Goal: Task Accomplishment & Management: Manage account settings

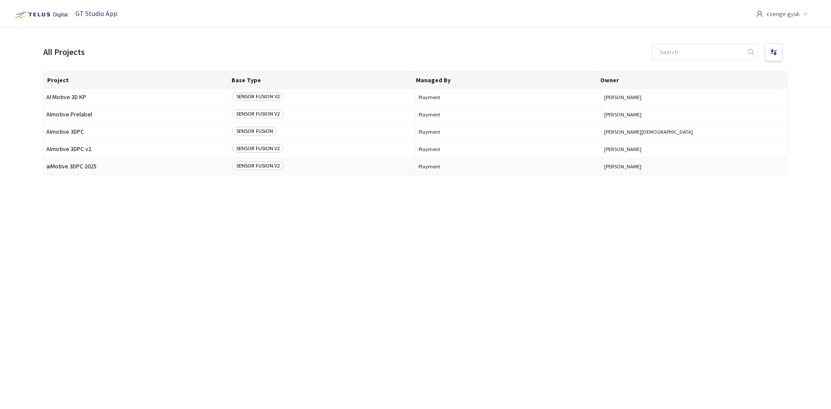
click at [263, 165] on span "SENSOR FUSION V2" at bounding box center [257, 165] width 51 height 9
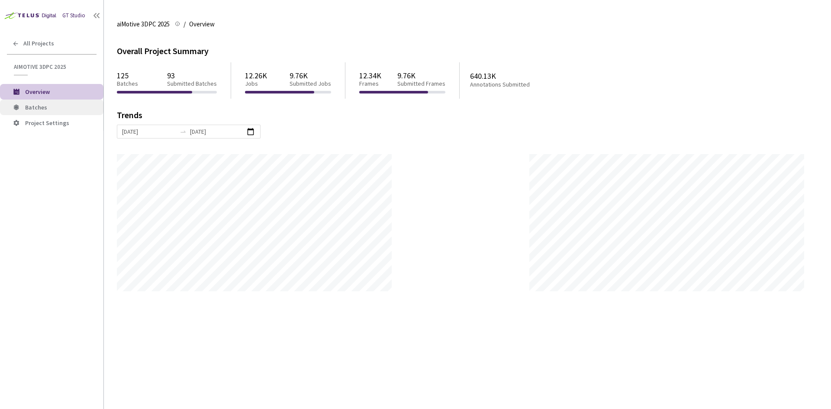
scroll to position [409, 831]
click at [55, 107] on span "Batches" at bounding box center [60, 107] width 71 height 7
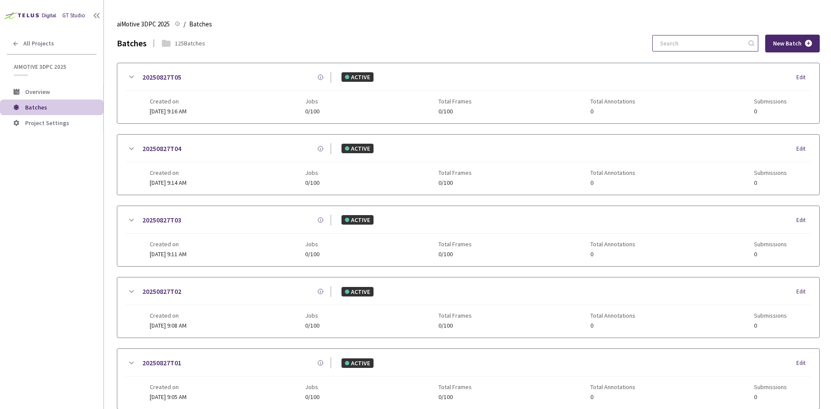
click at [678, 43] on input at bounding box center [701, 43] width 92 height 16
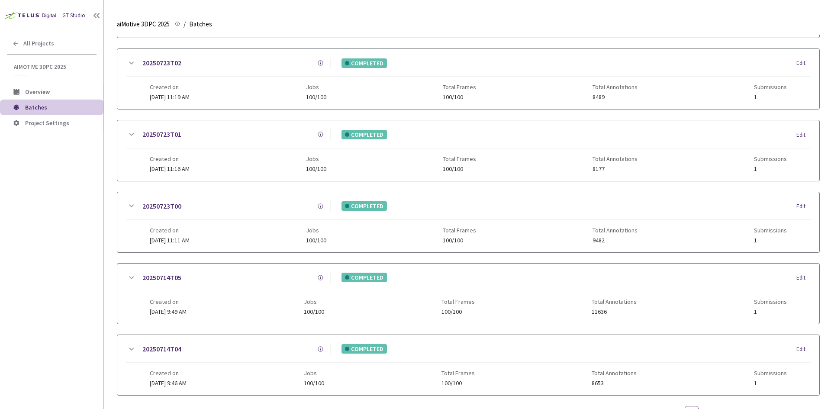
scroll to position [402, 0]
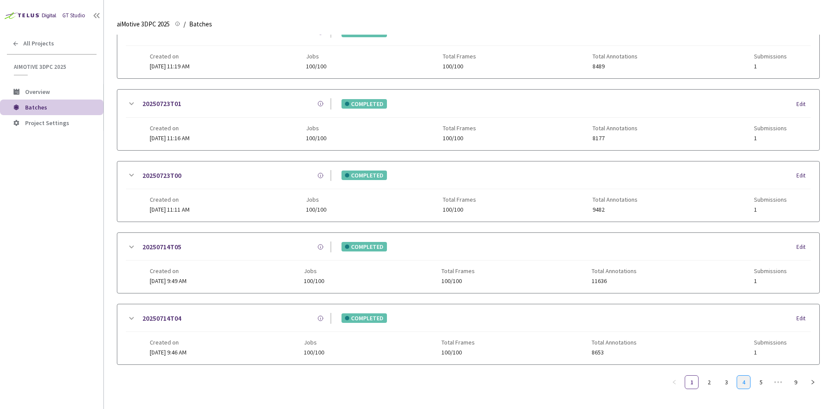
type input "compl"
click at [744, 387] on link "4" at bounding box center [743, 382] width 13 height 13
click at [675, 384] on link "1" at bounding box center [674, 382] width 13 height 13
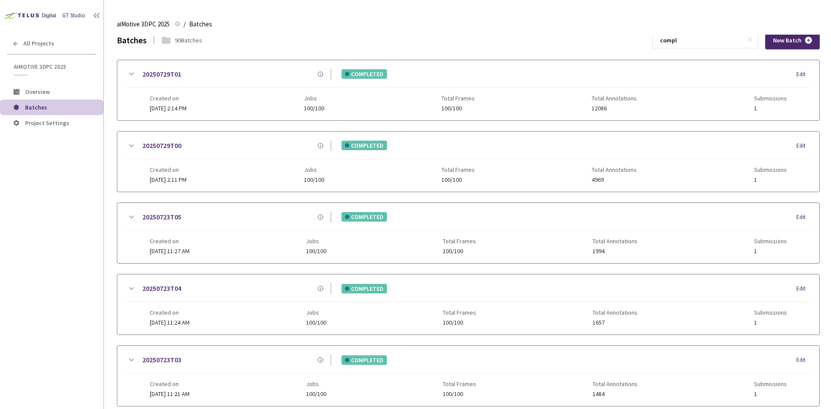
scroll to position [0, 0]
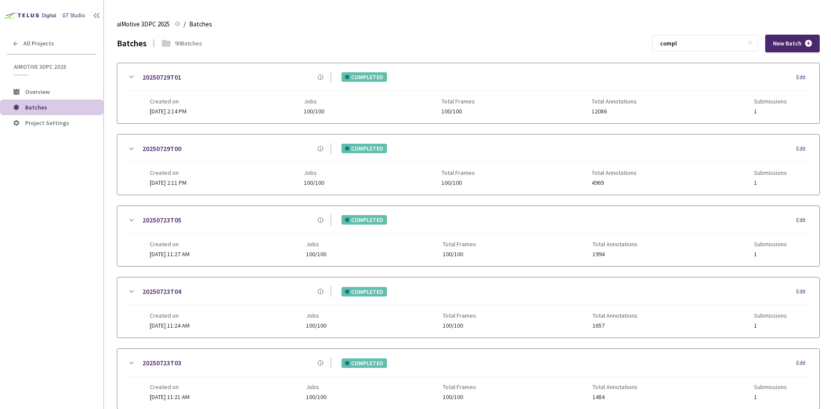
click at [128, 79] on icon at bounding box center [131, 77] width 10 height 10
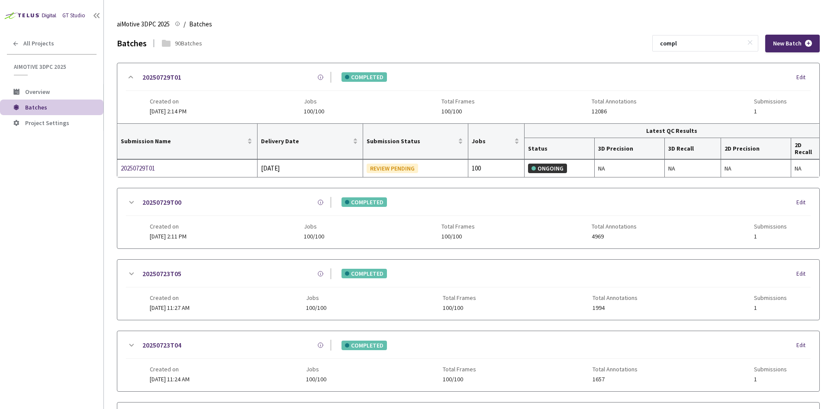
click at [128, 198] on icon at bounding box center [131, 202] width 10 height 10
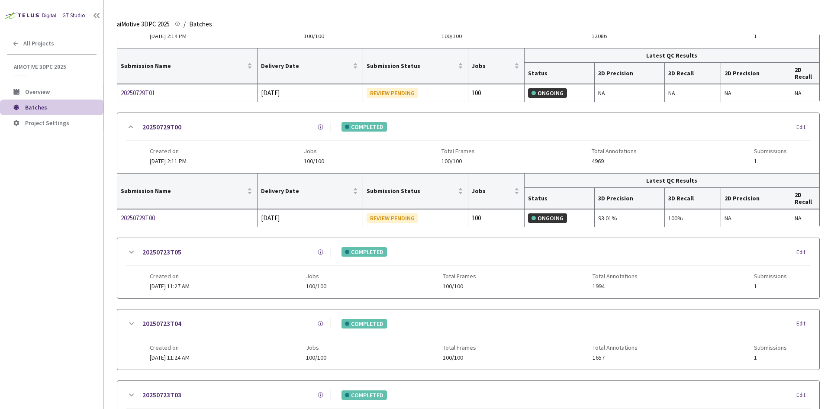
scroll to position [173, 0]
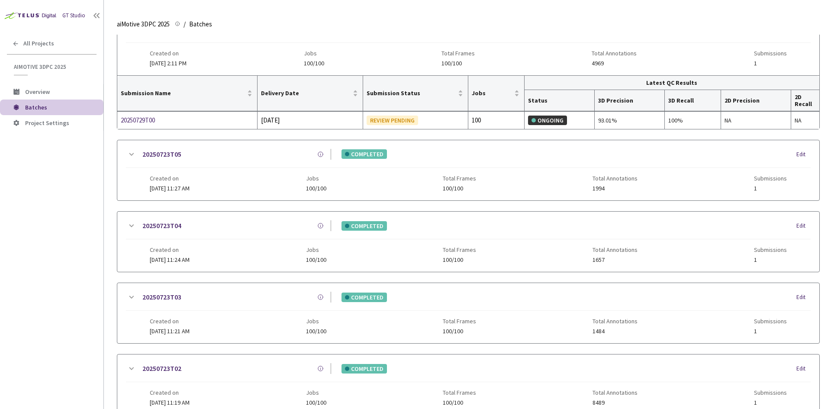
click at [132, 152] on icon at bounding box center [131, 154] width 10 height 10
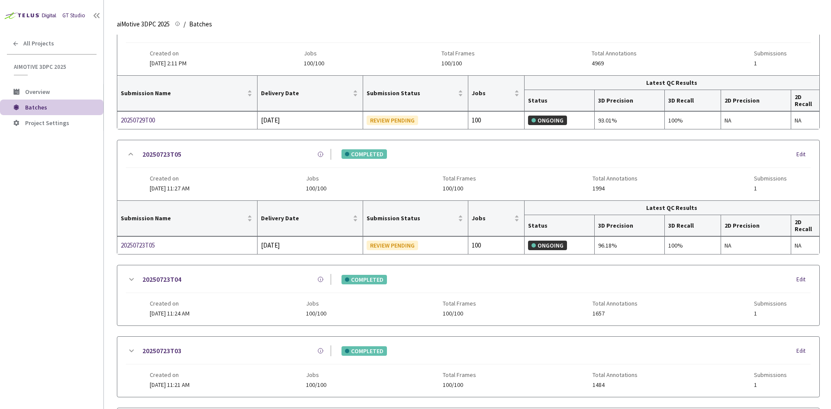
click at [132, 286] on div "20250723T04 COMPLETED Edit" at bounding box center [468, 283] width 685 height 19
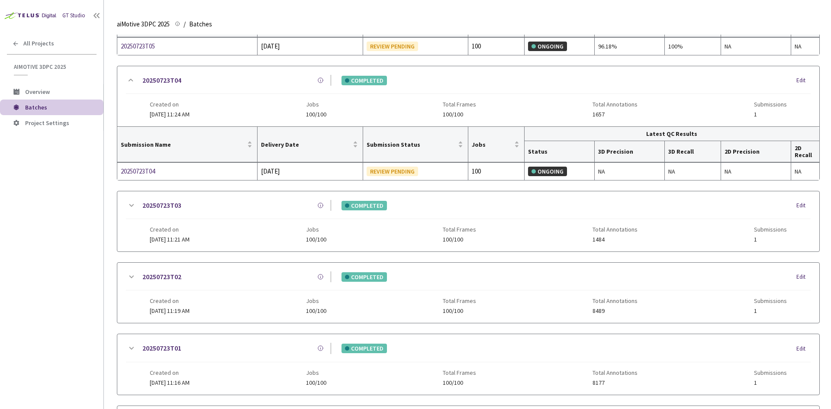
scroll to position [390, 0]
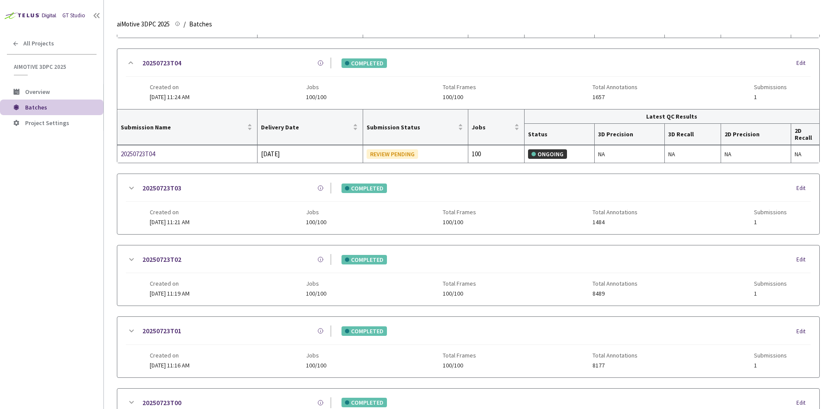
drag, startPoint x: 128, startPoint y: 189, endPoint x: 126, endPoint y: 185, distance: 4.8
click at [128, 188] on icon at bounding box center [131, 188] width 10 height 10
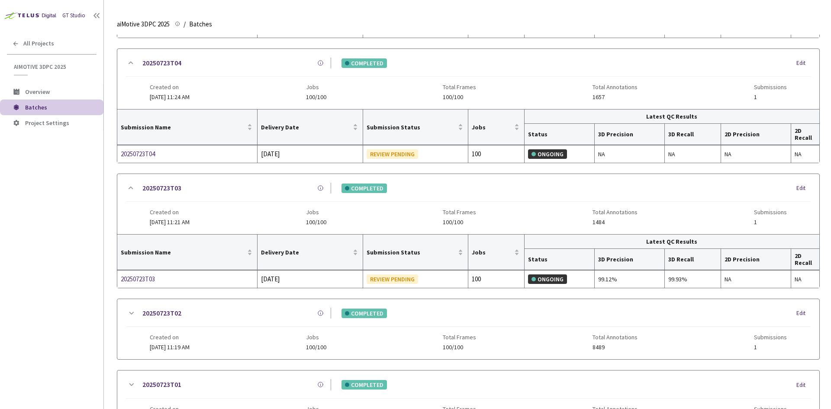
click at [129, 315] on icon at bounding box center [131, 313] width 10 height 10
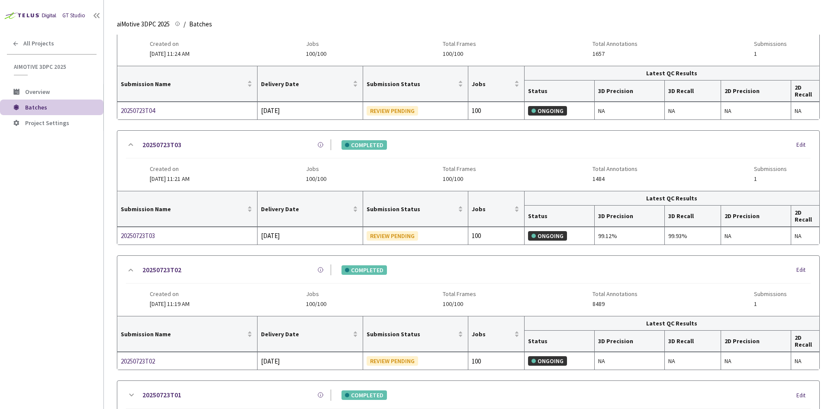
scroll to position [606, 0]
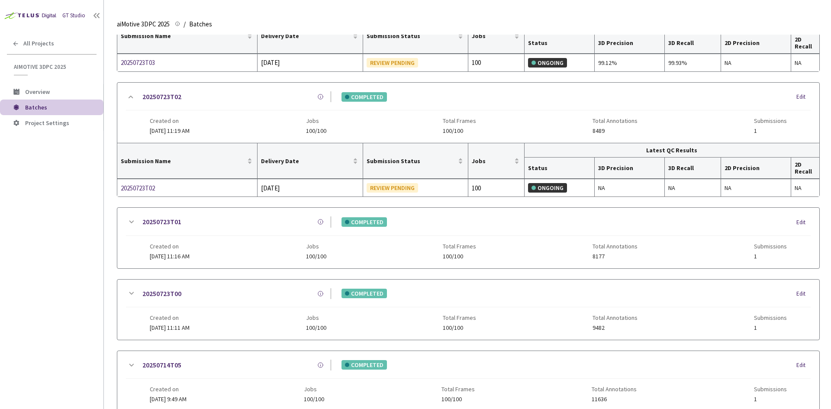
click at [132, 224] on icon at bounding box center [131, 222] width 10 height 10
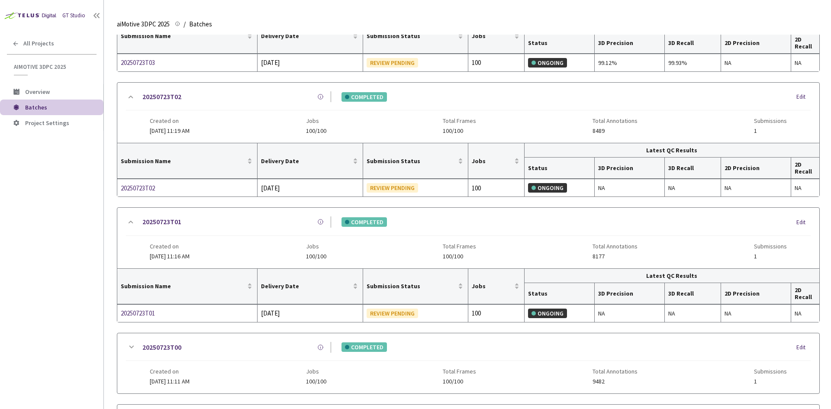
scroll to position [778, 0]
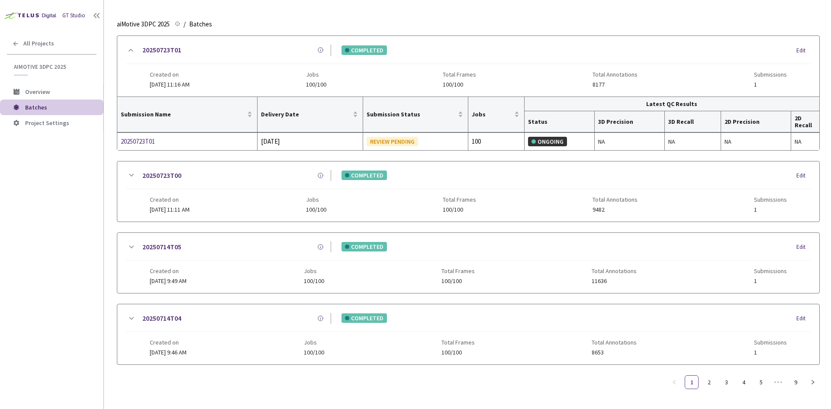
click at [132, 173] on icon at bounding box center [131, 175] width 10 height 10
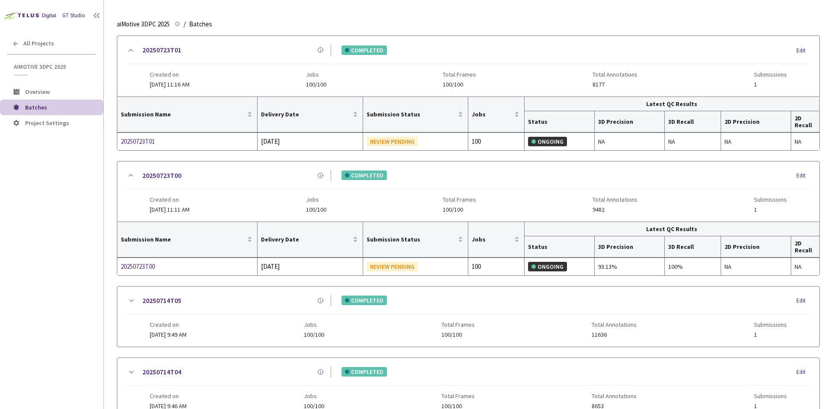
scroll to position [832, 0]
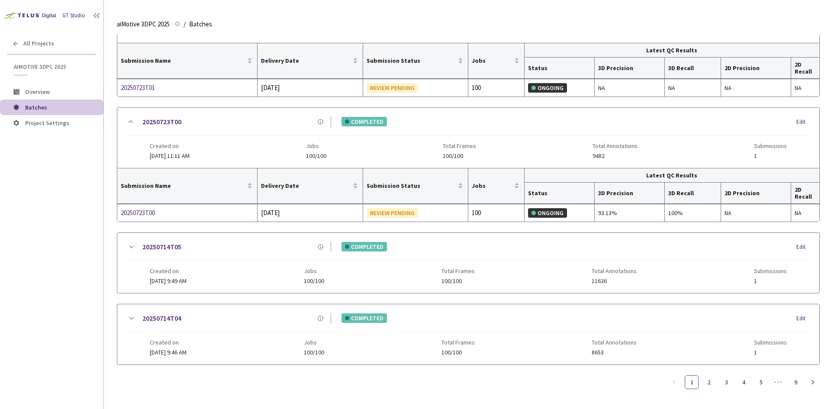
click at [130, 245] on icon at bounding box center [131, 247] width 10 height 10
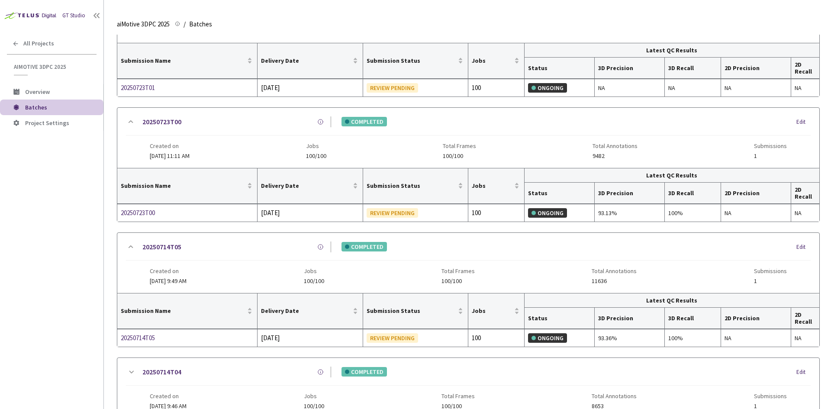
scroll to position [885, 0]
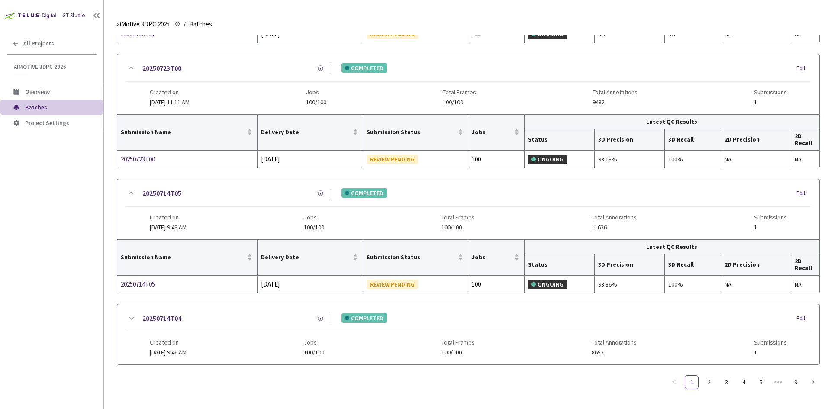
click at [127, 319] on icon at bounding box center [131, 318] width 10 height 10
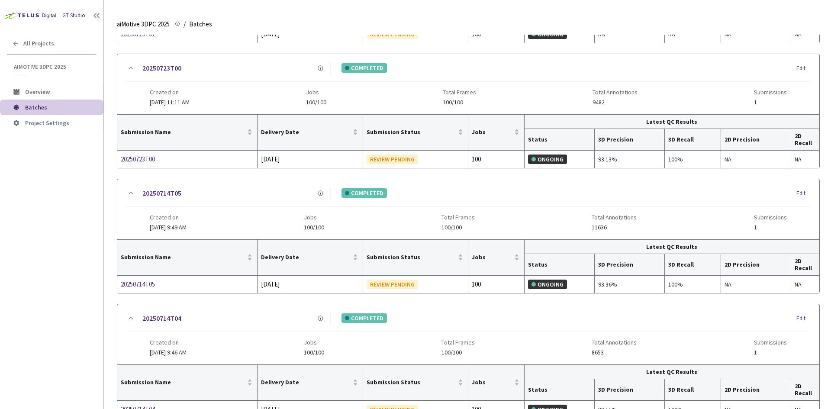
scroll to position [939, 0]
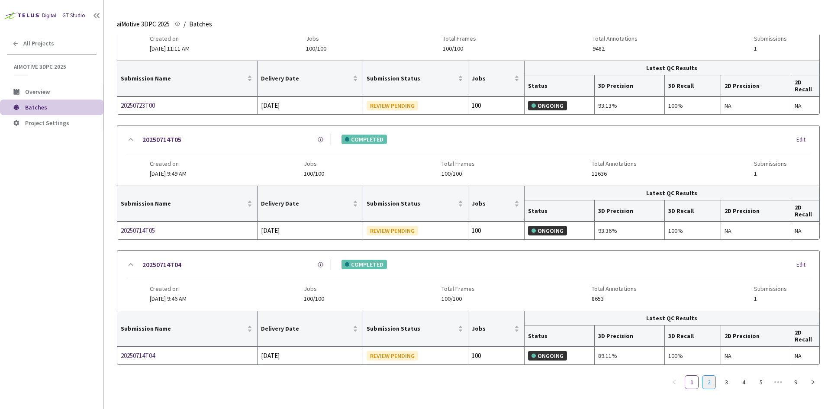
click at [711, 381] on link "2" at bounding box center [709, 382] width 13 height 13
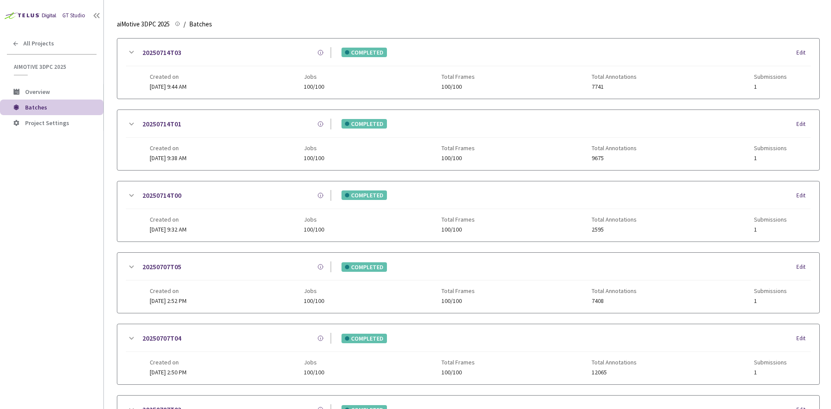
scroll to position [0, 0]
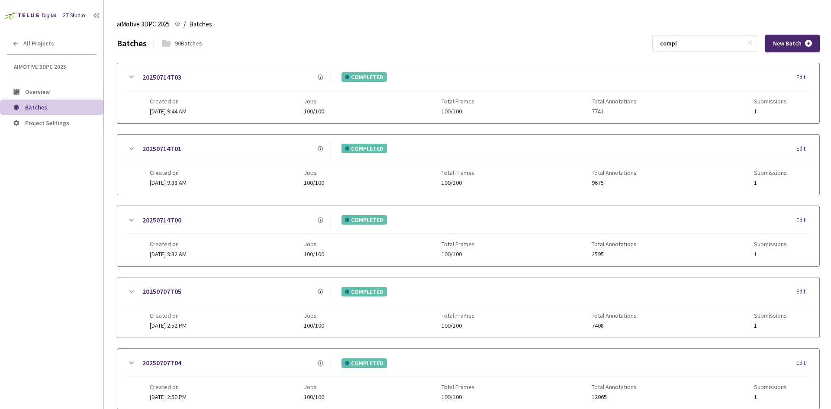
click at [134, 75] on icon at bounding box center [131, 77] width 10 height 10
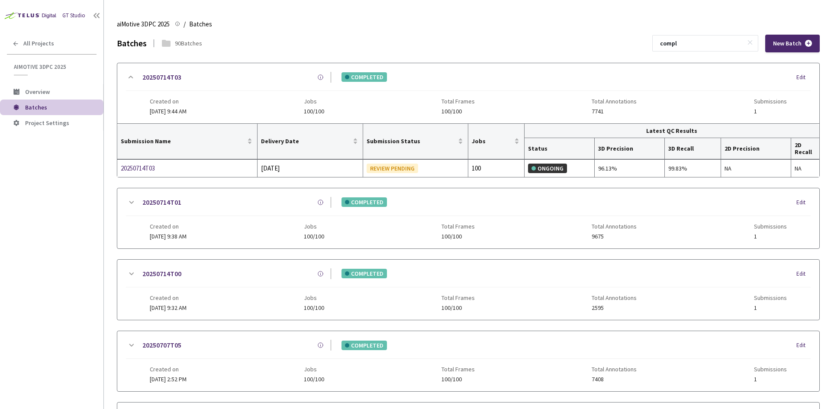
click at [129, 203] on icon at bounding box center [131, 202] width 10 height 10
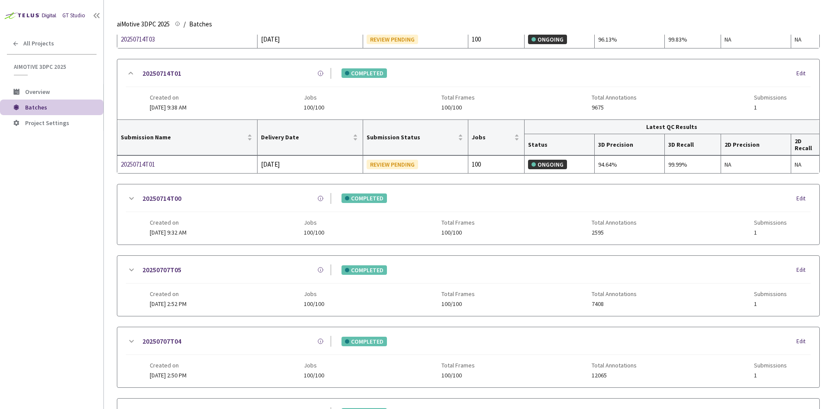
scroll to position [130, 0]
click at [133, 196] on icon at bounding box center [131, 198] width 10 height 10
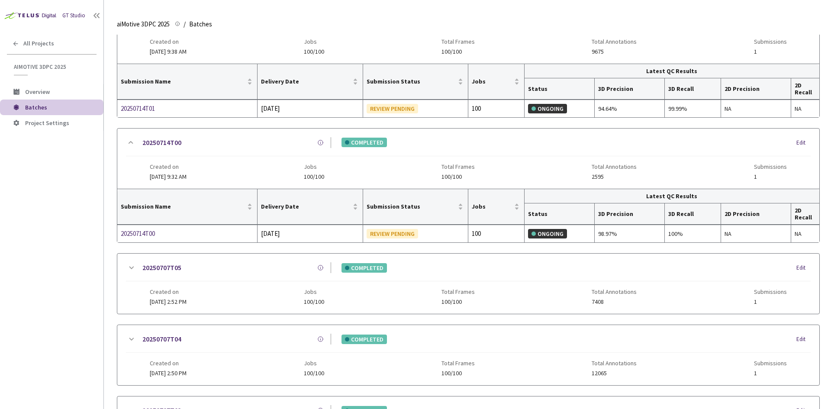
scroll to position [260, 0]
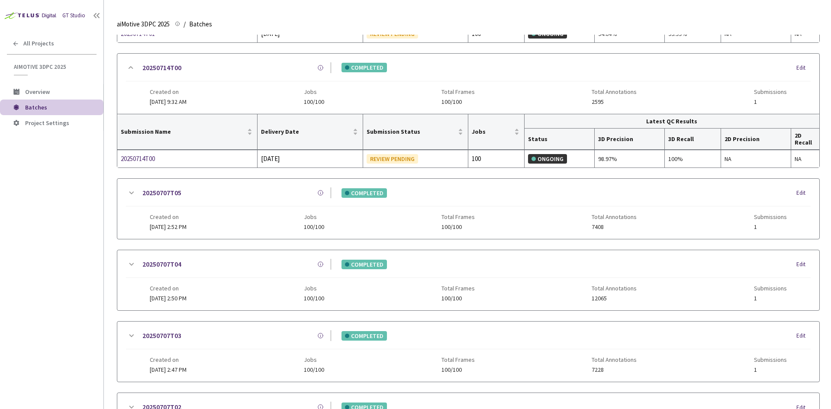
click at [129, 192] on icon at bounding box center [131, 192] width 5 height 3
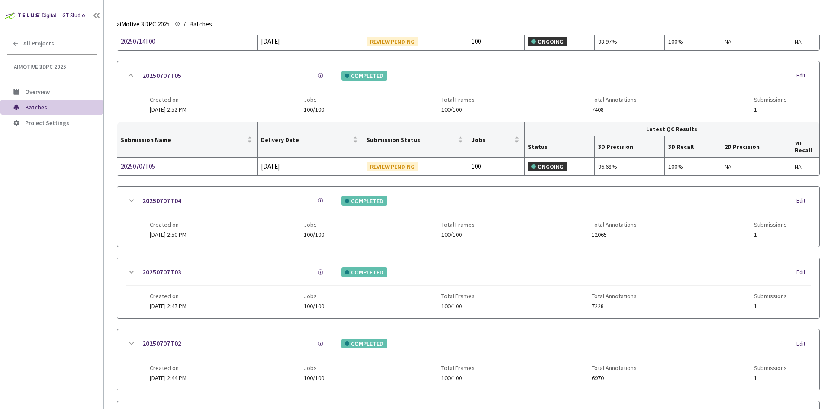
scroll to position [390, 0]
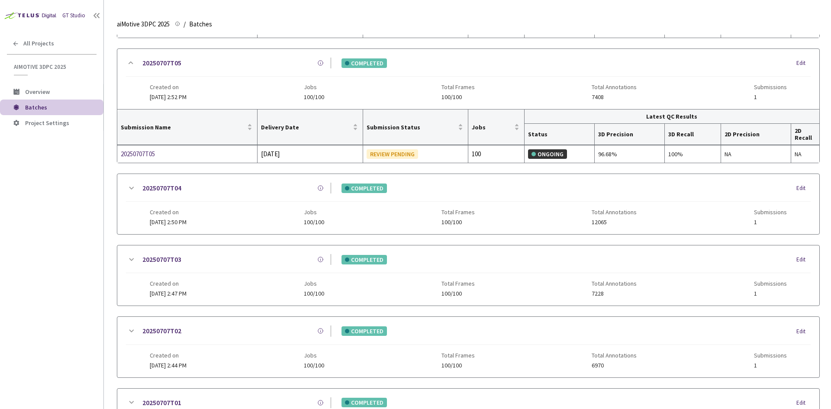
click at [127, 186] on icon at bounding box center [131, 188] width 10 height 10
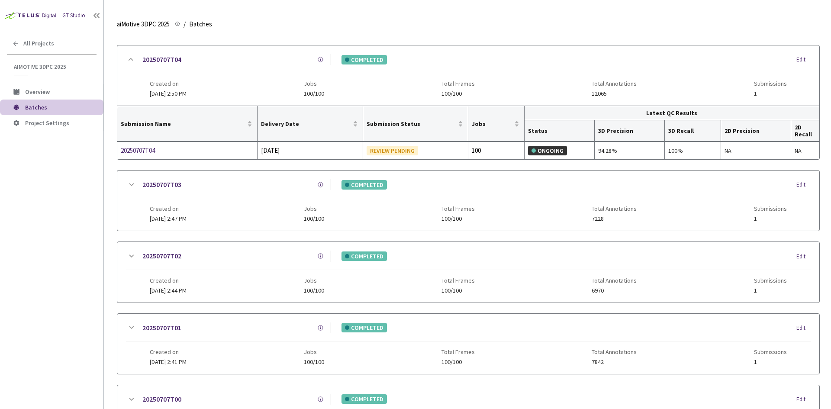
scroll to position [519, 0]
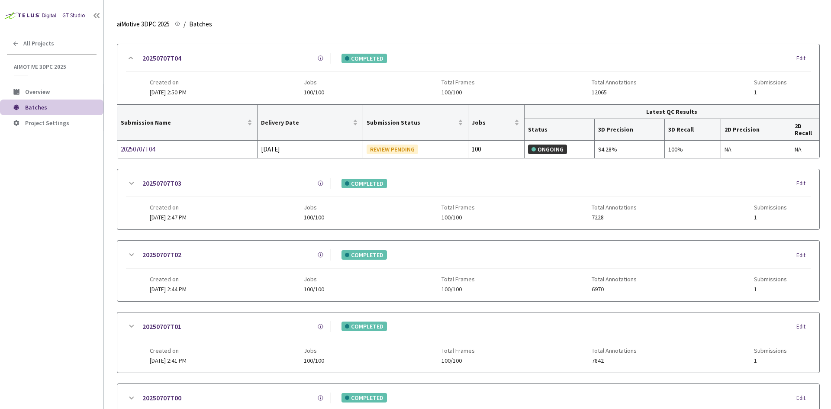
click at [133, 182] on icon at bounding box center [131, 183] width 10 height 10
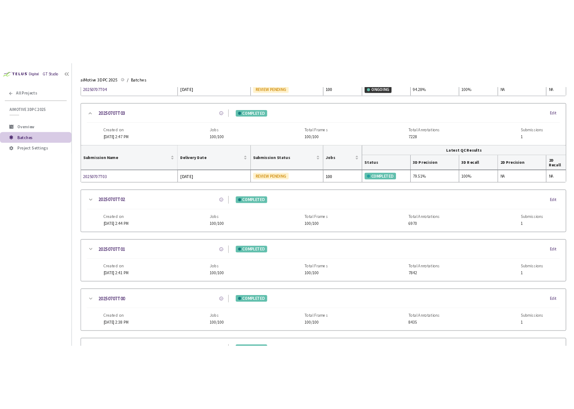
scroll to position [649, 0]
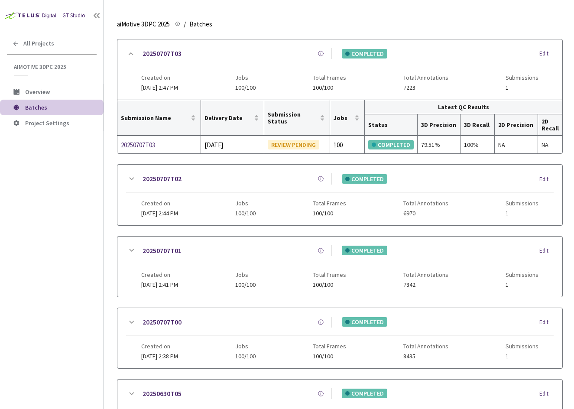
click at [135, 177] on icon at bounding box center [131, 179] width 10 height 10
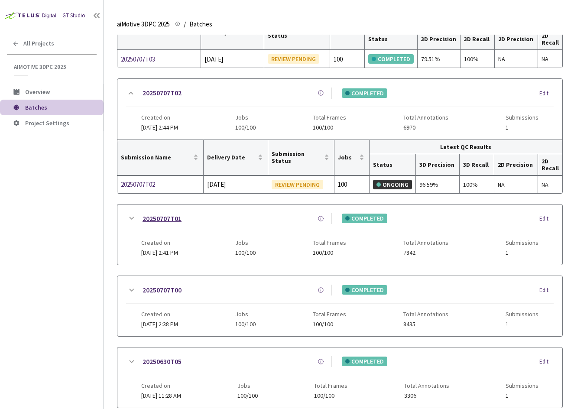
scroll to position [736, 0]
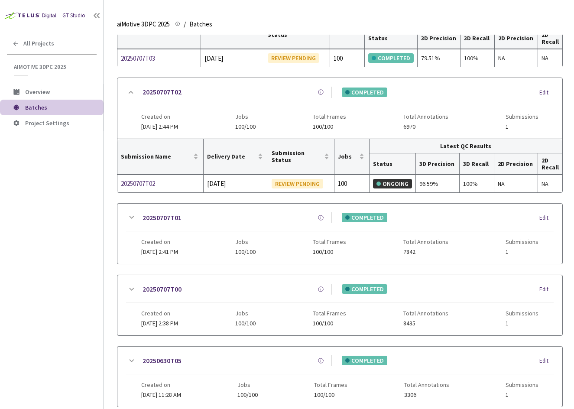
click at [133, 215] on icon at bounding box center [131, 217] width 10 height 10
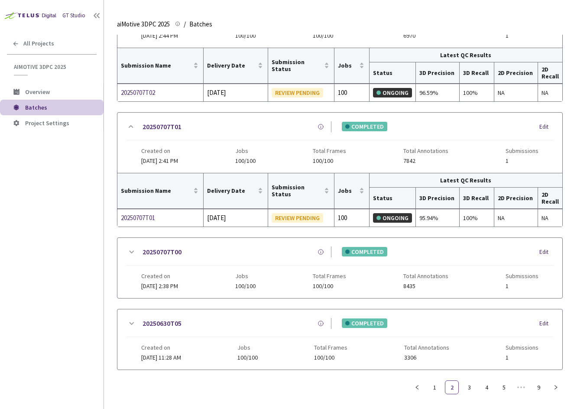
scroll to position [832, 0]
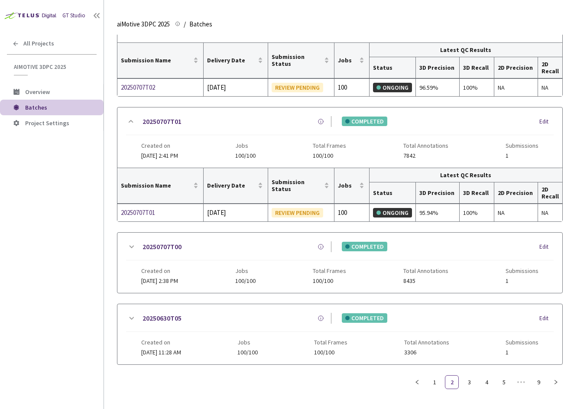
click at [128, 248] on icon at bounding box center [131, 247] width 10 height 10
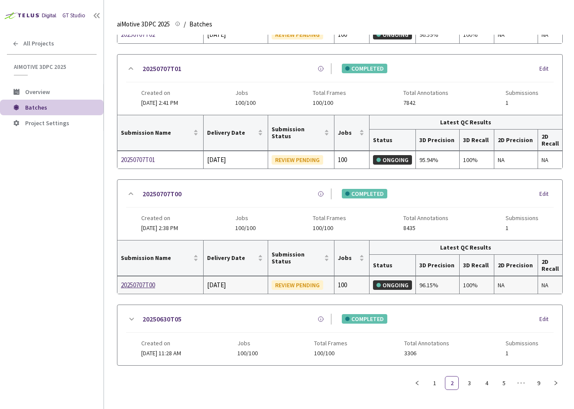
scroll to position [886, 0]
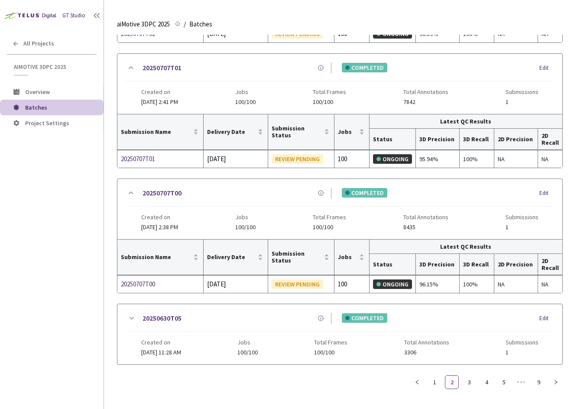
click at [129, 315] on icon at bounding box center [131, 318] width 10 height 10
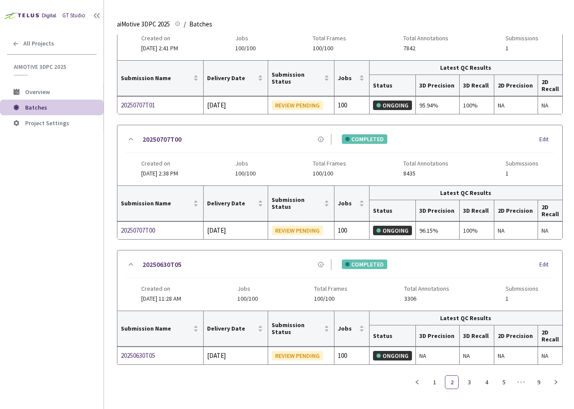
scroll to position [939, 0]
click at [468, 381] on link "3" at bounding box center [468, 381] width 13 height 13
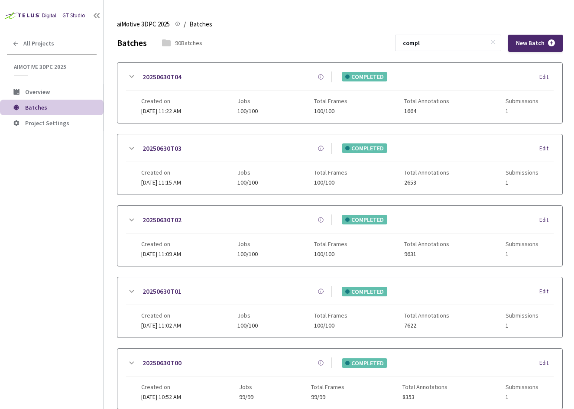
scroll to position [0, 0]
click at [129, 75] on icon at bounding box center [131, 77] width 10 height 10
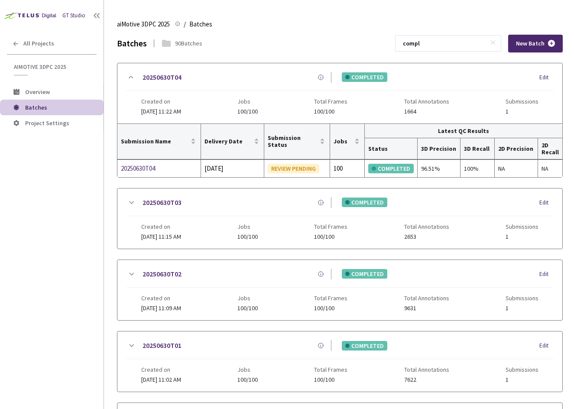
click at [129, 78] on icon at bounding box center [131, 77] width 10 height 10
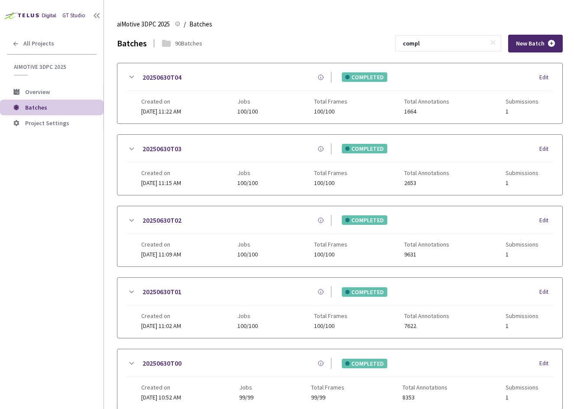
click at [129, 78] on icon at bounding box center [131, 77] width 10 height 10
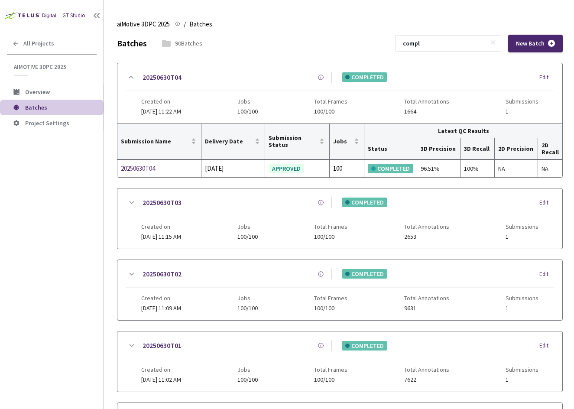
click at [131, 205] on icon at bounding box center [131, 202] width 10 height 10
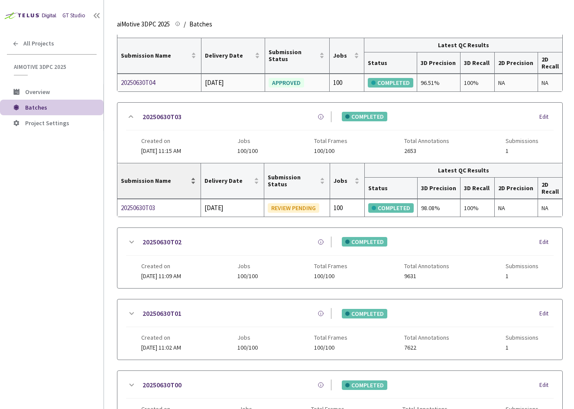
scroll to position [87, 0]
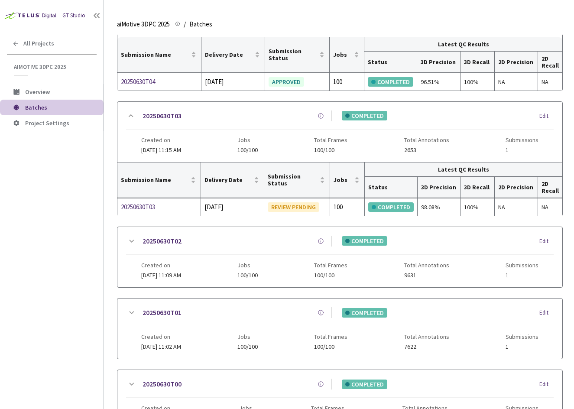
click at [133, 240] on icon at bounding box center [131, 241] width 10 height 10
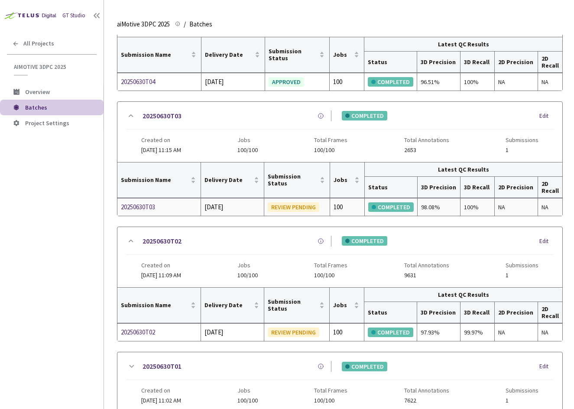
scroll to position [130, 0]
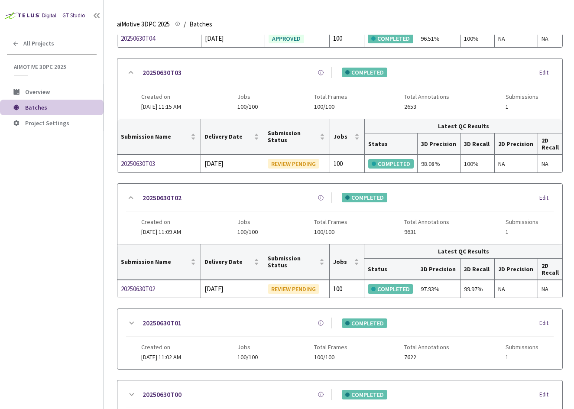
click at [133, 198] on icon at bounding box center [131, 197] width 10 height 10
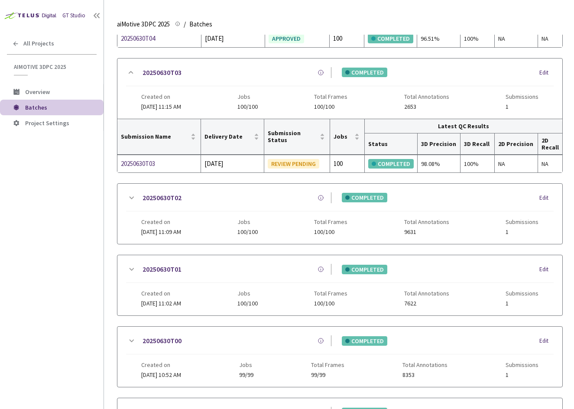
click at [133, 198] on icon at bounding box center [131, 198] width 10 height 10
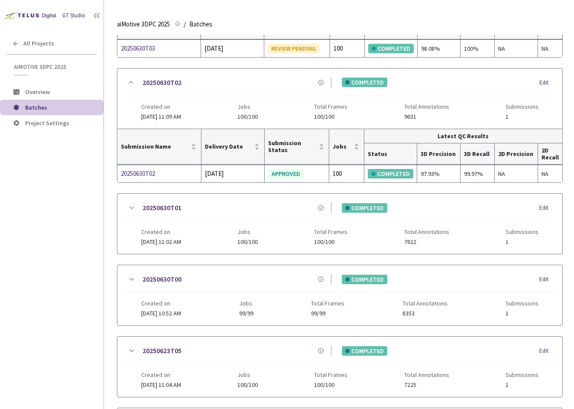
scroll to position [260, 0]
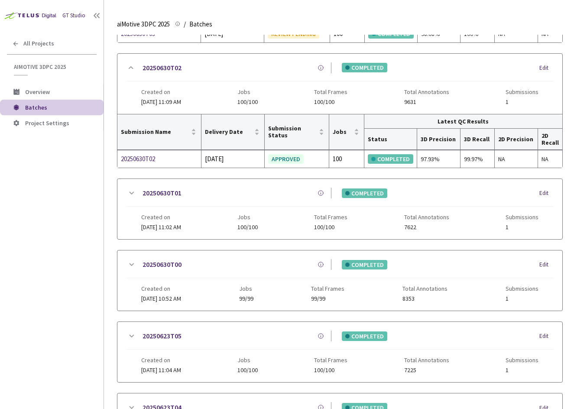
click at [131, 192] on icon at bounding box center [131, 193] width 10 height 10
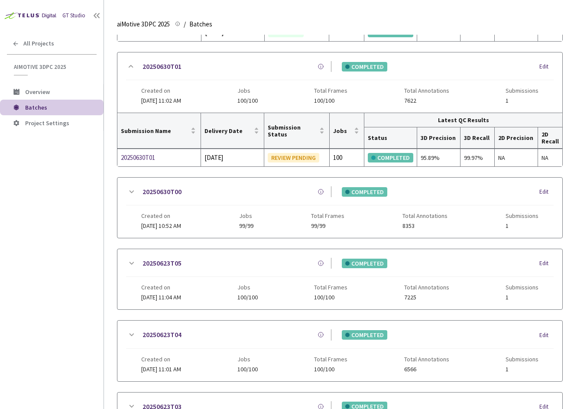
scroll to position [390, 0]
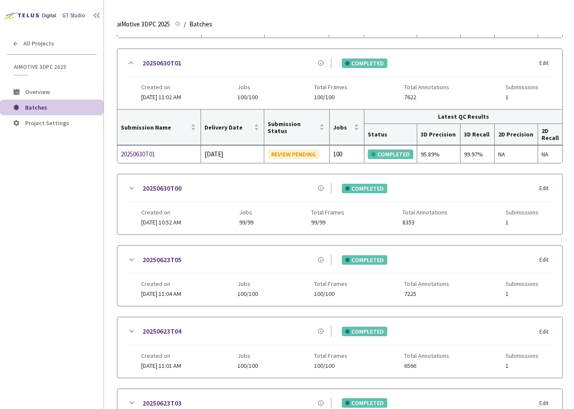
click at [127, 188] on icon at bounding box center [131, 188] width 10 height 10
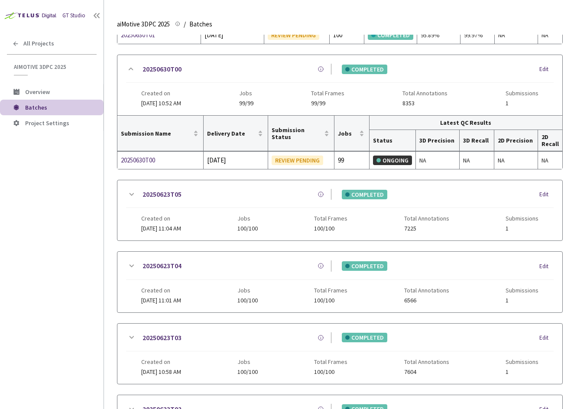
scroll to position [519, 0]
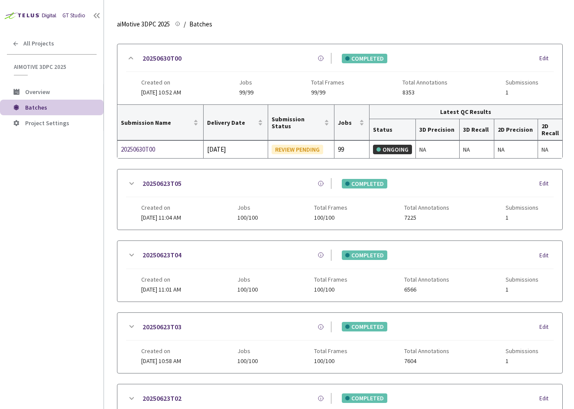
click at [129, 184] on icon at bounding box center [131, 183] width 10 height 10
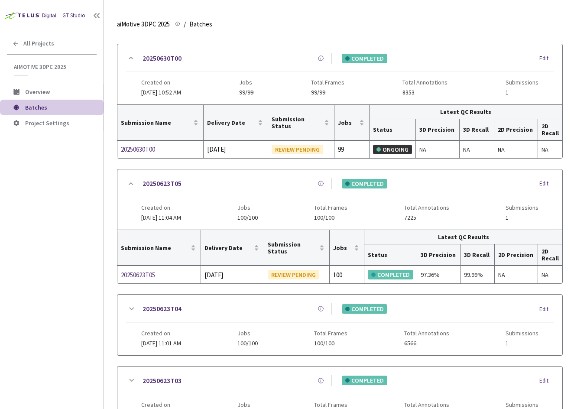
click at [131, 183] on icon at bounding box center [131, 183] width 5 height 3
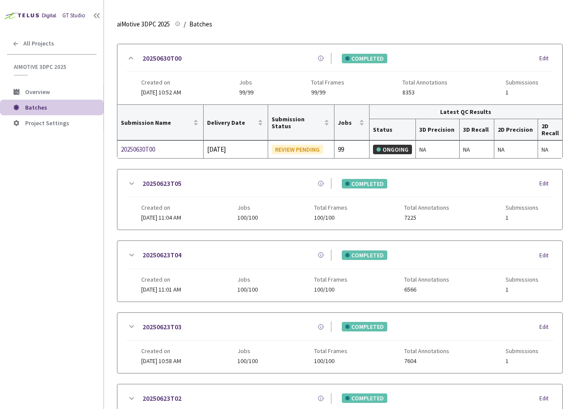
click at [131, 183] on icon at bounding box center [131, 183] width 10 height 10
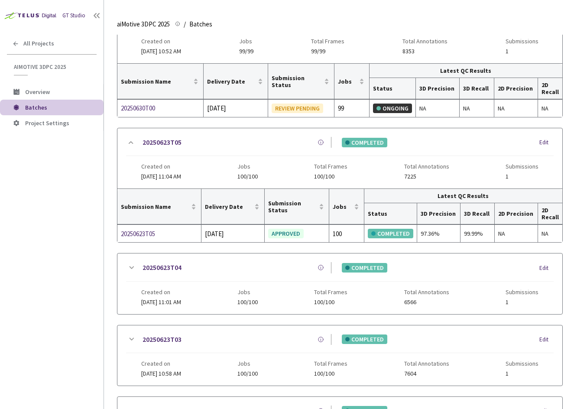
scroll to position [606, 0]
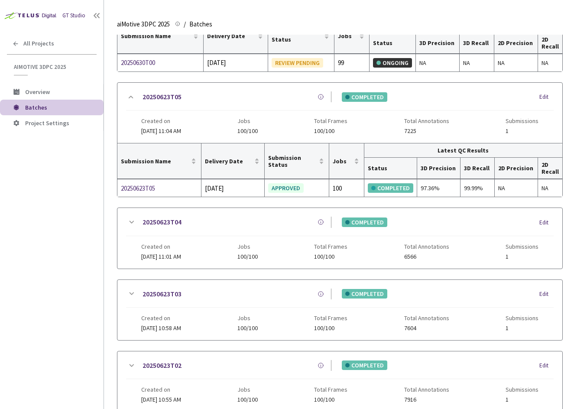
click at [130, 223] on icon at bounding box center [131, 222] width 10 height 10
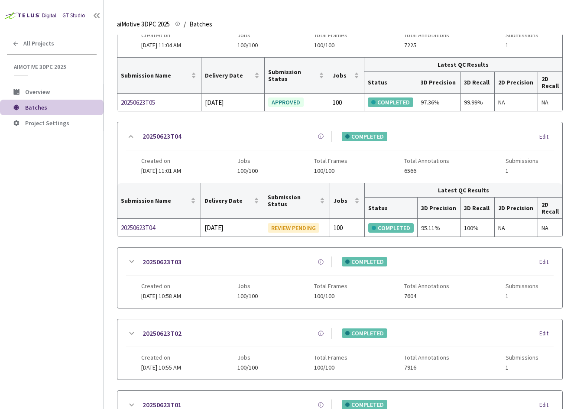
scroll to position [693, 0]
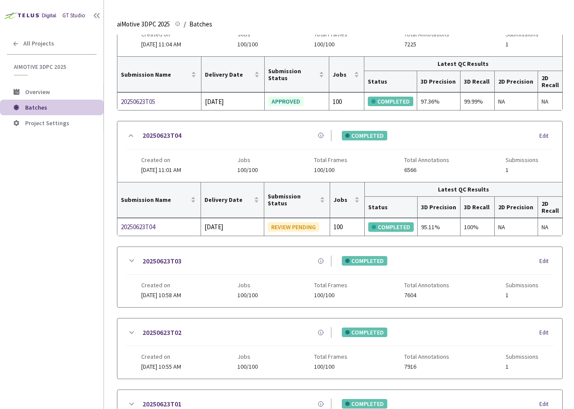
click at [132, 135] on icon at bounding box center [131, 135] width 10 height 10
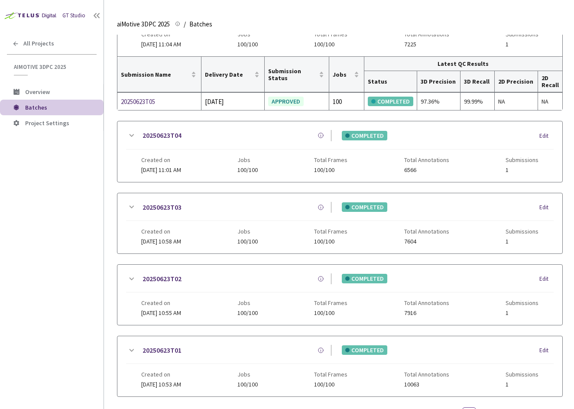
click at [132, 135] on icon at bounding box center [131, 135] width 10 height 10
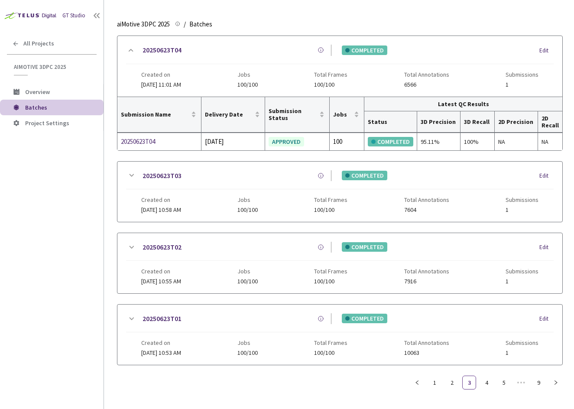
scroll to position [778, 0]
click at [129, 176] on icon at bounding box center [131, 175] width 10 height 10
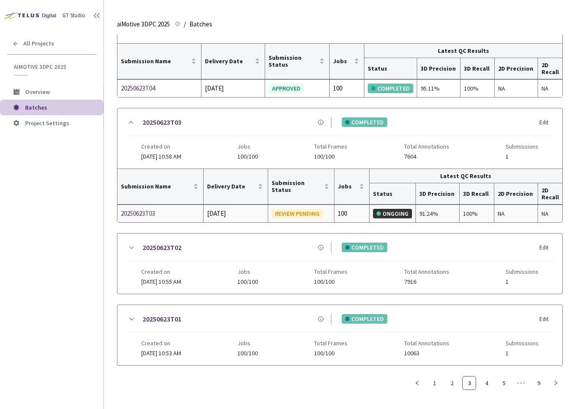
scroll to position [832, 0]
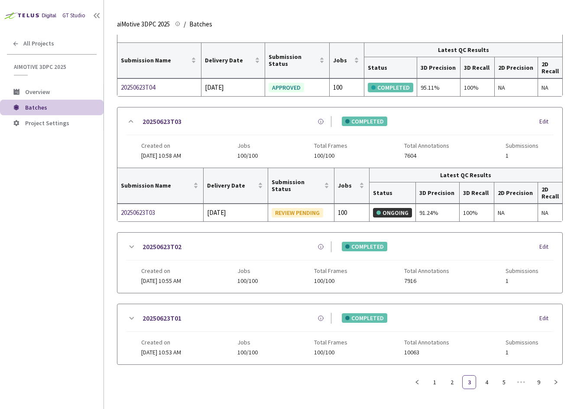
click at [131, 242] on icon at bounding box center [131, 247] width 10 height 10
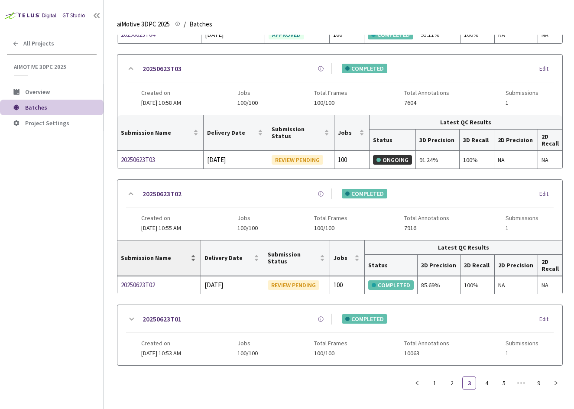
scroll to position [886, 0]
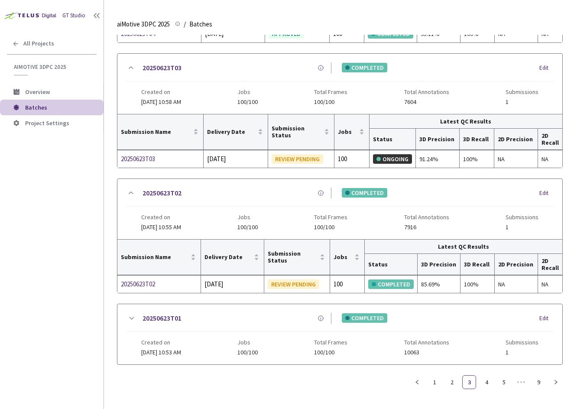
click at [128, 194] on icon at bounding box center [131, 192] width 10 height 10
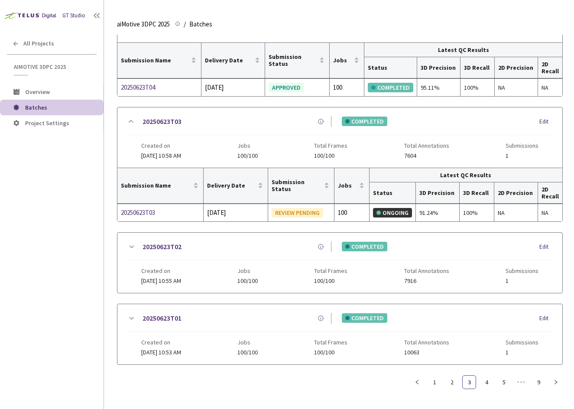
scroll to position [832, 0]
click at [129, 245] on icon at bounding box center [131, 247] width 10 height 10
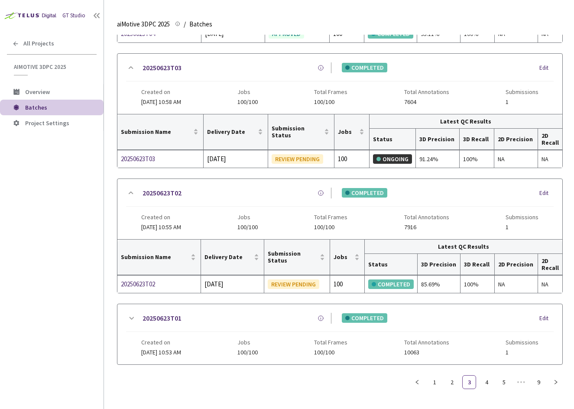
click at [134, 317] on icon at bounding box center [131, 318] width 10 height 10
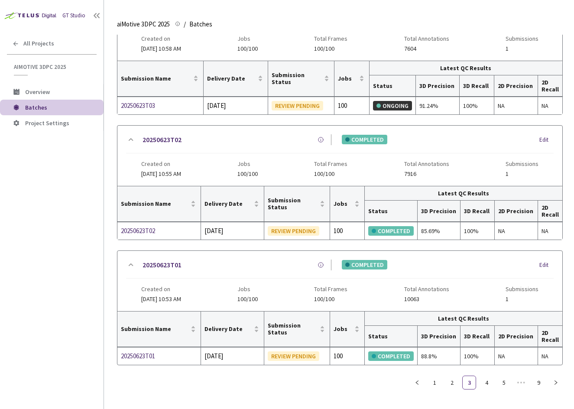
scroll to position [939, 0]
click at [483, 382] on link "4" at bounding box center [486, 381] width 13 height 13
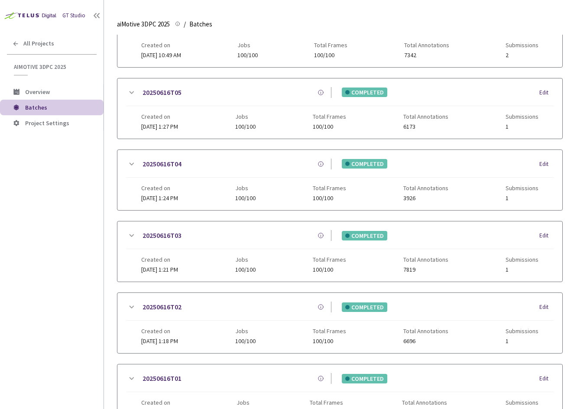
scroll to position [0, 0]
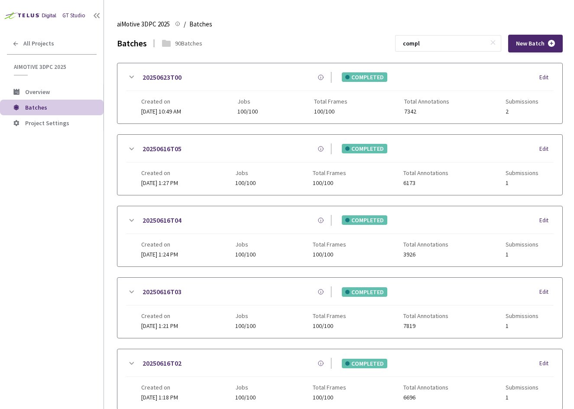
click at [132, 73] on icon at bounding box center [131, 77] width 10 height 10
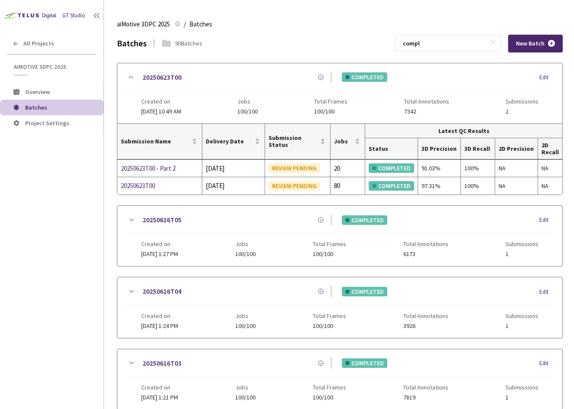
click at [132, 76] on icon at bounding box center [131, 77] width 10 height 10
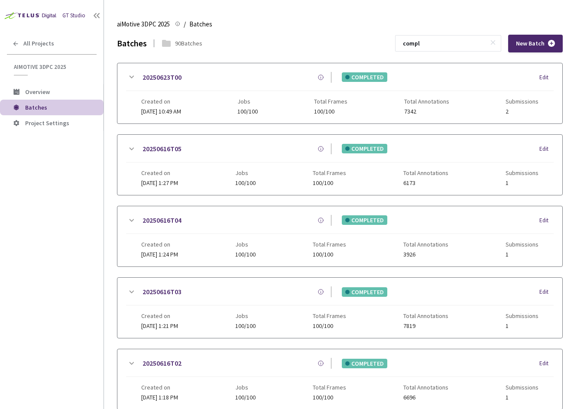
click at [130, 75] on icon at bounding box center [131, 77] width 10 height 10
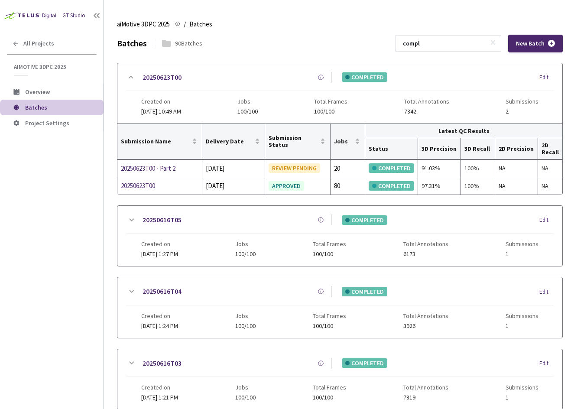
click at [135, 219] on icon at bounding box center [131, 220] width 10 height 10
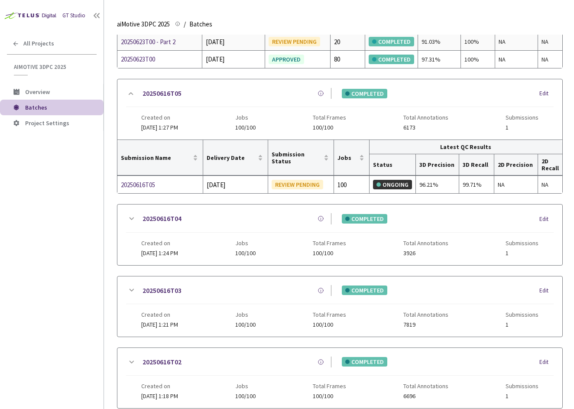
scroll to position [130, 0]
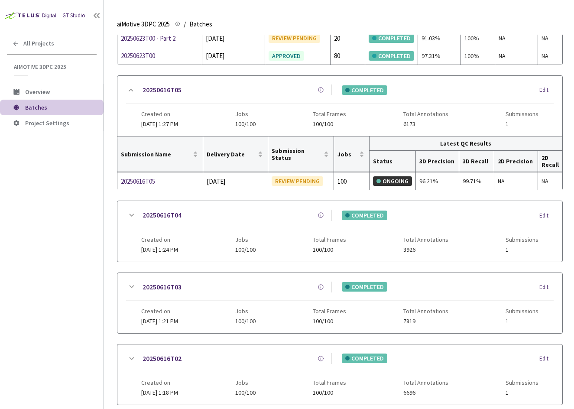
click at [132, 213] on icon at bounding box center [131, 215] width 10 height 10
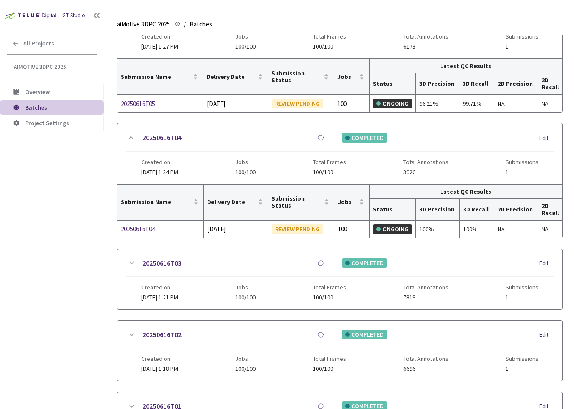
scroll to position [303, 0]
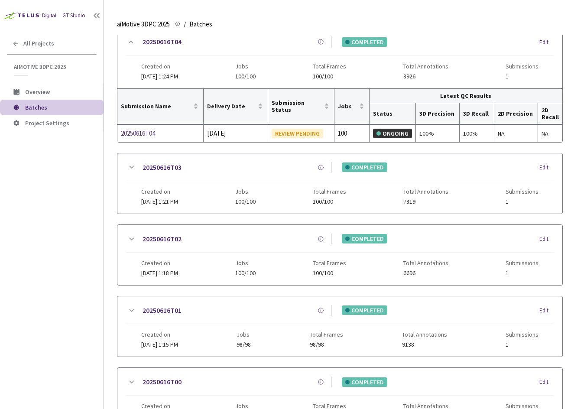
click at [130, 167] on icon at bounding box center [131, 167] width 10 height 10
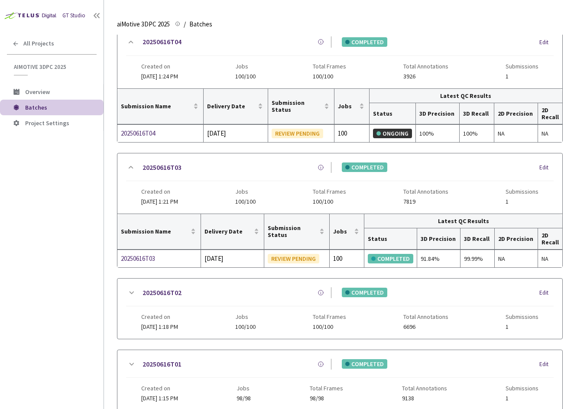
click at [132, 164] on icon at bounding box center [131, 167] width 10 height 10
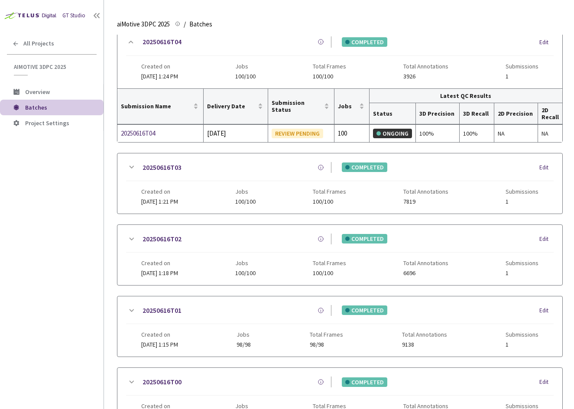
click at [132, 164] on icon at bounding box center [131, 167] width 10 height 10
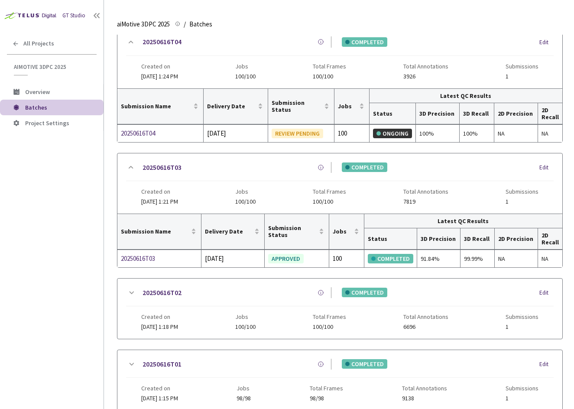
scroll to position [390, 0]
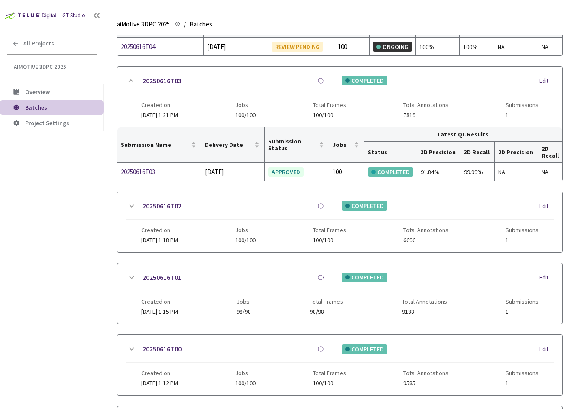
click at [131, 205] on icon at bounding box center [131, 206] width 10 height 10
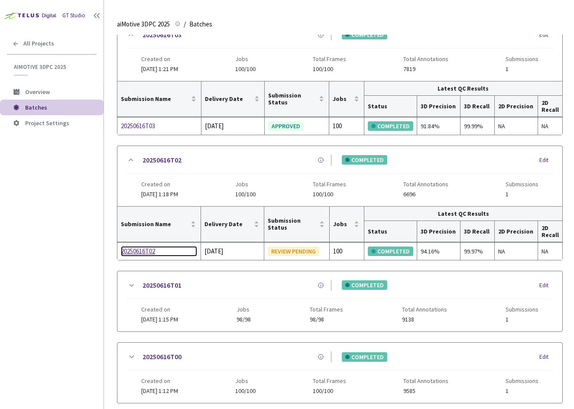
scroll to position [519, 0]
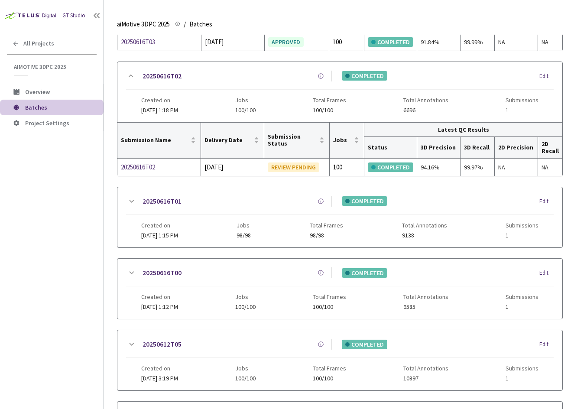
click at [132, 202] on icon at bounding box center [131, 201] width 5 height 3
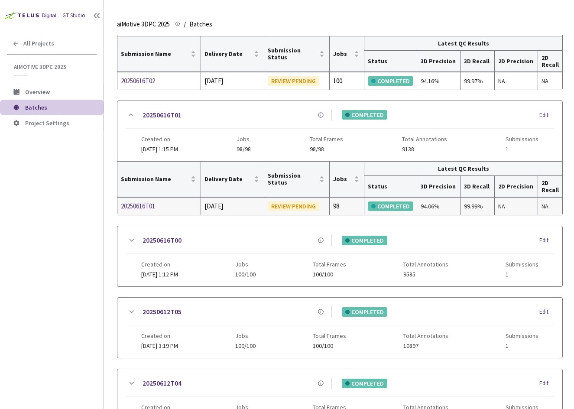
scroll to position [606, 0]
click at [126, 115] on icon at bounding box center [131, 114] width 10 height 10
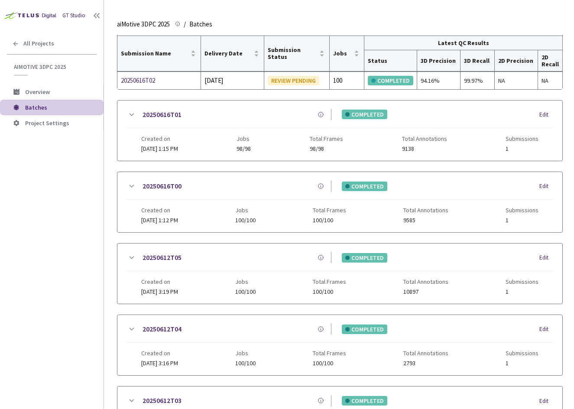
click at [126, 114] on icon at bounding box center [131, 115] width 10 height 10
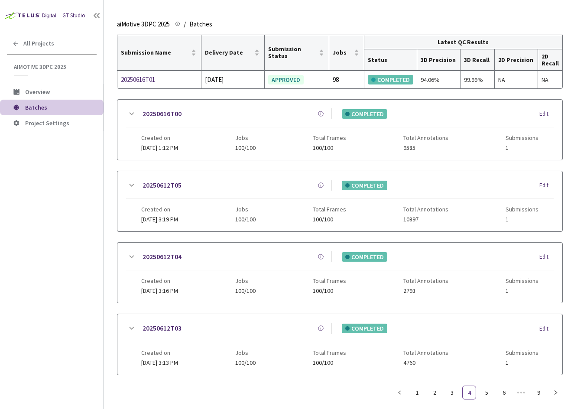
scroll to position [742, 0]
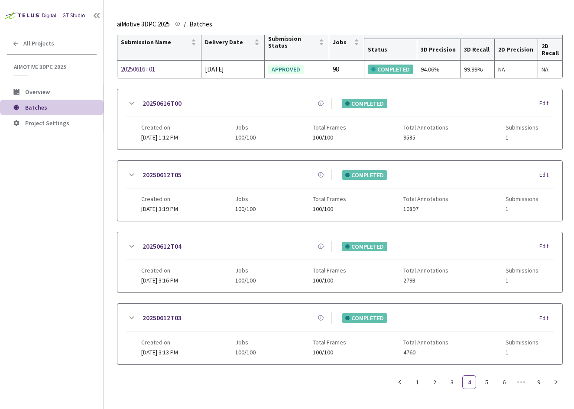
click at [127, 105] on icon at bounding box center [131, 103] width 10 height 10
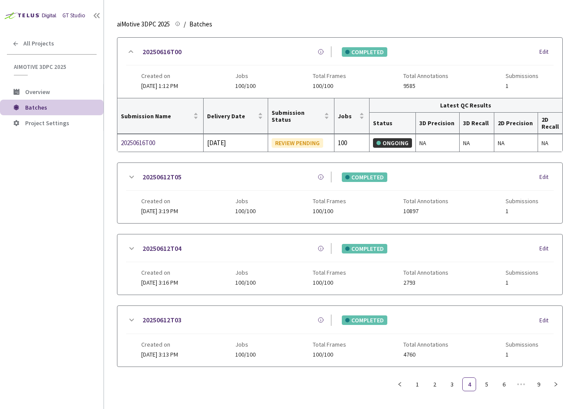
scroll to position [796, 0]
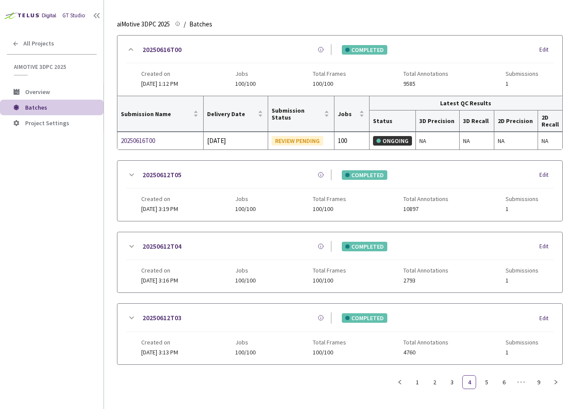
click at [129, 175] on icon at bounding box center [131, 175] width 10 height 10
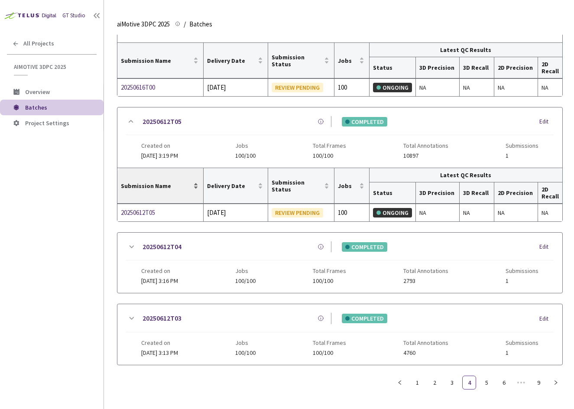
scroll to position [850, 0]
click at [131, 244] on icon at bounding box center [131, 246] width 10 height 10
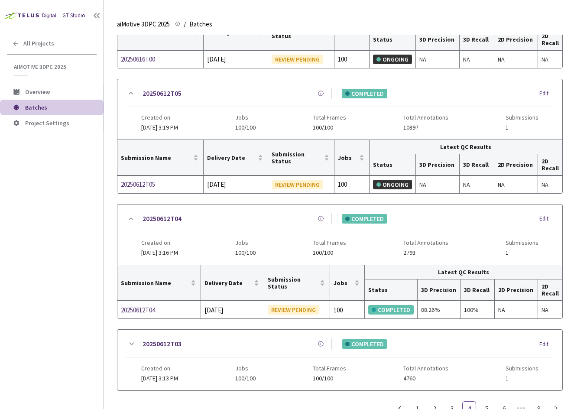
scroll to position [903, 0]
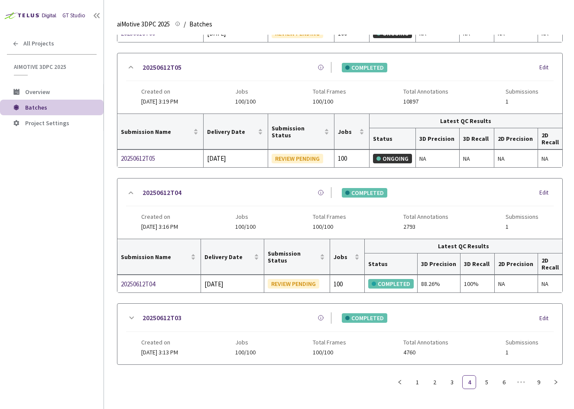
click at [130, 314] on icon at bounding box center [131, 318] width 10 height 10
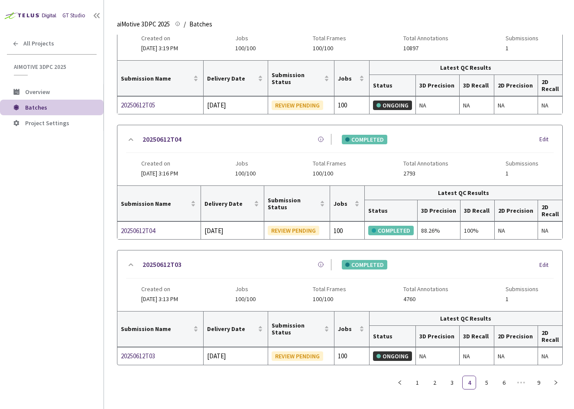
scroll to position [957, 0]
click at [486, 384] on link "5" at bounding box center [486, 381] width 13 height 13
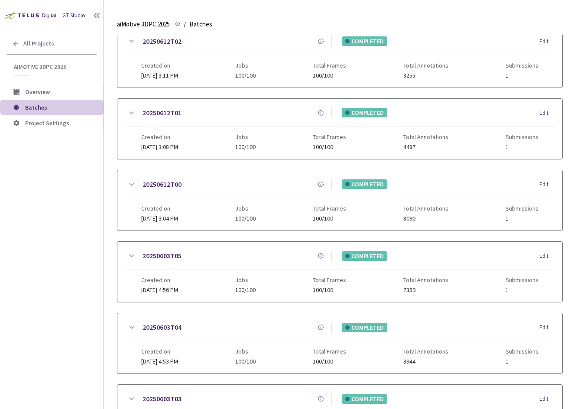
scroll to position [0, 0]
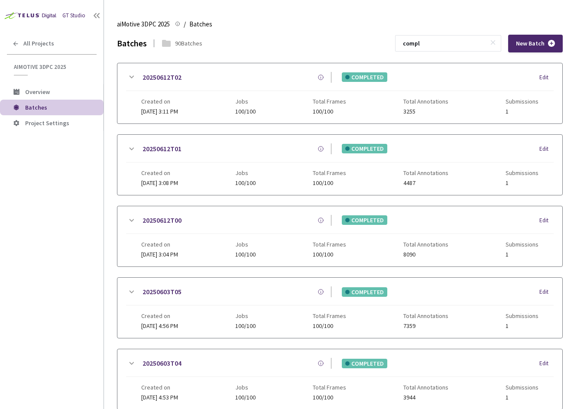
click at [128, 77] on icon at bounding box center [131, 77] width 10 height 10
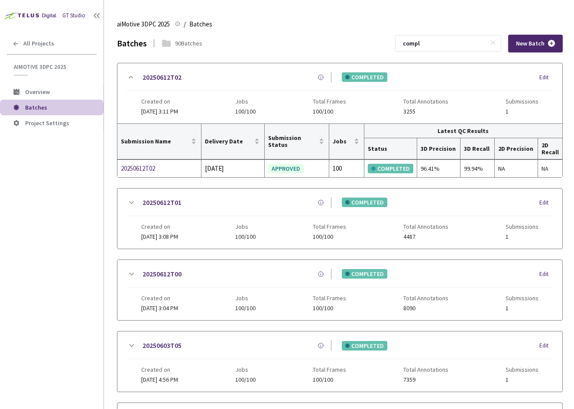
click at [130, 199] on icon at bounding box center [131, 202] width 10 height 10
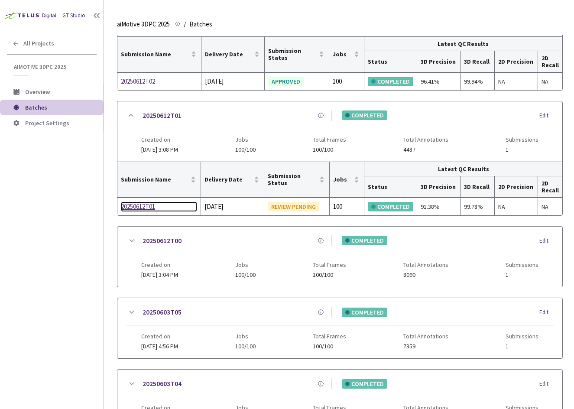
scroll to position [135, 0]
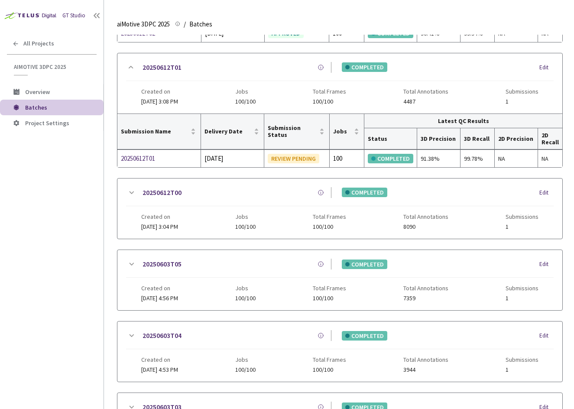
click at [130, 193] on icon at bounding box center [131, 192] width 10 height 10
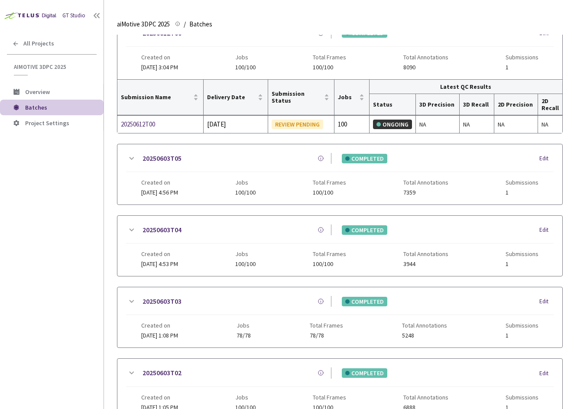
scroll to position [308, 0]
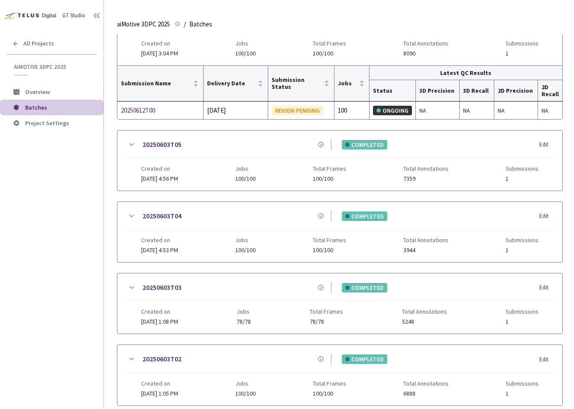
click at [135, 142] on icon at bounding box center [131, 144] width 10 height 10
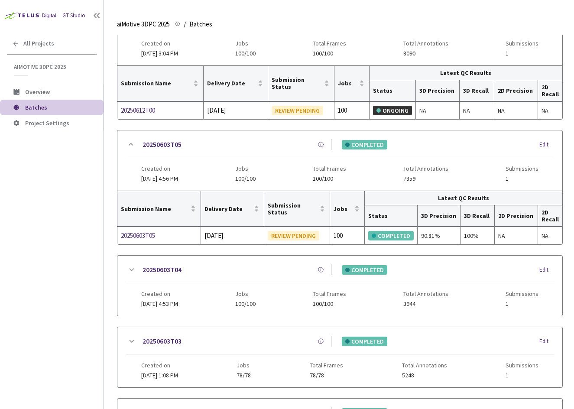
click at [131, 271] on icon at bounding box center [131, 269] width 5 height 3
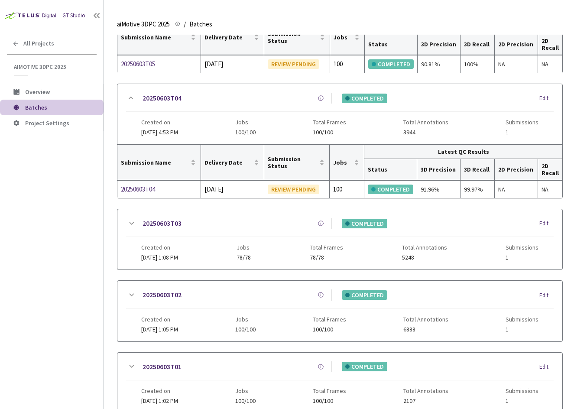
scroll to position [481, 0]
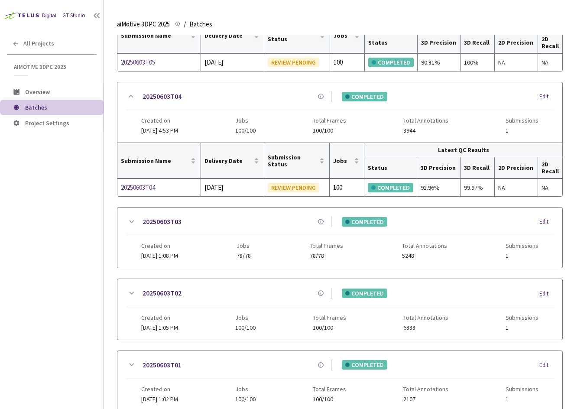
click at [128, 94] on icon at bounding box center [131, 96] width 10 height 10
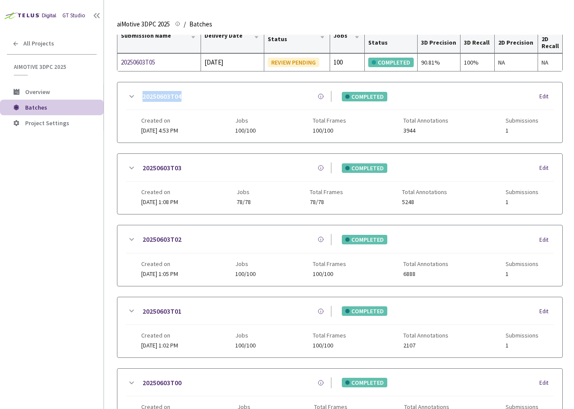
click at [128, 94] on icon at bounding box center [131, 96] width 10 height 10
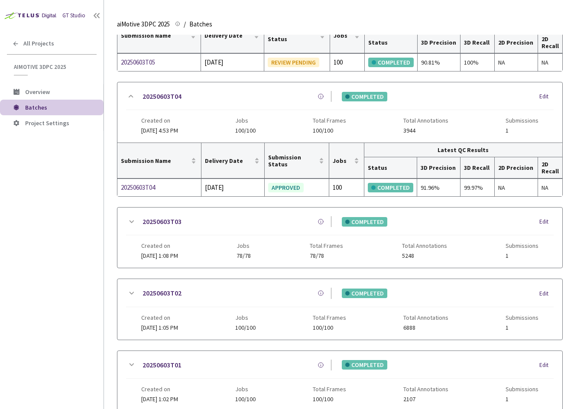
click at [131, 219] on icon at bounding box center [131, 221] width 10 height 10
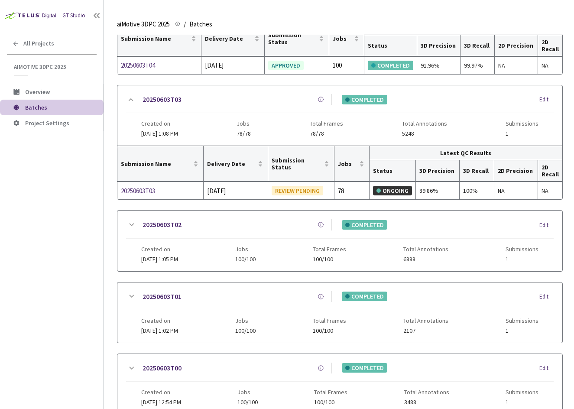
scroll to position [611, 0]
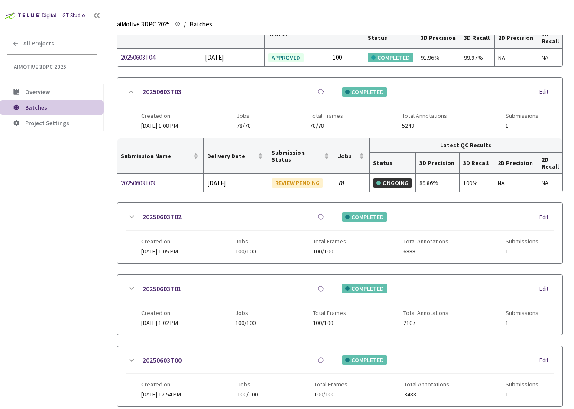
click at [129, 214] on icon at bounding box center [131, 217] width 10 height 10
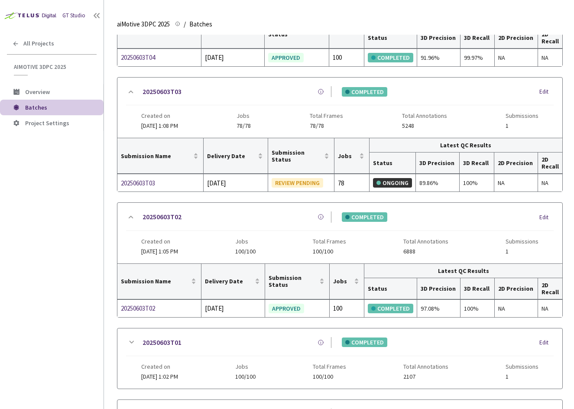
scroll to position [741, 0]
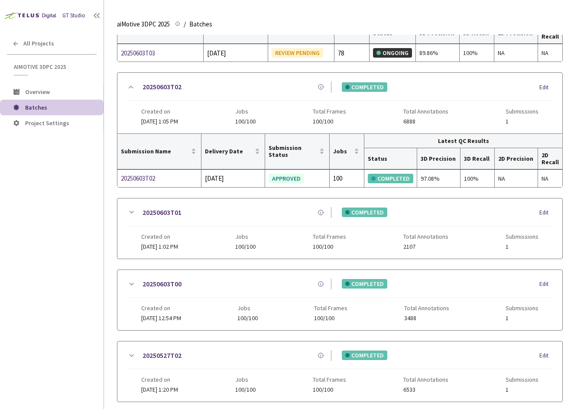
click at [129, 213] on icon at bounding box center [131, 212] width 10 height 10
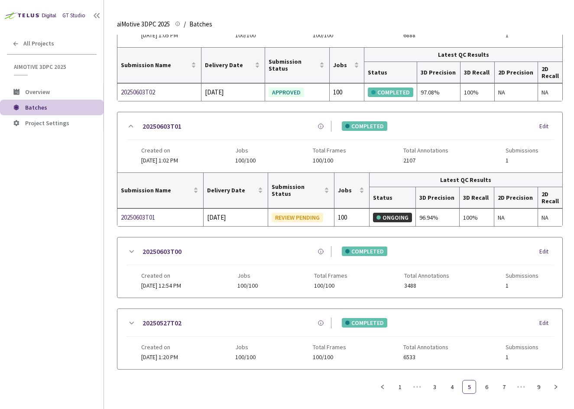
scroll to position [832, 0]
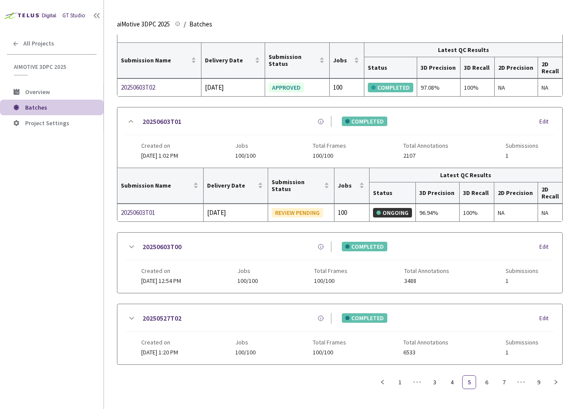
click at [132, 244] on icon at bounding box center [131, 247] width 10 height 10
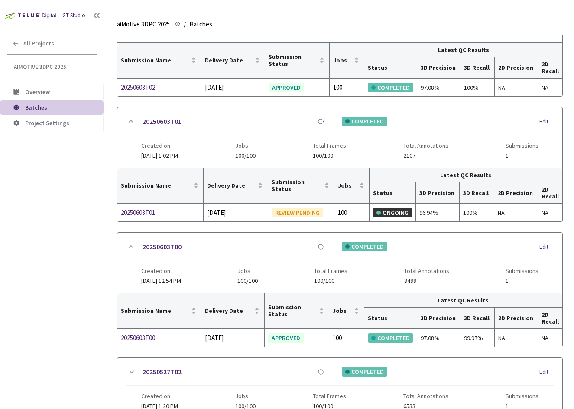
scroll to position [886, 0]
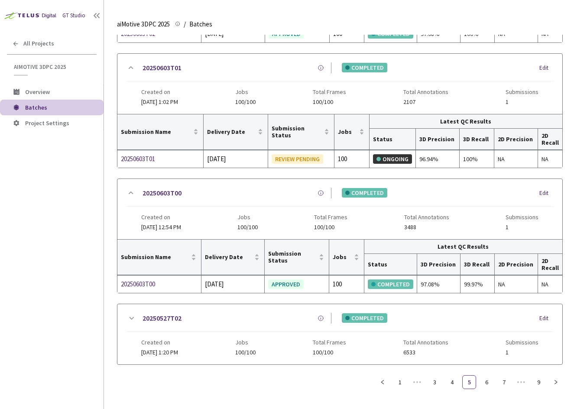
click at [131, 316] on icon at bounding box center [131, 318] width 10 height 10
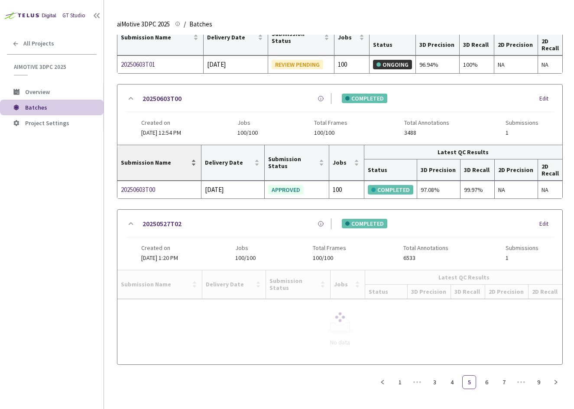
scroll to position [939, 0]
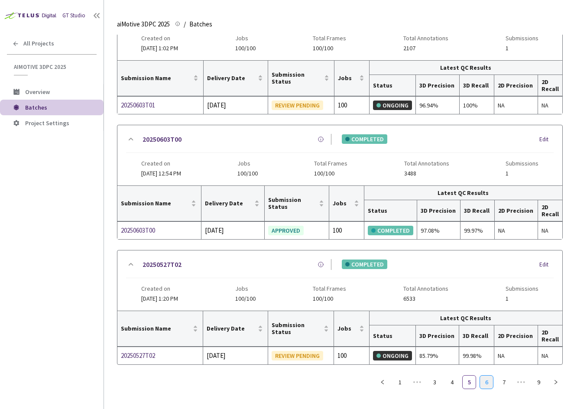
click at [484, 383] on link "6" at bounding box center [486, 381] width 13 height 13
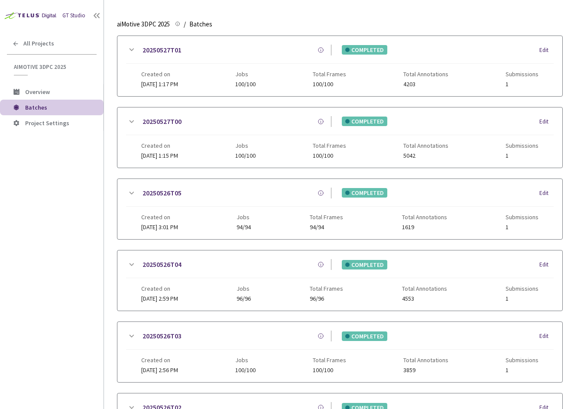
scroll to position [0, 0]
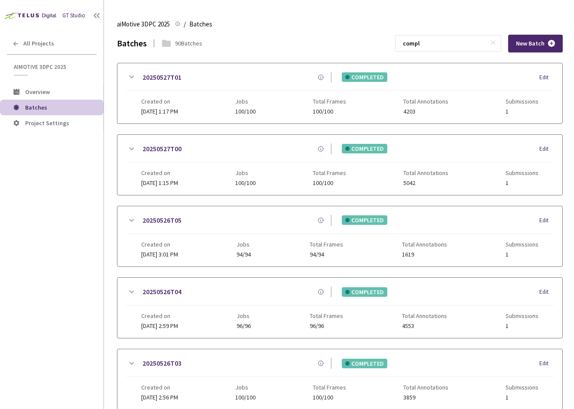
click at [132, 77] on icon at bounding box center [131, 77] width 5 height 3
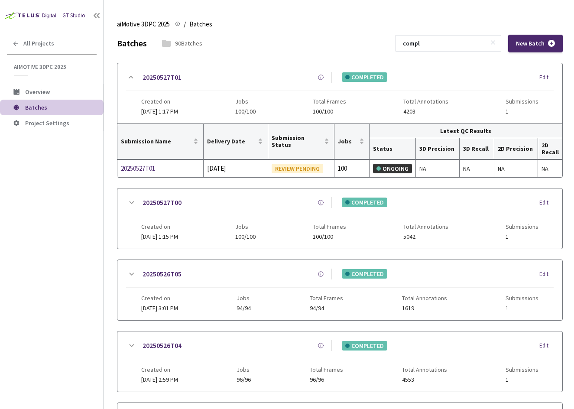
click at [131, 203] on icon at bounding box center [131, 202] width 5 height 3
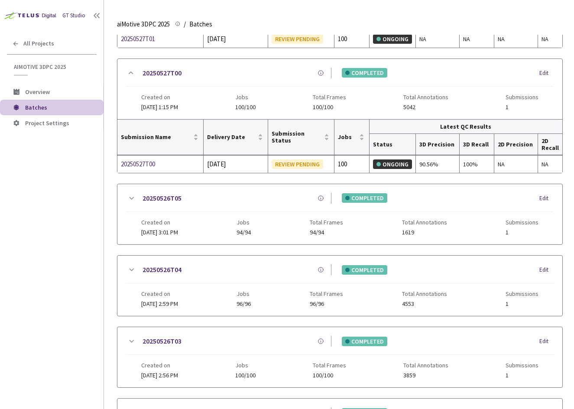
scroll to position [130, 0]
click at [130, 201] on icon at bounding box center [131, 198] width 10 height 10
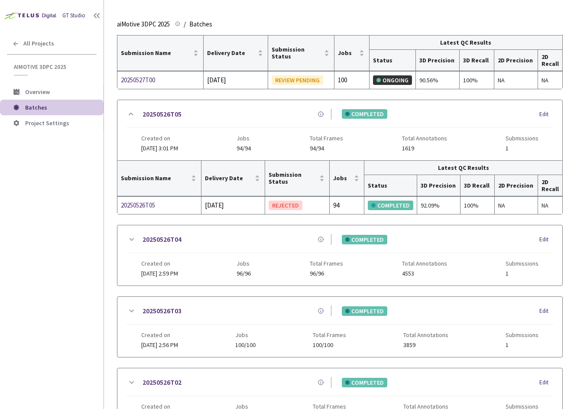
scroll to position [216, 0]
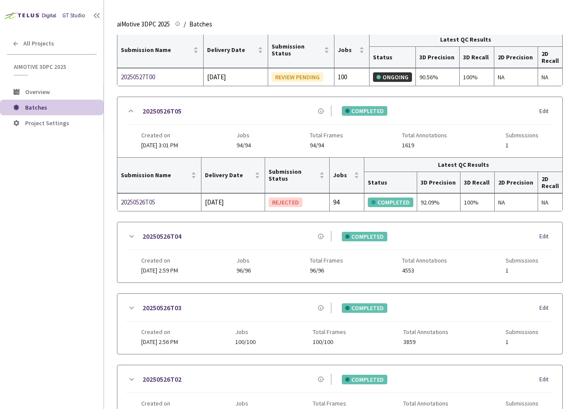
click at [129, 236] on icon at bounding box center [131, 236] width 10 height 10
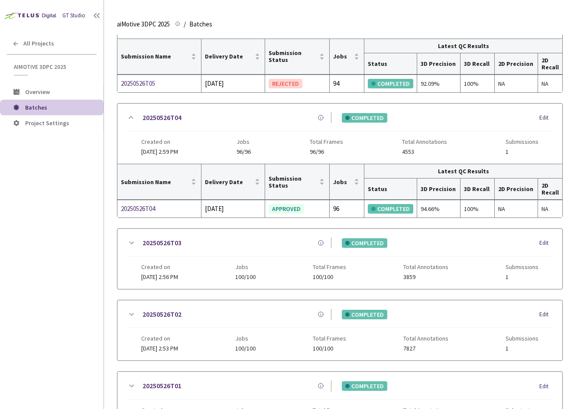
scroll to position [346, 0]
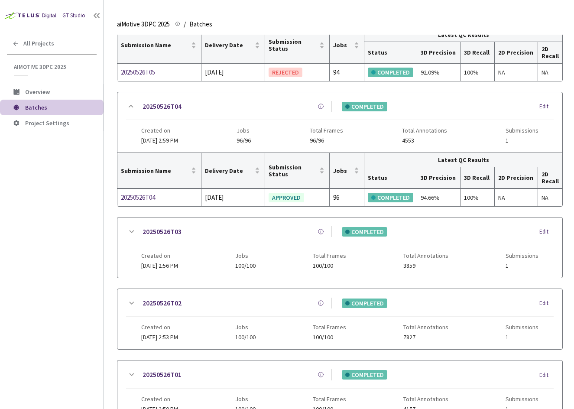
click at [131, 229] on icon at bounding box center [131, 231] width 10 height 10
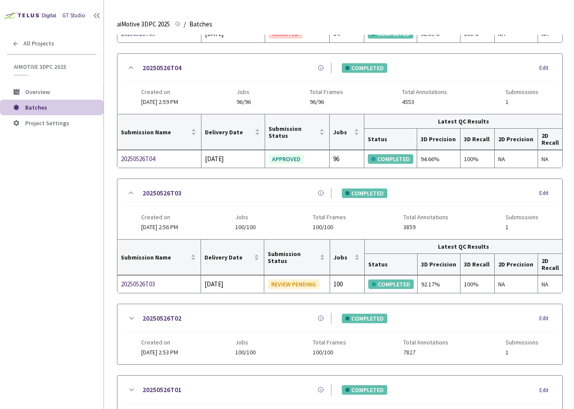
scroll to position [433, 0]
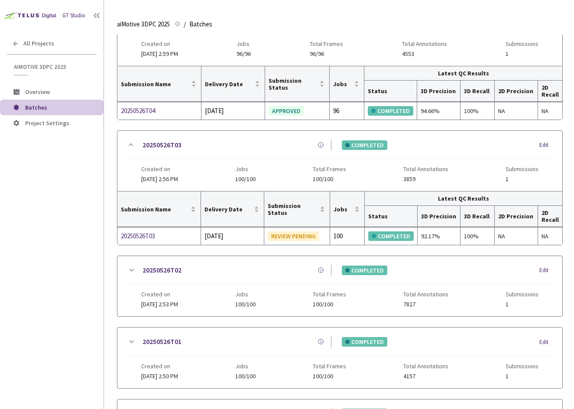
click at [129, 141] on icon at bounding box center [131, 144] width 10 height 10
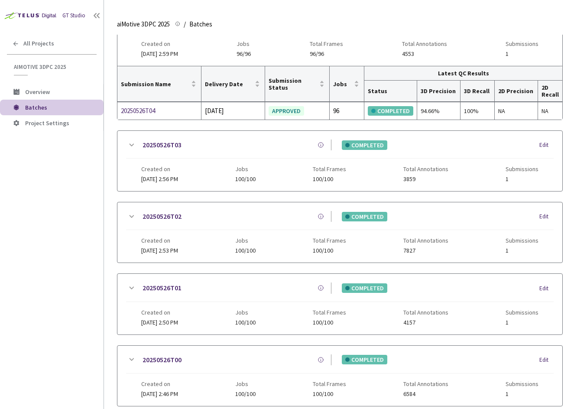
click at [129, 141] on icon at bounding box center [131, 145] width 10 height 10
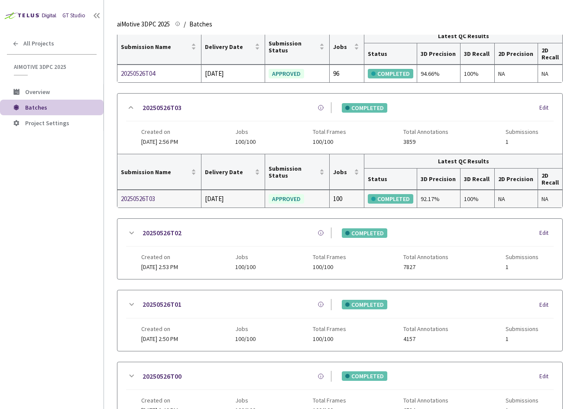
scroll to position [519, 0]
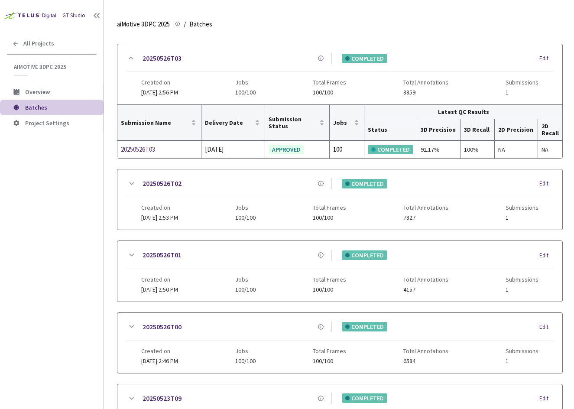
click at [133, 185] on icon at bounding box center [131, 183] width 10 height 10
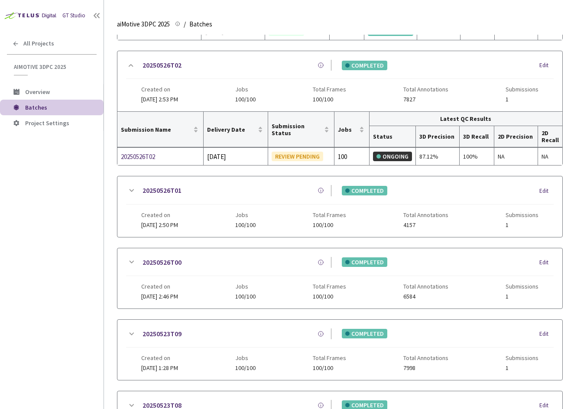
scroll to position [649, 0]
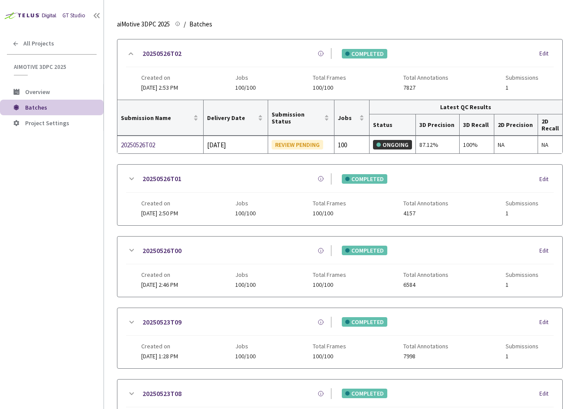
click at [129, 179] on icon at bounding box center [131, 179] width 10 height 10
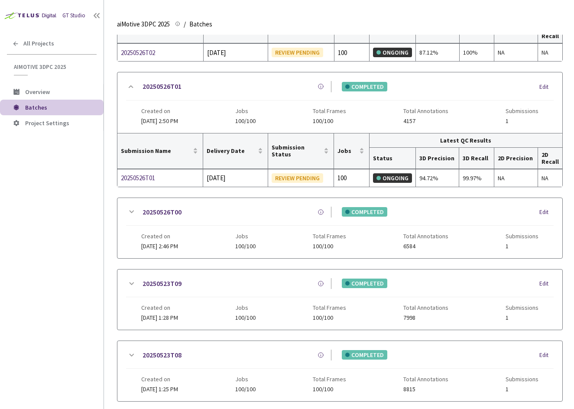
scroll to position [778, 0]
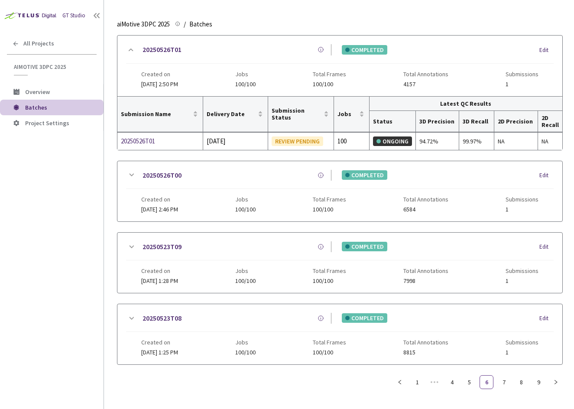
click at [129, 173] on icon at bounding box center [131, 175] width 10 height 10
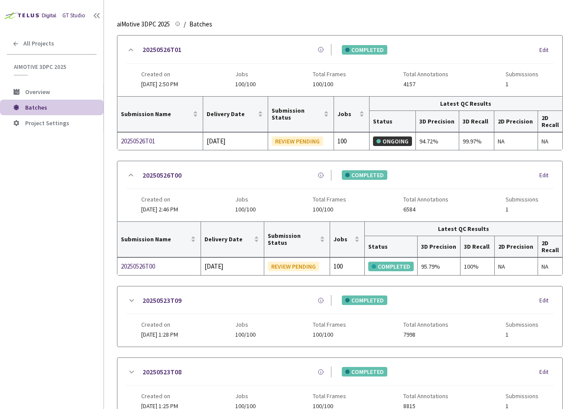
click at [129, 168] on div "20250526T00 COMPLETED Edit Created on 26 May, 2025 at 2:46 PM Jobs 100/100 Tota…" at bounding box center [339, 191] width 445 height 60
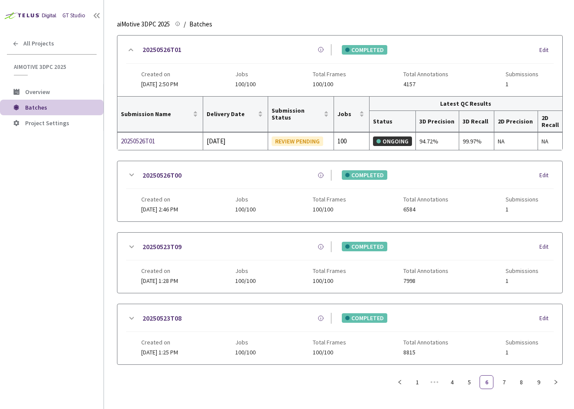
click at [129, 168] on div "20250526T00 COMPLETED Edit Created on 26 May, 2025 at 2:46 PM Jobs 100/100 Tota…" at bounding box center [339, 191] width 445 height 60
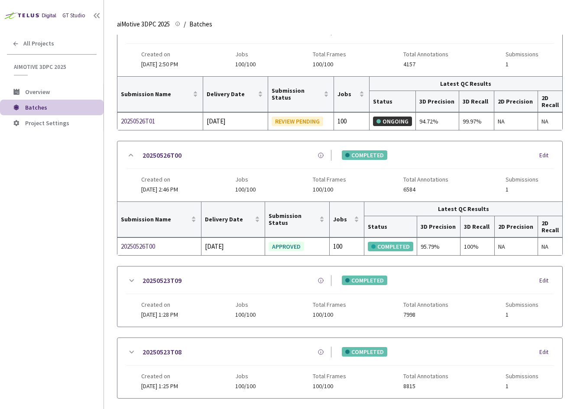
scroll to position [832, 0]
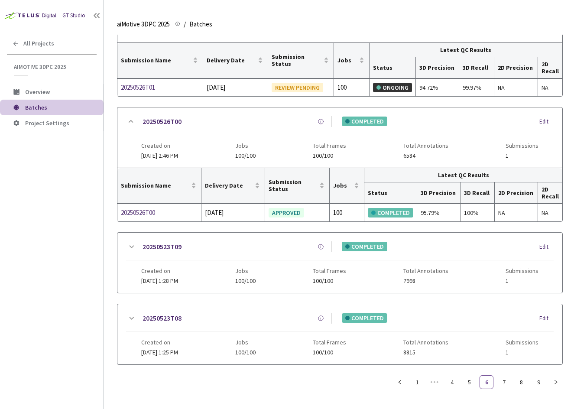
click at [133, 246] on icon at bounding box center [131, 246] width 5 height 3
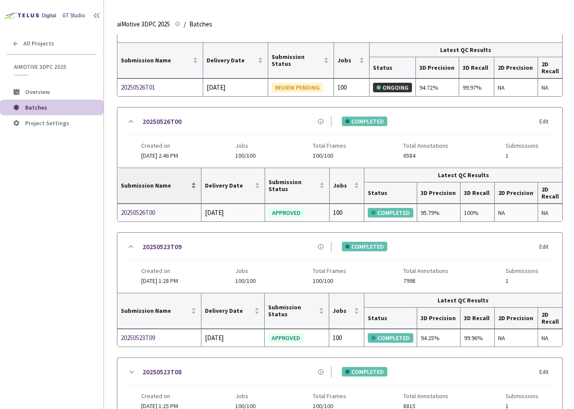
scroll to position [886, 0]
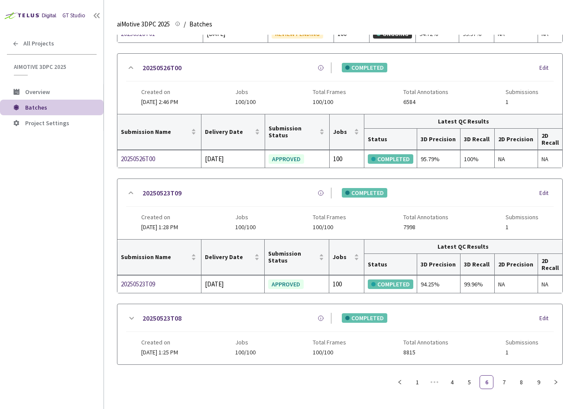
click at [130, 316] on icon at bounding box center [131, 318] width 10 height 10
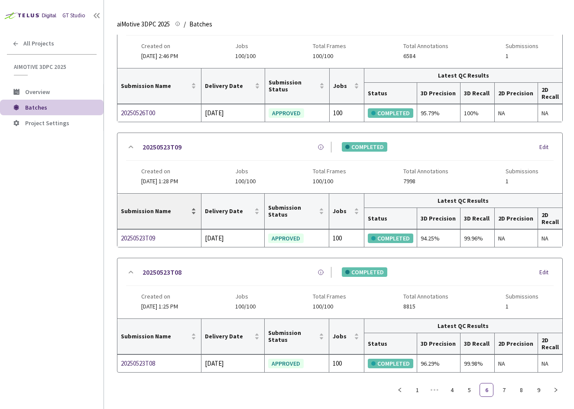
scroll to position [939, 0]
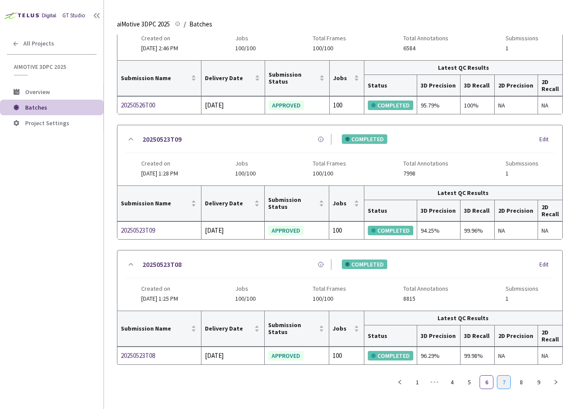
click at [507, 387] on link "7" at bounding box center [503, 381] width 13 height 13
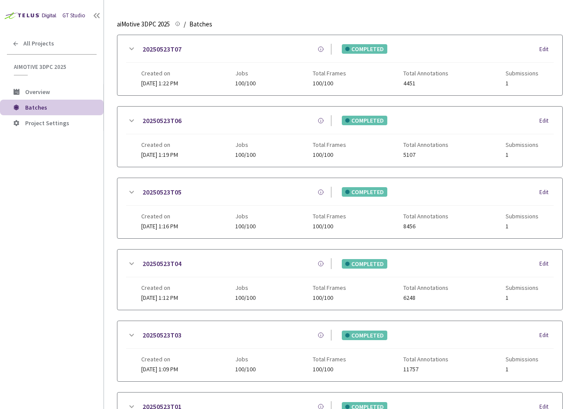
scroll to position [0, 0]
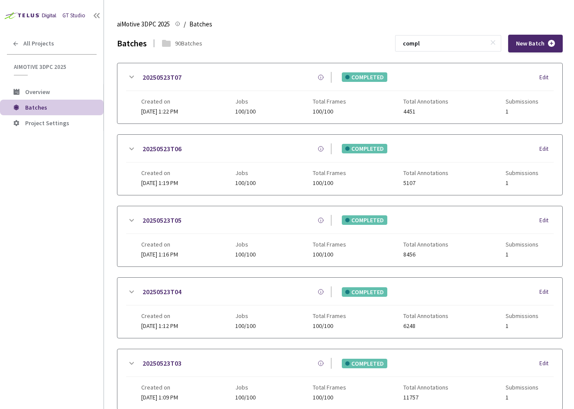
click at [128, 73] on icon at bounding box center [131, 77] width 10 height 10
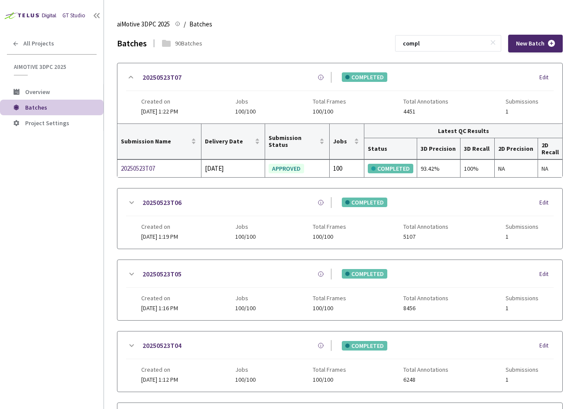
click at [133, 201] on icon at bounding box center [131, 202] width 10 height 10
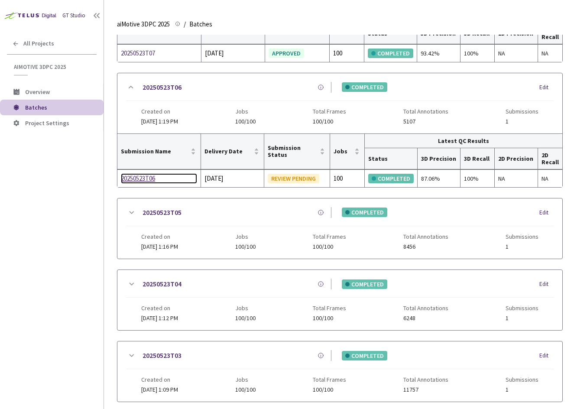
scroll to position [130, 0]
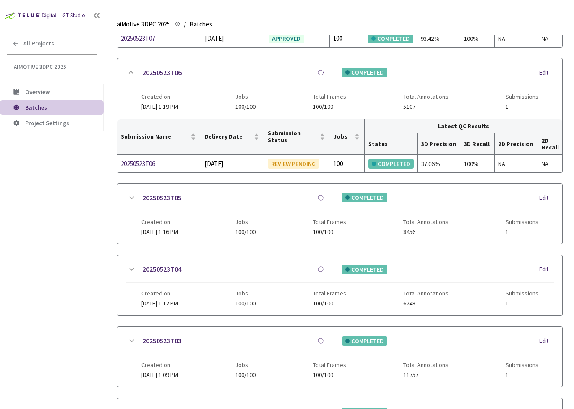
click at [129, 197] on icon at bounding box center [131, 198] width 10 height 10
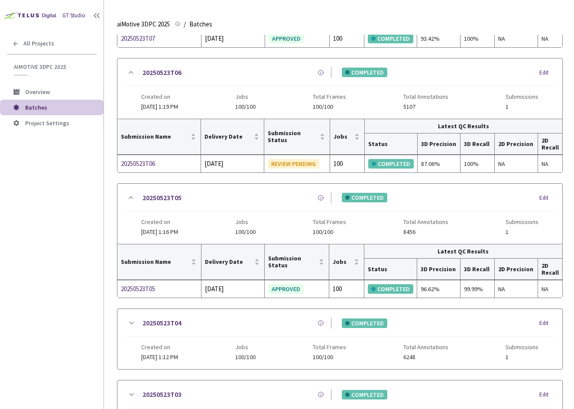
scroll to position [260, 0]
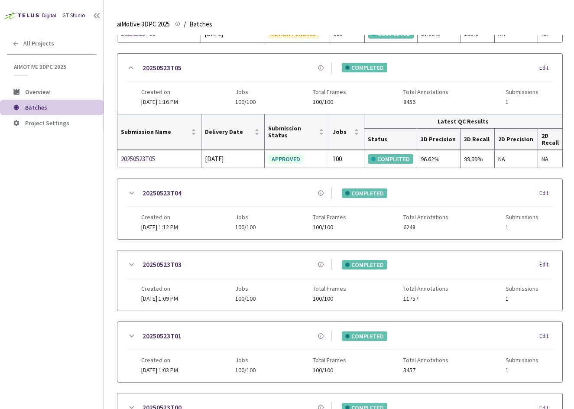
click at [129, 193] on icon at bounding box center [131, 193] width 10 height 10
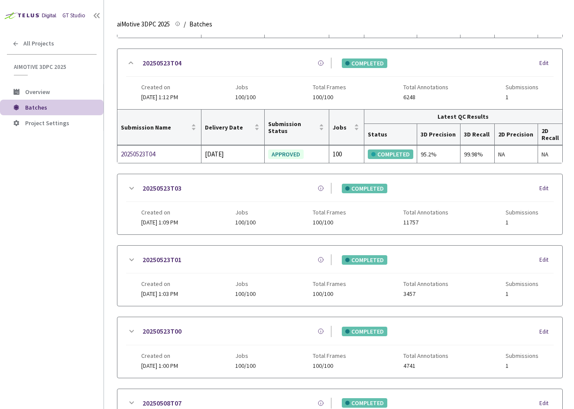
click at [131, 187] on icon at bounding box center [131, 188] width 10 height 10
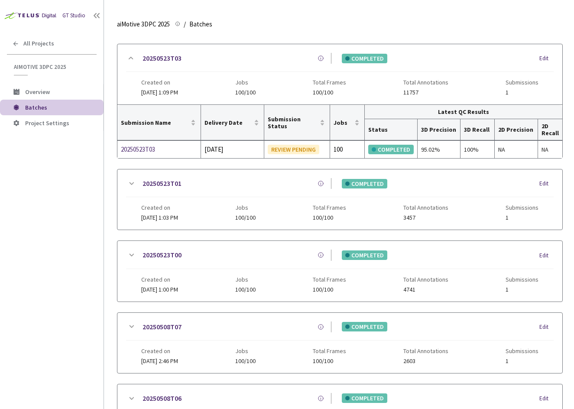
click at [130, 185] on icon at bounding box center [131, 183] width 10 height 10
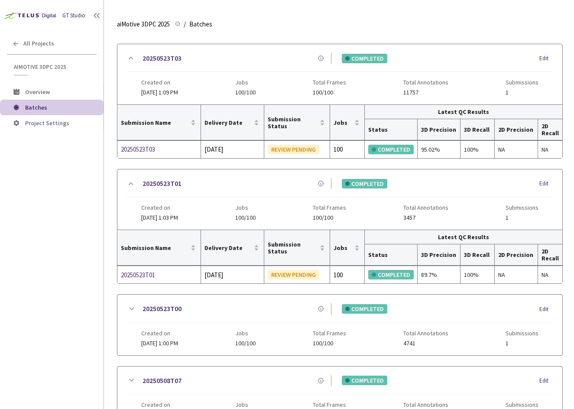
click at [131, 57] on icon at bounding box center [131, 58] width 5 height 3
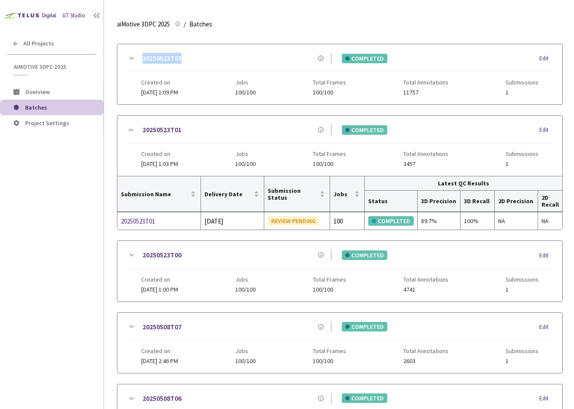
click at [131, 57] on icon at bounding box center [131, 58] width 10 height 10
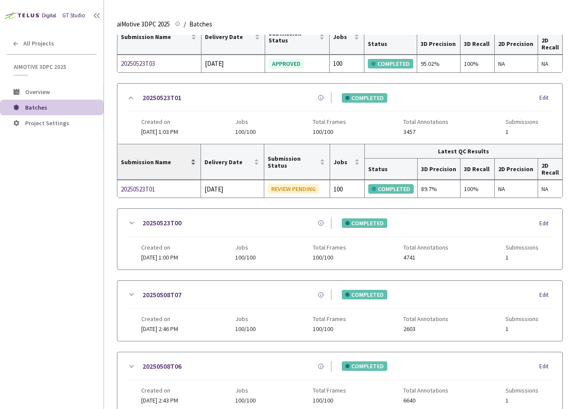
scroll to position [606, 0]
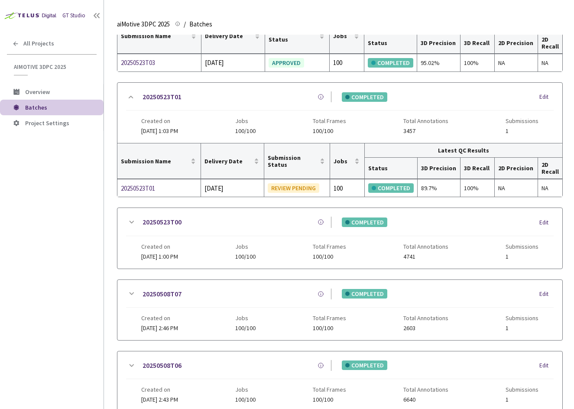
click at [130, 221] on icon at bounding box center [131, 222] width 10 height 10
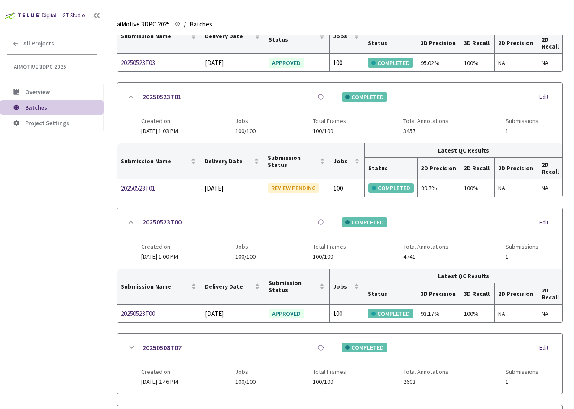
click at [129, 99] on icon at bounding box center [131, 97] width 10 height 10
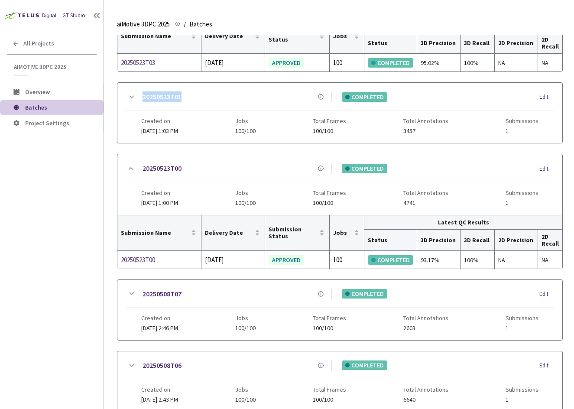
click at [129, 99] on icon at bounding box center [131, 97] width 10 height 10
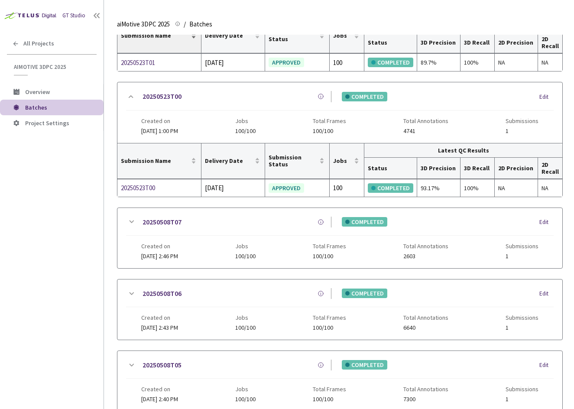
scroll to position [736, 0]
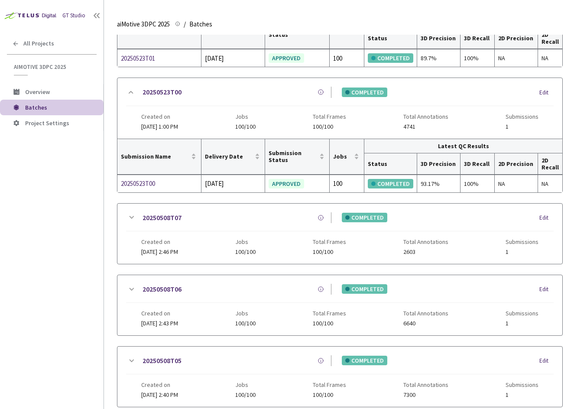
click at [131, 217] on icon at bounding box center [131, 217] width 5 height 3
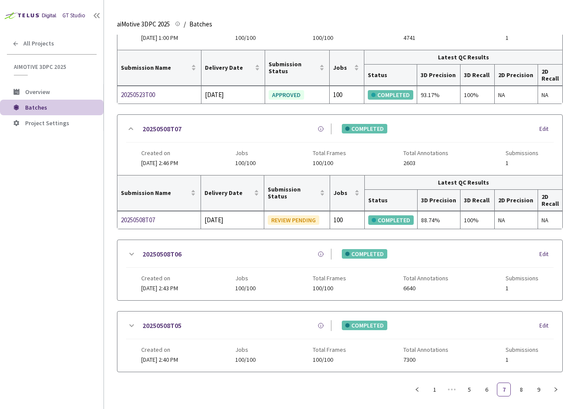
scroll to position [832, 0]
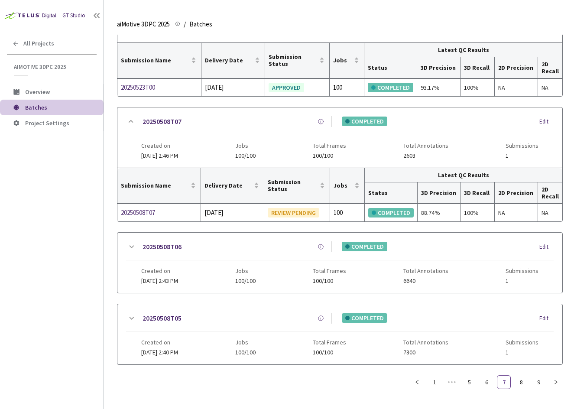
click at [132, 247] on icon at bounding box center [131, 246] width 5 height 3
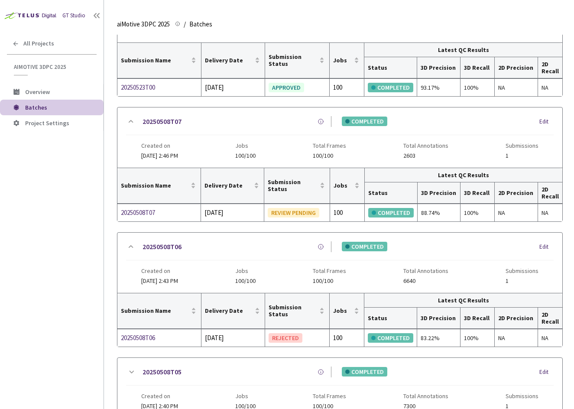
scroll to position [886, 0]
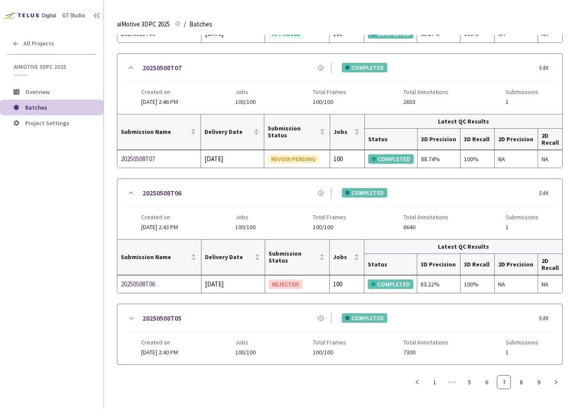
click at [130, 319] on icon at bounding box center [131, 318] width 10 height 10
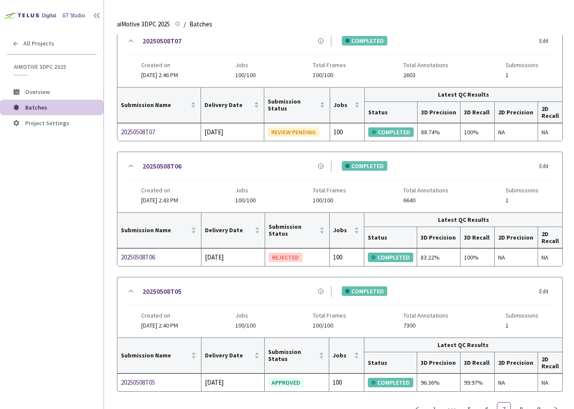
scroll to position [939, 0]
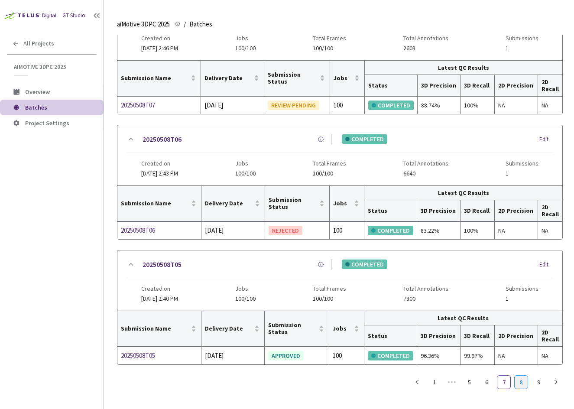
click at [520, 382] on link "8" at bounding box center [520, 381] width 13 height 13
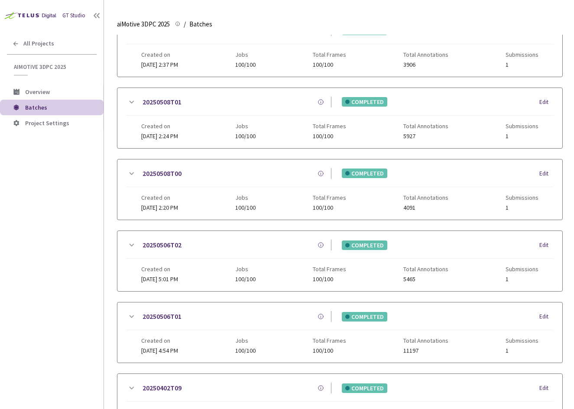
scroll to position [0, 0]
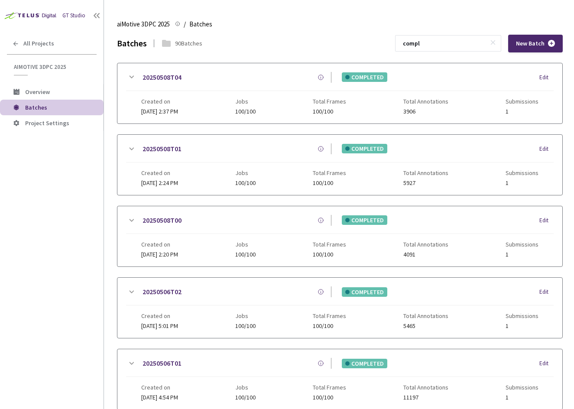
click at [132, 76] on icon at bounding box center [131, 77] width 10 height 10
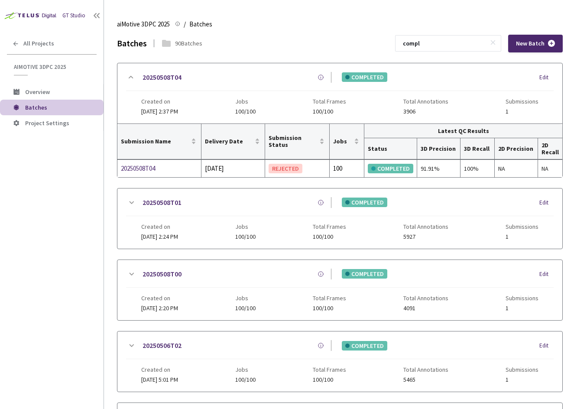
click at [131, 203] on icon at bounding box center [131, 202] width 5 height 3
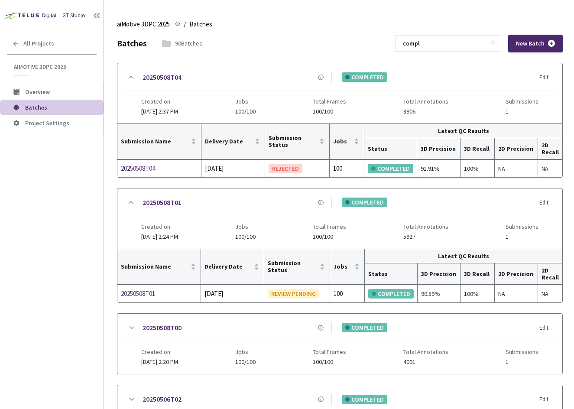
click at [128, 200] on icon at bounding box center [131, 202] width 10 height 10
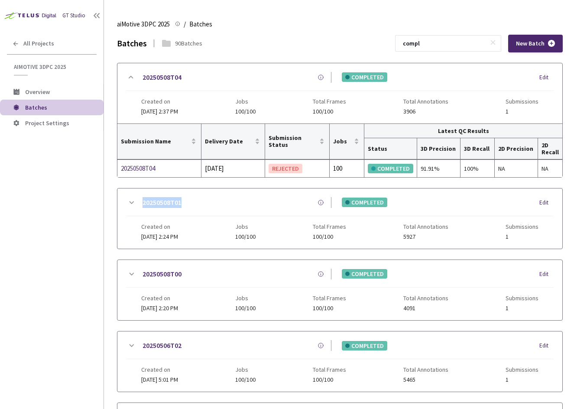
click at [128, 200] on icon at bounding box center [131, 202] width 10 height 10
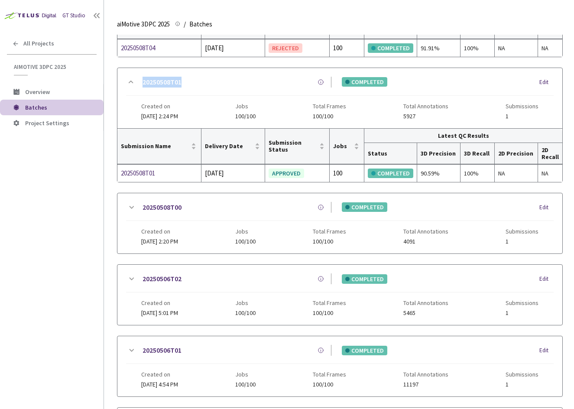
scroll to position [130, 0]
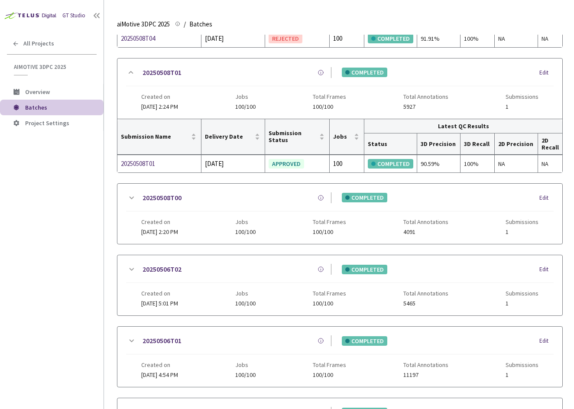
click at [130, 195] on icon at bounding box center [131, 198] width 10 height 10
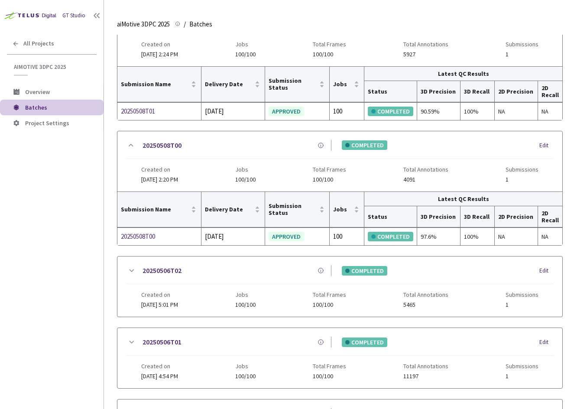
scroll to position [260, 0]
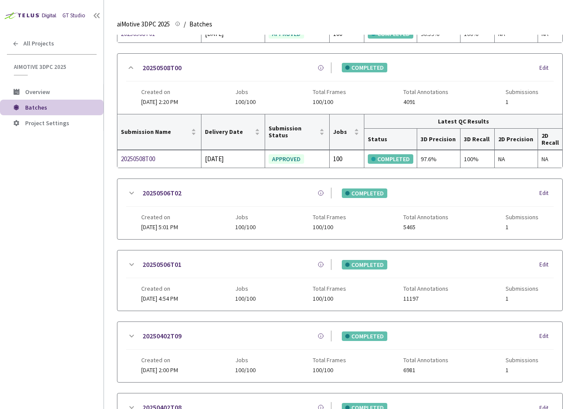
click at [129, 194] on icon at bounding box center [131, 193] width 10 height 10
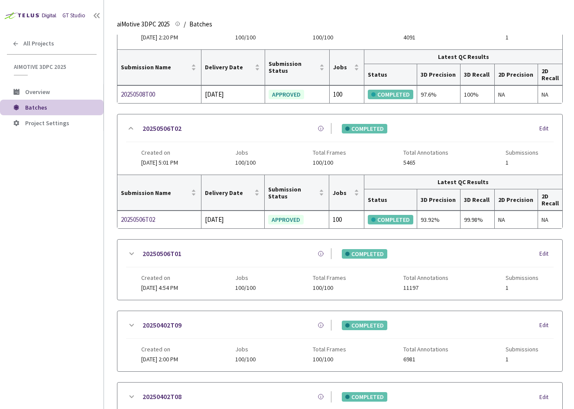
scroll to position [390, 0]
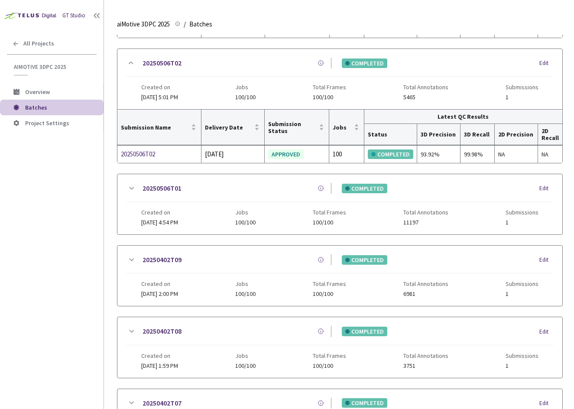
click at [130, 189] on icon at bounding box center [131, 188] width 10 height 10
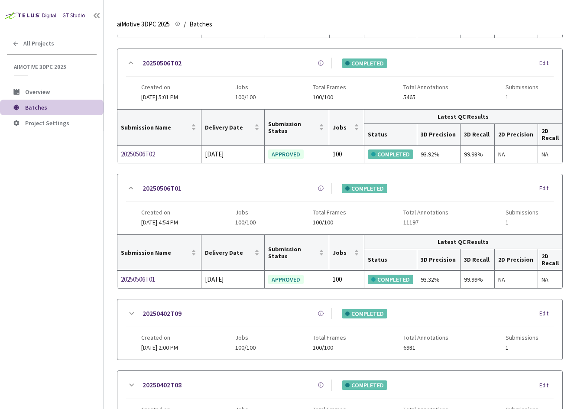
scroll to position [519, 0]
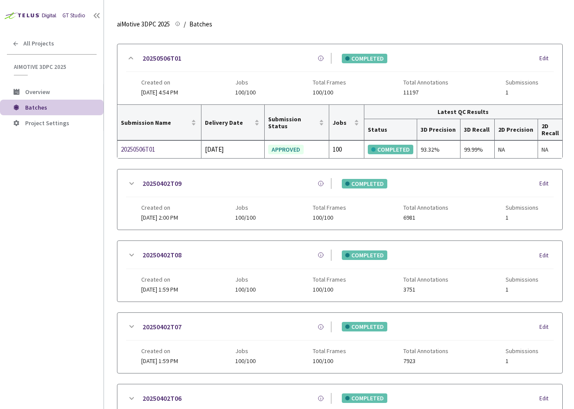
click at [131, 183] on icon at bounding box center [131, 183] width 5 height 3
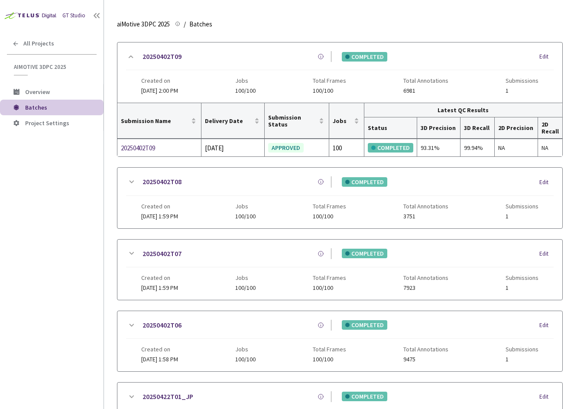
scroll to position [649, 0]
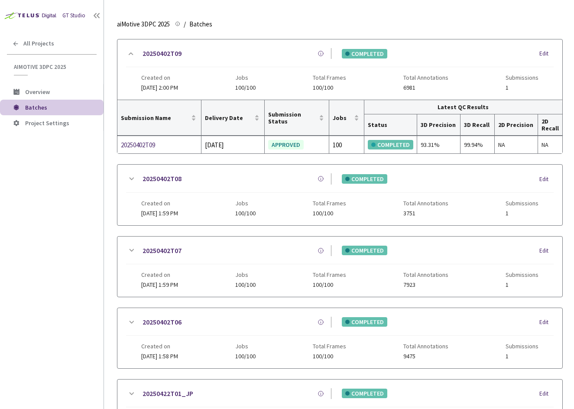
click at [131, 183] on icon at bounding box center [131, 179] width 10 height 10
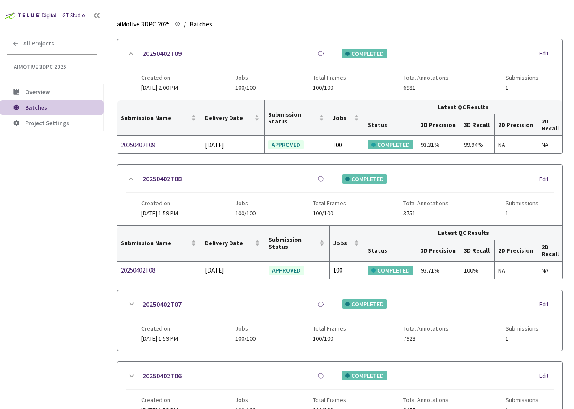
scroll to position [778, 0]
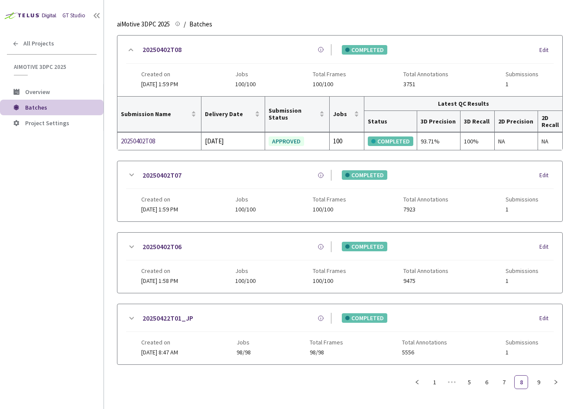
click at [131, 183] on div "20250402T07 COMPLETED Edit" at bounding box center [339, 179] width 427 height 19
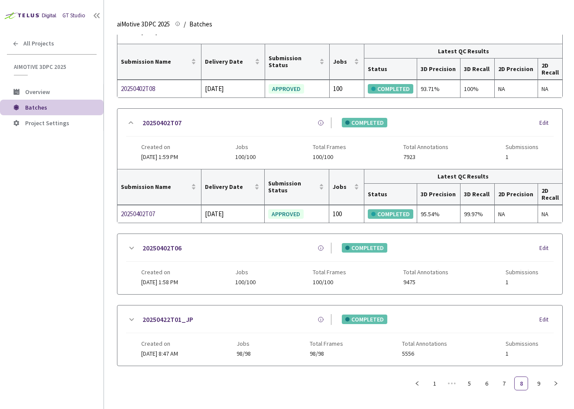
scroll to position [832, 0]
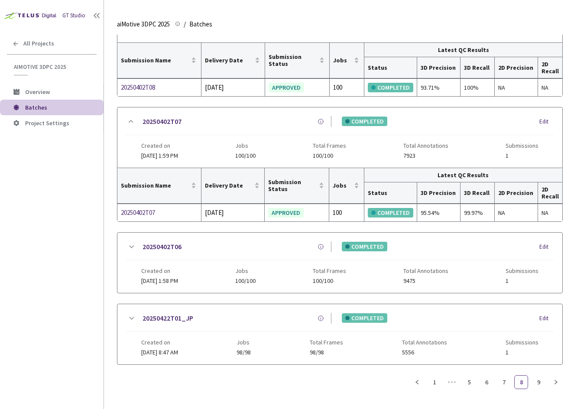
click at [131, 242] on icon at bounding box center [131, 247] width 10 height 10
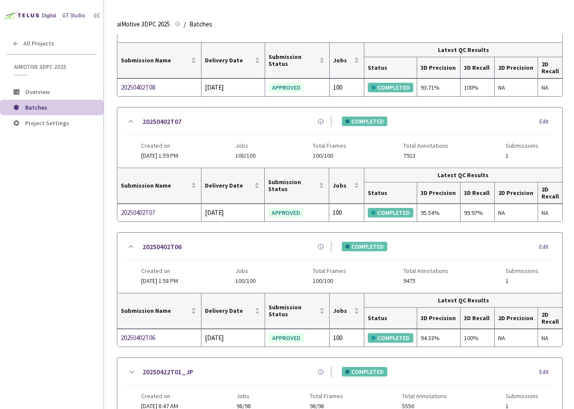
scroll to position [886, 0]
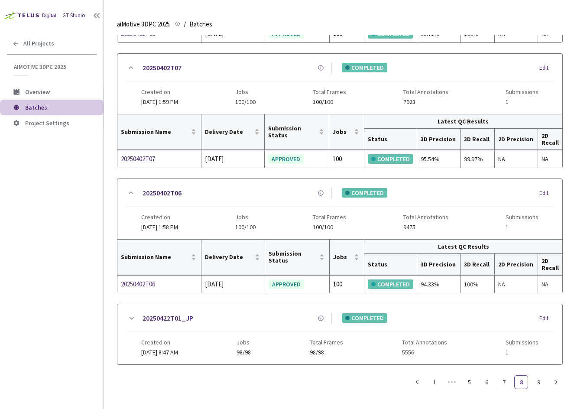
click at [129, 320] on icon at bounding box center [131, 318] width 10 height 10
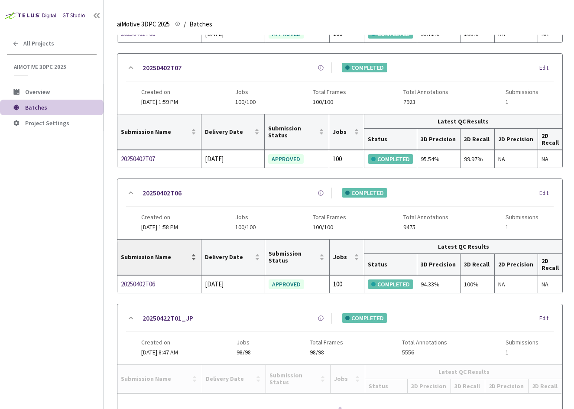
scroll to position [939, 0]
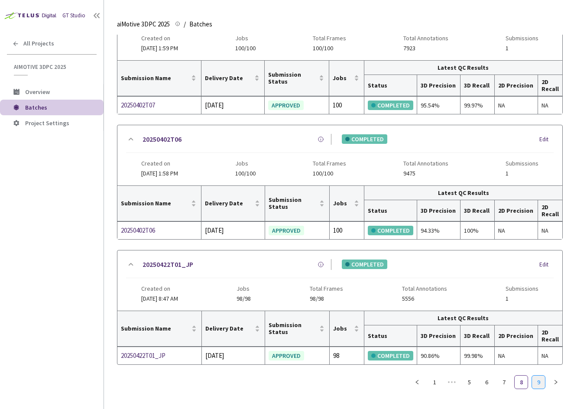
click at [539, 387] on link "9" at bounding box center [538, 381] width 13 height 13
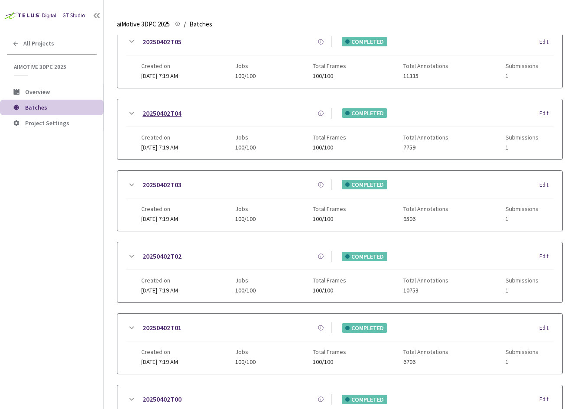
scroll to position [0, 0]
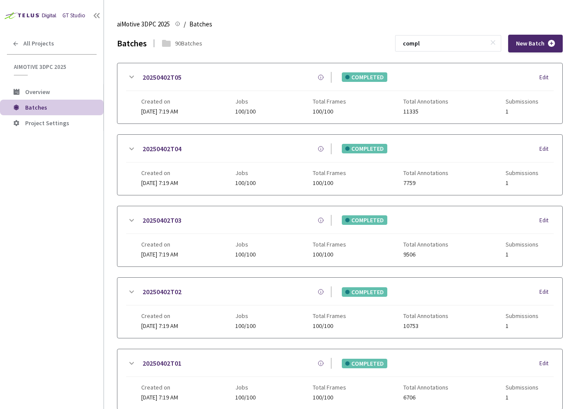
click at [130, 75] on icon at bounding box center [131, 77] width 10 height 10
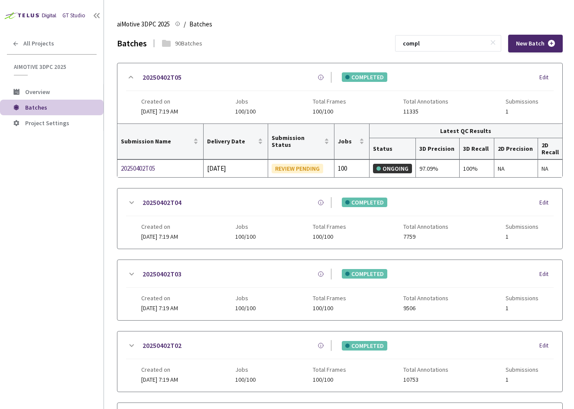
click at [132, 198] on icon at bounding box center [131, 202] width 10 height 10
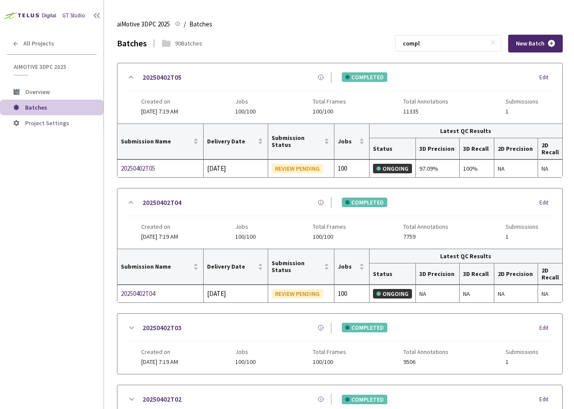
scroll to position [87, 0]
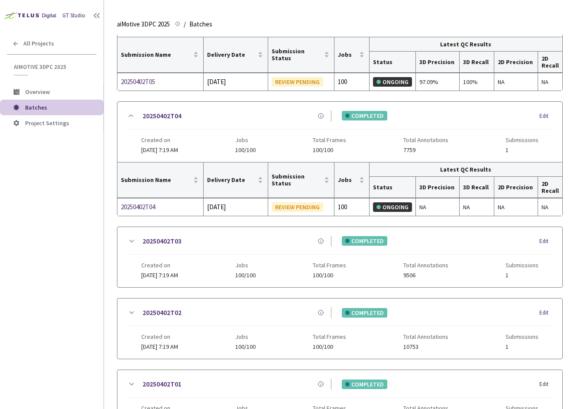
click at [132, 239] on icon at bounding box center [131, 241] width 10 height 10
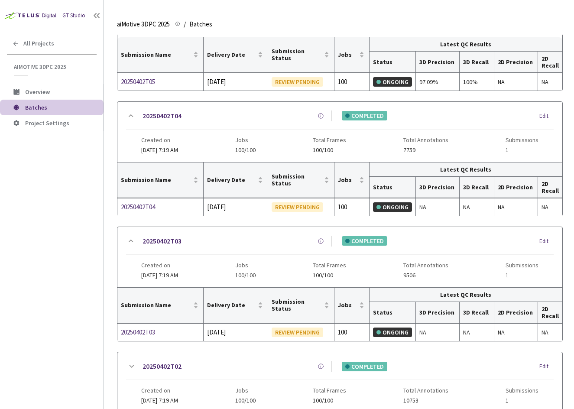
scroll to position [260, 0]
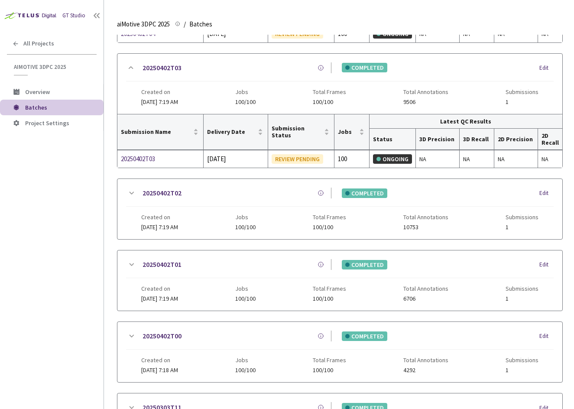
click at [129, 191] on icon at bounding box center [131, 193] width 10 height 10
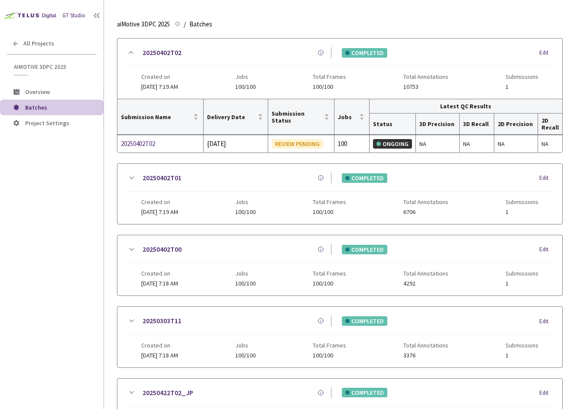
scroll to position [433, 0]
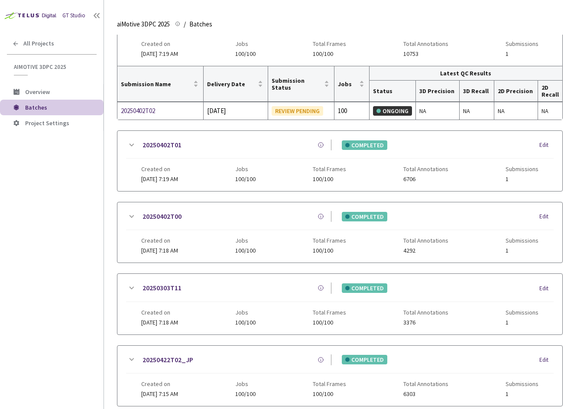
click at [131, 142] on icon at bounding box center [131, 145] width 10 height 10
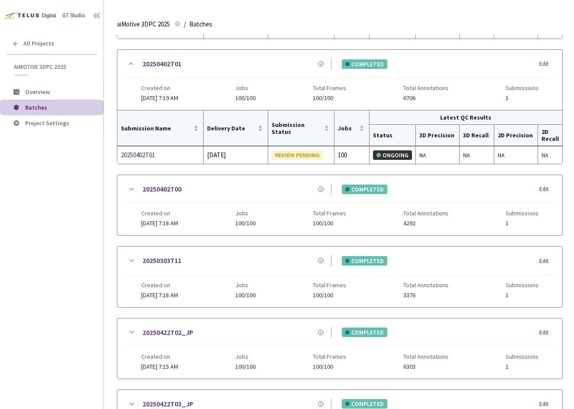
scroll to position [519, 0]
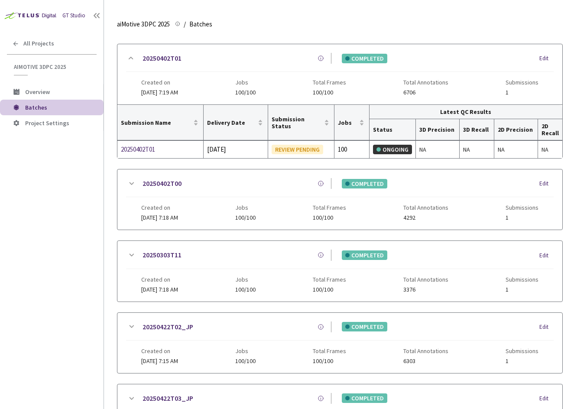
click at [128, 181] on icon at bounding box center [131, 183] width 10 height 10
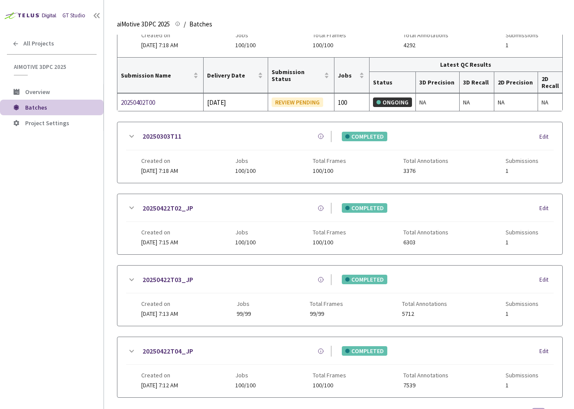
scroll to position [693, 0]
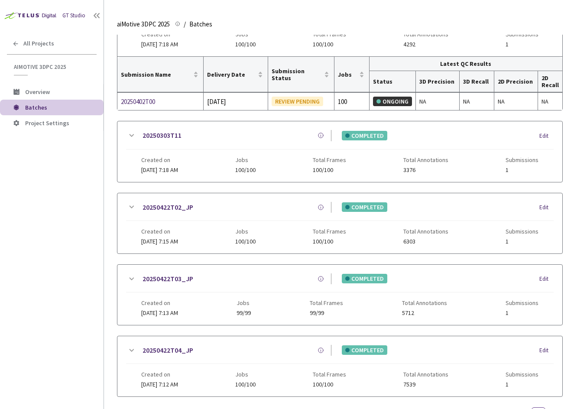
click at [131, 136] on icon at bounding box center [131, 135] width 5 height 3
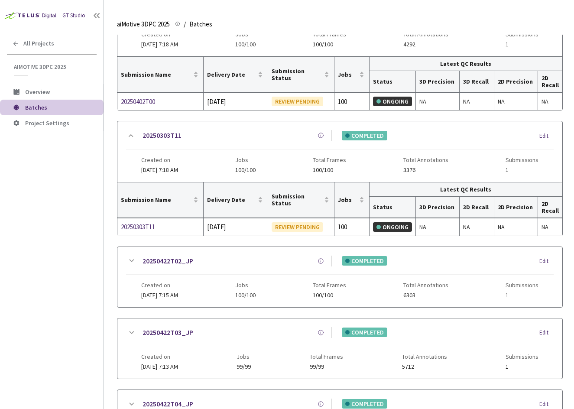
scroll to position [736, 0]
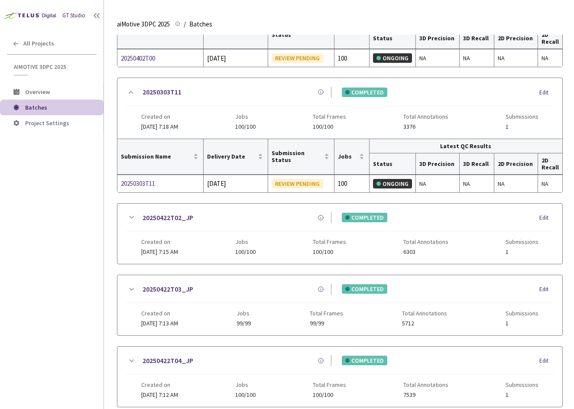
click at [129, 214] on icon at bounding box center [131, 217] width 10 height 10
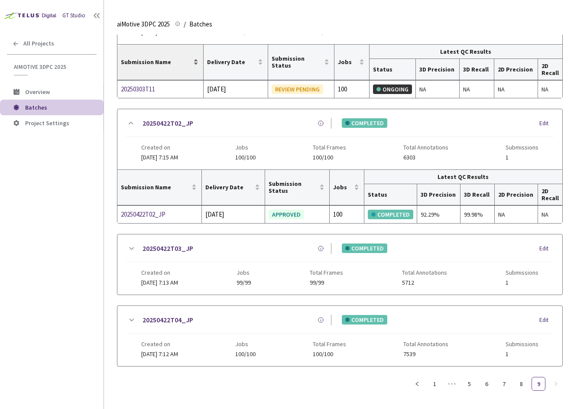
scroll to position [832, 0]
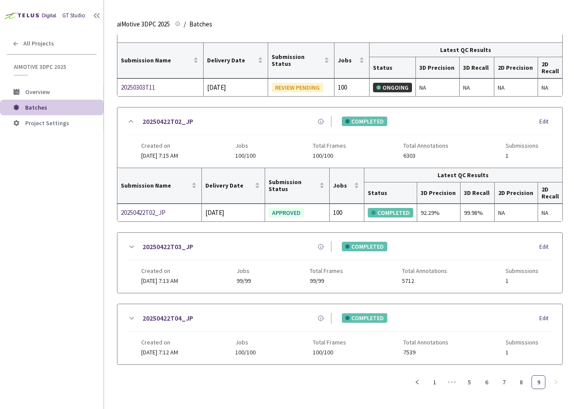
click at [131, 248] on icon at bounding box center [131, 247] width 10 height 10
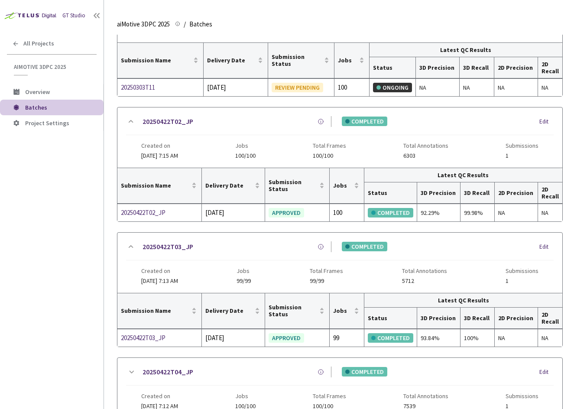
scroll to position [886, 0]
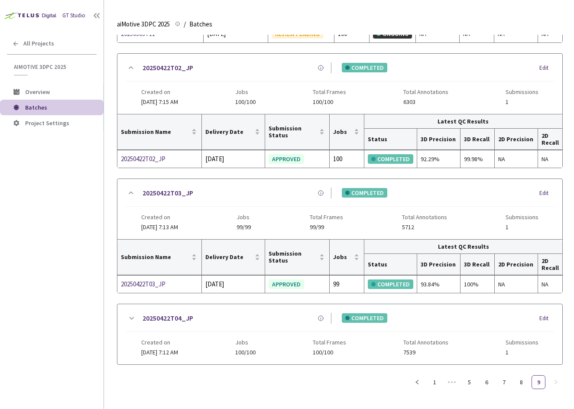
click at [132, 319] on icon at bounding box center [131, 318] width 10 height 10
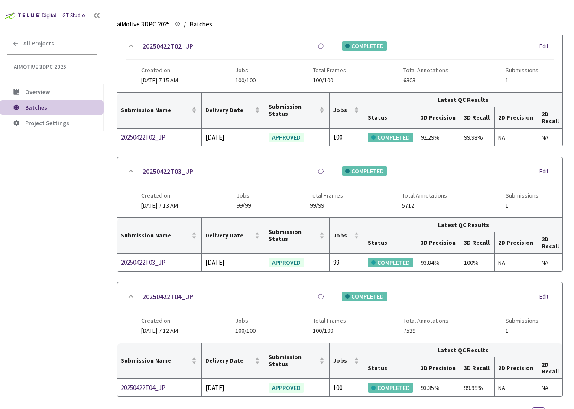
scroll to position [939, 0]
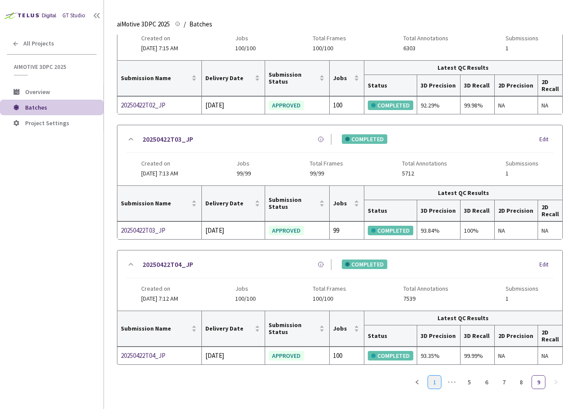
click at [433, 386] on link "1" at bounding box center [434, 381] width 13 height 13
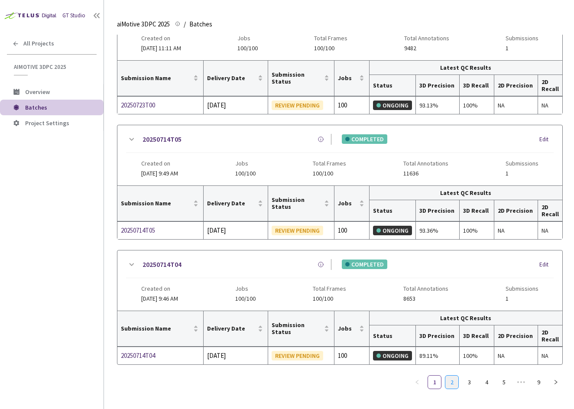
click at [448, 387] on link "2" at bounding box center [451, 381] width 13 height 13
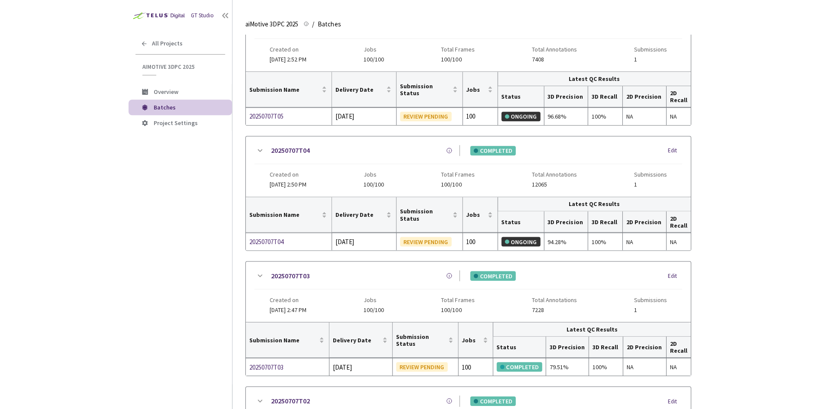
scroll to position [550, 0]
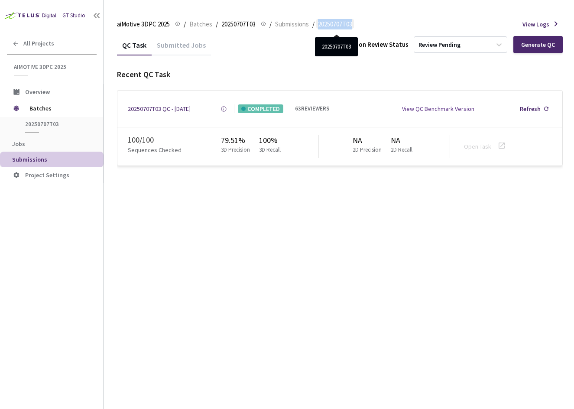
drag, startPoint x: 360, startPoint y: 26, endPoint x: 321, endPoint y: 21, distance: 39.7
click at [321, 21] on div "aiMotive 3DPC 2025 aiMotive 3DPC 2025 / Batches / 20250707T03 20250707T03 / Sub…" at bounding box center [339, 24] width 445 height 21
drag, startPoint x: 191, startPoint y: 182, endPoint x: 183, endPoint y: 179, distance: 8.8
click at [187, 181] on div "QC Task Submitted Jobs Submission Review Status Review Pending Generate QC Rece…" at bounding box center [339, 222] width 445 height 374
drag, startPoint x: 125, startPoint y: 107, endPoint x: 215, endPoint y: 109, distance: 90.1
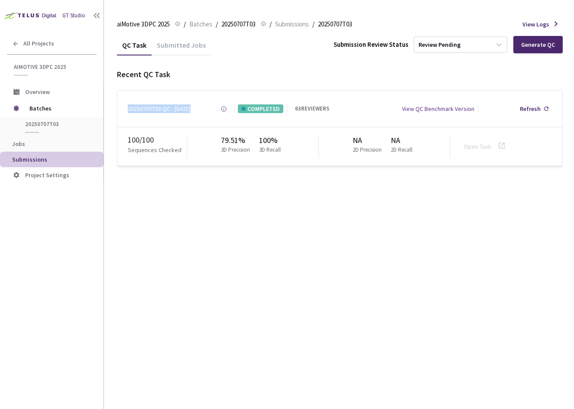
click at [215, 109] on div "20250707T03 QC - 18 Aug, 2025 Created at 18 Aug, 2025 at 2:03 PM GMT+2 Created …" at bounding box center [339, 108] width 445 height 36
copy div "20250707T03 QC - 18 Aug, 2025 Created at 18 Aug, 2025 at 2:03 PM GMT+2 Created …"
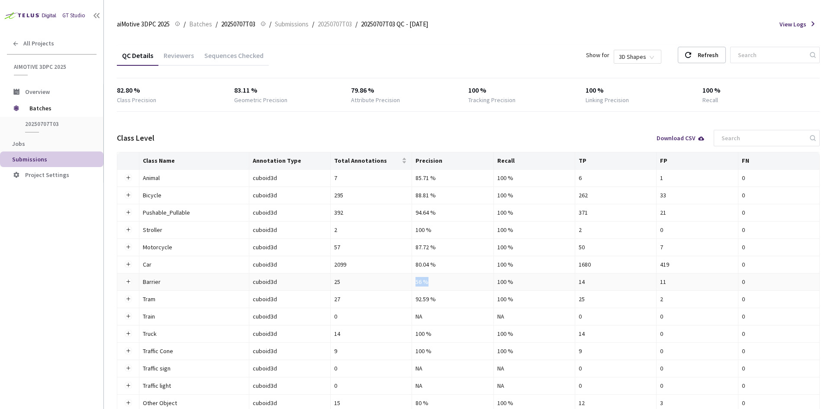
drag, startPoint x: 429, startPoint y: 284, endPoint x: 413, endPoint y: 278, distance: 17.4
click at [413, 278] on td "56 %" at bounding box center [452, 282] width 81 height 17
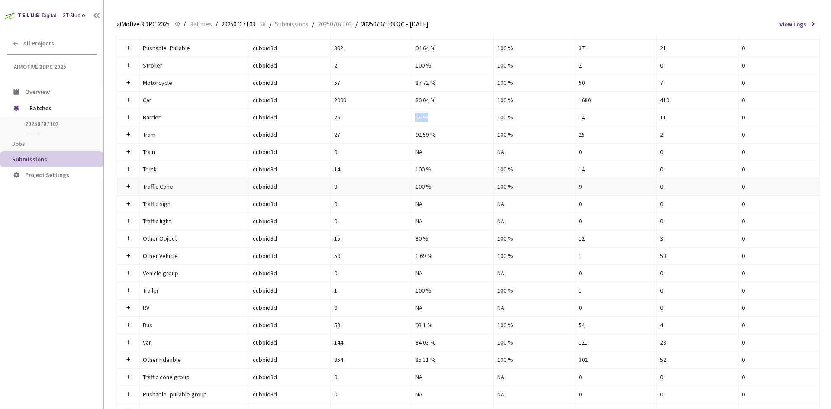
scroll to position [173, 0]
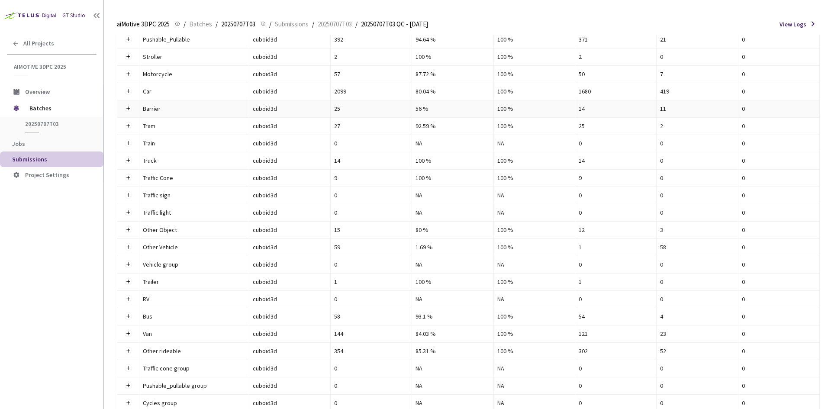
click at [124, 108] on td at bounding box center [128, 108] width 22 height 17
click at [128, 110] on button "Expand row" at bounding box center [128, 108] width 7 height 7
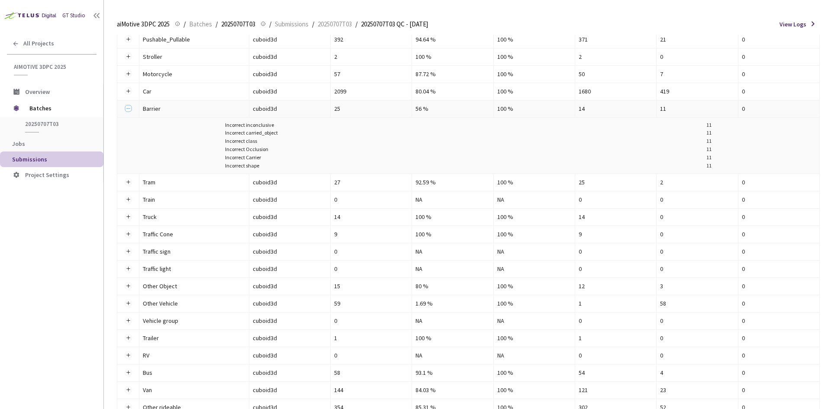
click at [126, 110] on button "Collapse row" at bounding box center [128, 108] width 7 height 7
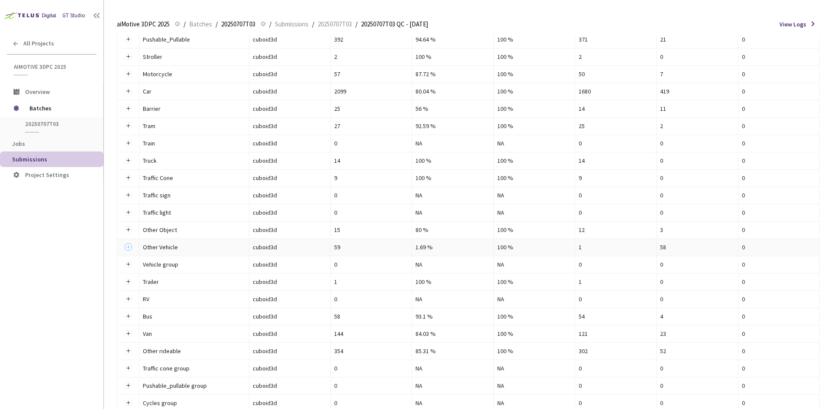
click at [131, 245] on button "Expand row" at bounding box center [128, 247] width 7 height 7
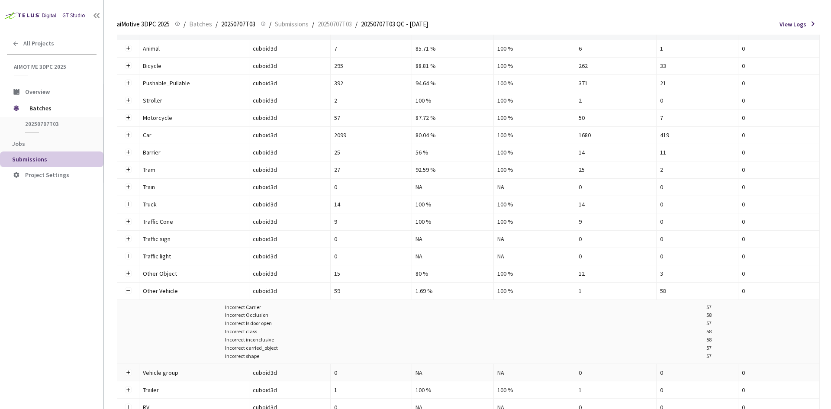
scroll to position [216, 0]
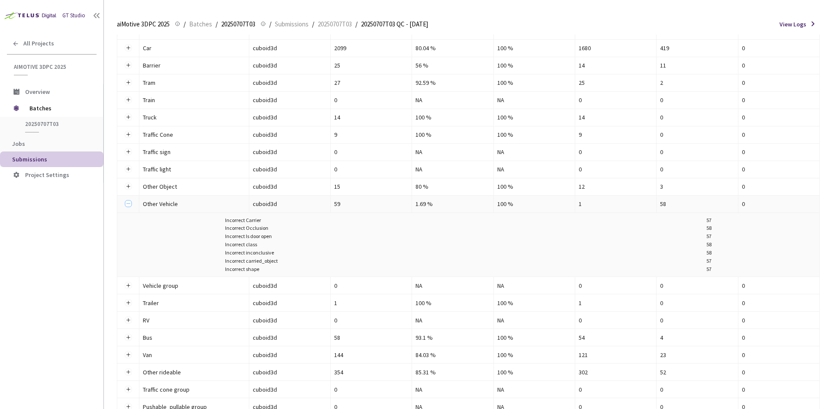
click at [126, 203] on button "Collapse row" at bounding box center [128, 203] width 7 height 7
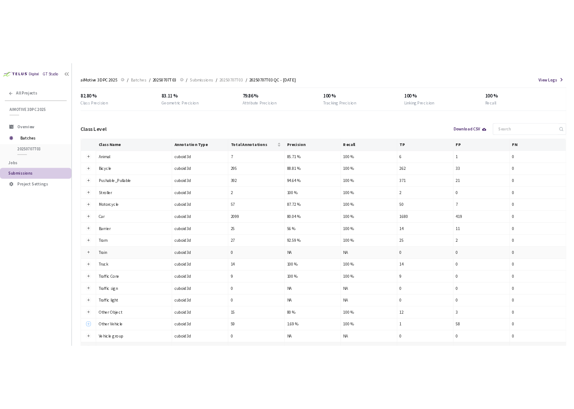
scroll to position [43, 0]
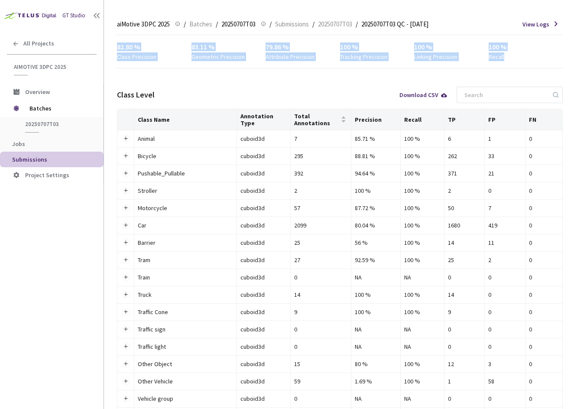
drag, startPoint x: 113, startPoint y: 46, endPoint x: 514, endPoint y: 57, distance: 401.0
click at [514, 57] on main "aiMotive 3DPC 2025 aiMotive 3DPC 2025 / Batches / 20250707T03 20250707T03 / Sub…" at bounding box center [339, 204] width 470 height 409
copy div "82.80 % Class Precision 83.11 % Geometric Precision 79.86 % Attribute Precision…"
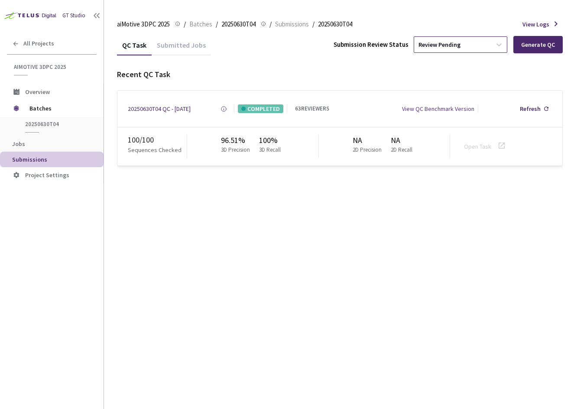
click at [489, 42] on div "Review Pending" at bounding box center [452, 45] width 77 height 14
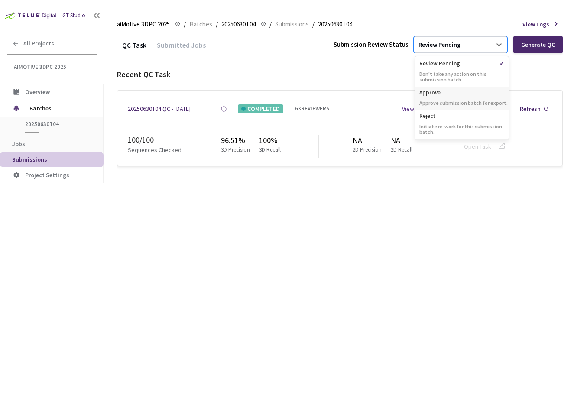
click at [459, 97] on div "Approve Approve submission batch for export." at bounding box center [462, 98] width 94 height 23
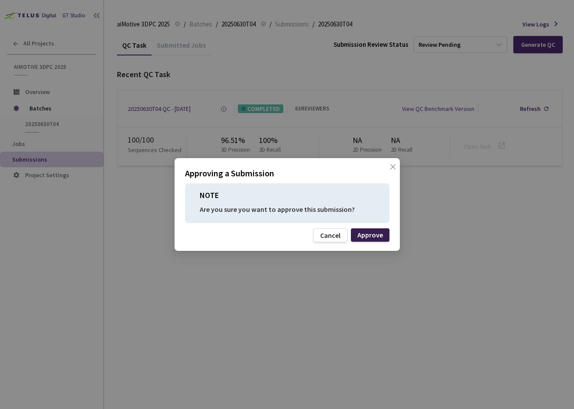
click at [372, 231] on div "Approve" at bounding box center [370, 234] width 26 height 7
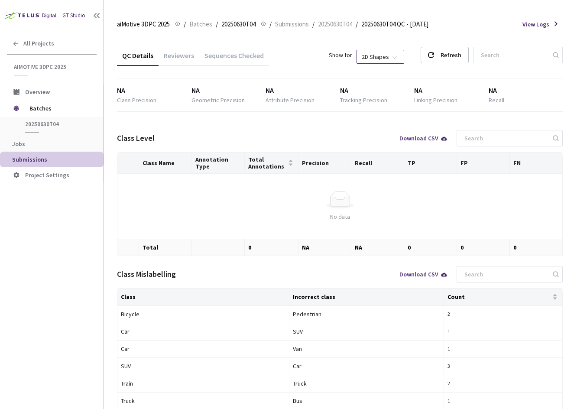
click at [394, 54] on span "2D Shapes" at bounding box center [379, 56] width 37 height 13
click at [390, 68] on div "3D Shapes" at bounding box center [389, 73] width 36 height 10
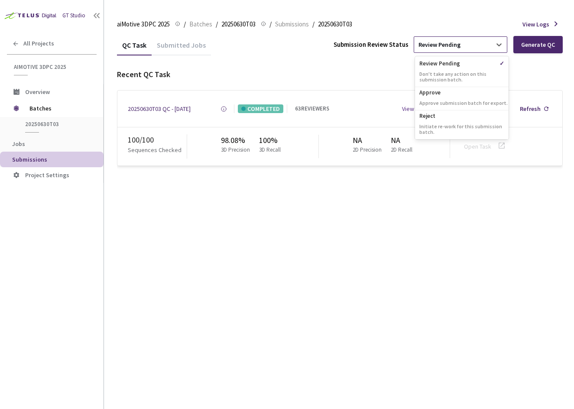
click at [479, 46] on div "Review Pending" at bounding box center [452, 45] width 77 height 14
click at [468, 100] on p "Approve submission batch for export." at bounding box center [462, 103] width 94 height 6
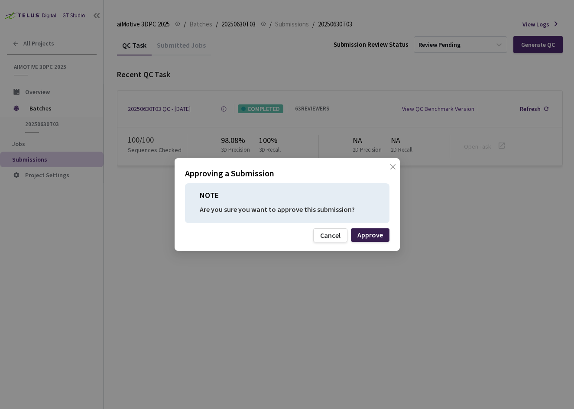
click at [373, 233] on div "Approve" at bounding box center [370, 234] width 26 height 7
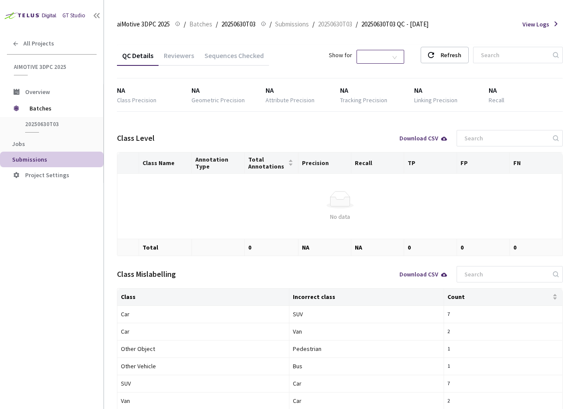
click at [394, 56] on span "2D Shapes" at bounding box center [379, 56] width 37 height 13
click at [392, 68] on div "3D Shapes" at bounding box center [389, 73] width 36 height 10
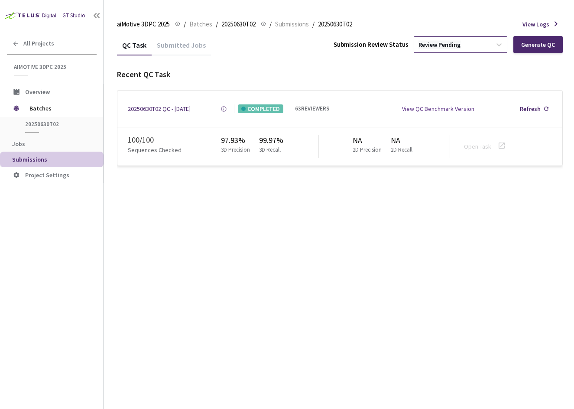
click at [457, 42] on div "Review Pending" at bounding box center [439, 45] width 42 height 8
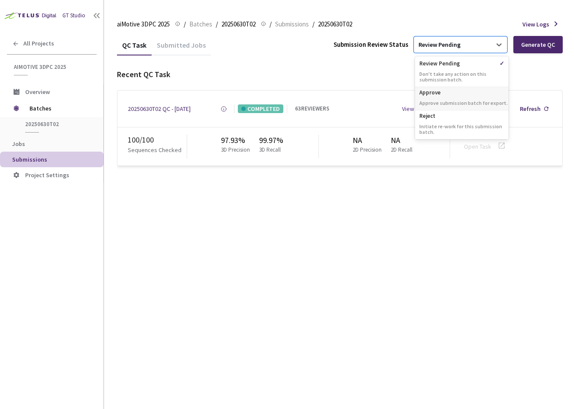
click at [448, 94] on p "Approve" at bounding box center [462, 91] width 94 height 9
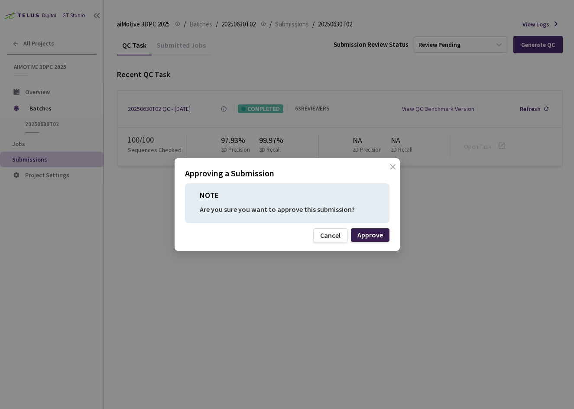
click at [363, 232] on div "Approve" at bounding box center [370, 234] width 26 height 7
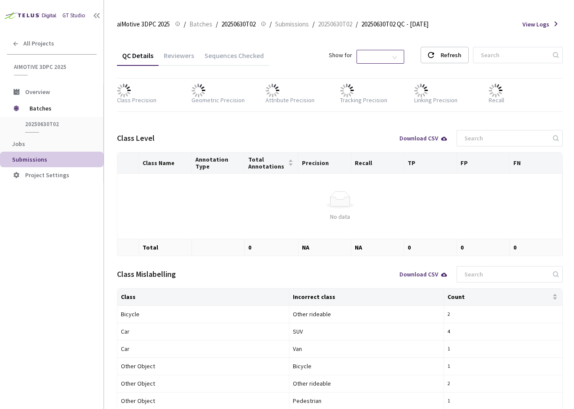
click at [399, 57] on span "2D Shapes" at bounding box center [379, 56] width 37 height 13
click at [397, 68] on div "3D Shapes" at bounding box center [389, 73] width 36 height 10
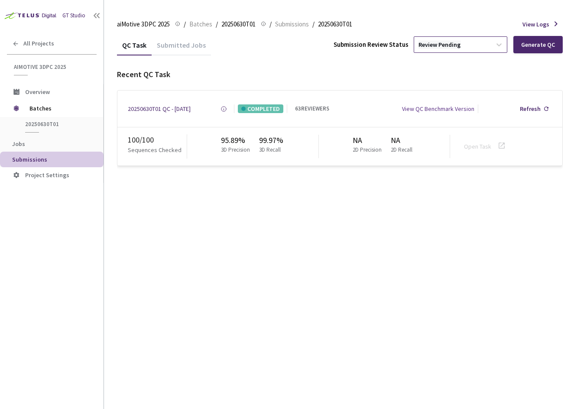
click at [440, 48] on div "Review Pending" at bounding box center [439, 45] width 42 height 8
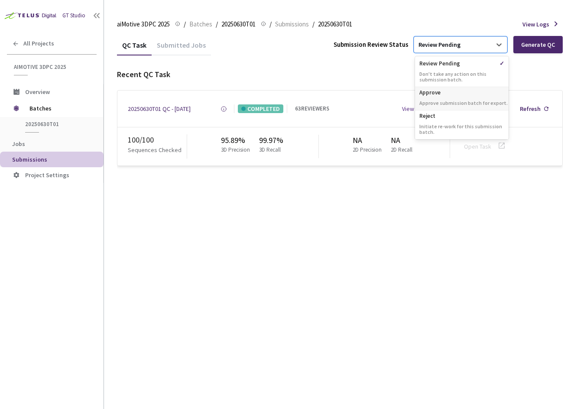
click at [438, 98] on div "Approve Approve submission batch for export." at bounding box center [462, 98] width 94 height 23
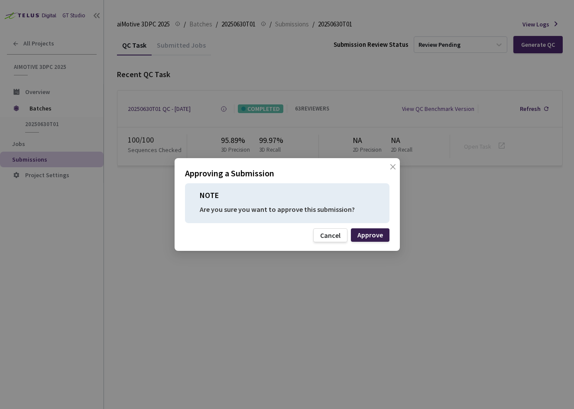
click at [376, 235] on div "Approve" at bounding box center [370, 234] width 26 height 7
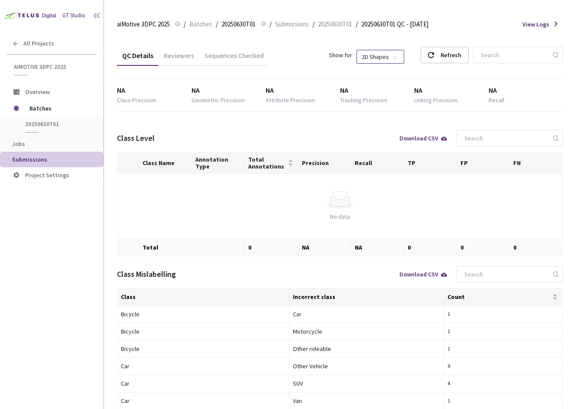
click at [387, 58] on span "2D Shapes" at bounding box center [379, 56] width 37 height 13
click at [385, 68] on div "3D Shapes" at bounding box center [389, 73] width 36 height 10
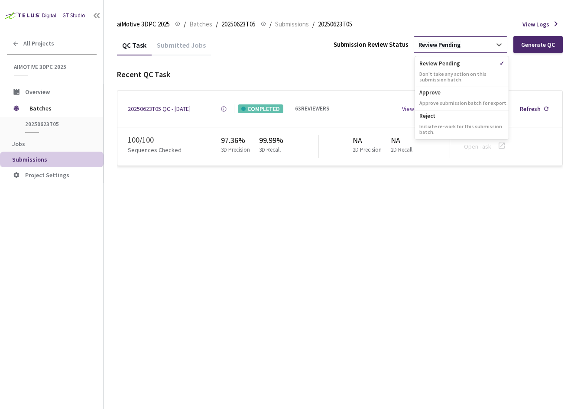
click at [441, 41] on div "Review Pending" at bounding box center [439, 45] width 42 height 8
click at [443, 97] on div "Approve Approve submission batch for export." at bounding box center [462, 98] width 94 height 23
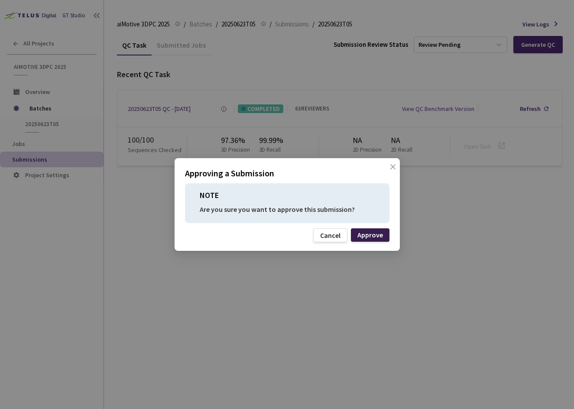
click at [377, 233] on div "Approve" at bounding box center [370, 234] width 26 height 7
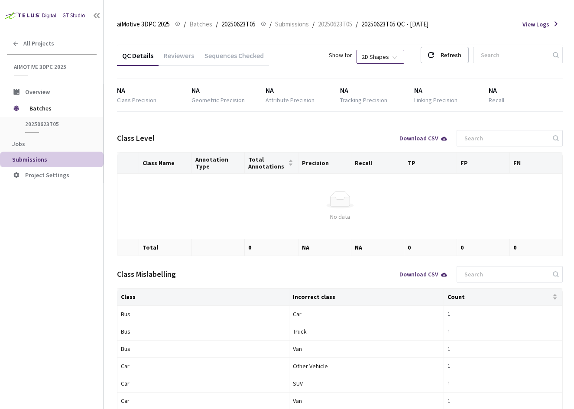
click at [380, 58] on span "2D Shapes" at bounding box center [379, 56] width 37 height 13
click at [380, 68] on div "3D Shapes" at bounding box center [389, 73] width 36 height 10
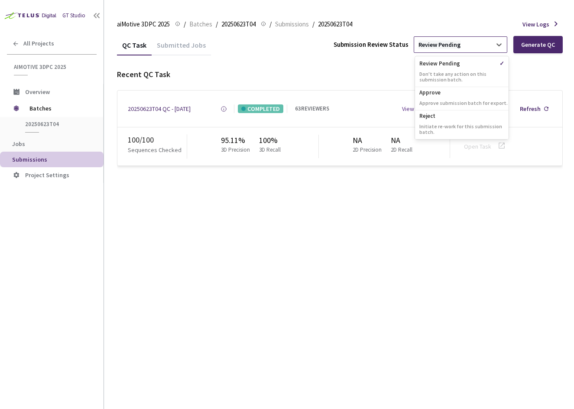
click at [449, 43] on div "Review Pending" at bounding box center [439, 45] width 42 height 8
click at [448, 100] on p "Approve submission batch for export." at bounding box center [462, 103] width 94 height 6
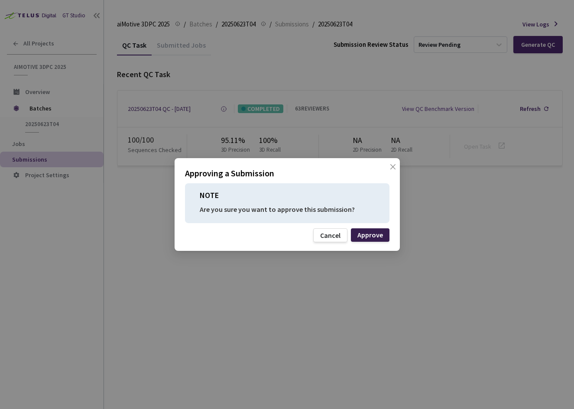
click at [370, 235] on div "Approve" at bounding box center [370, 234] width 26 height 7
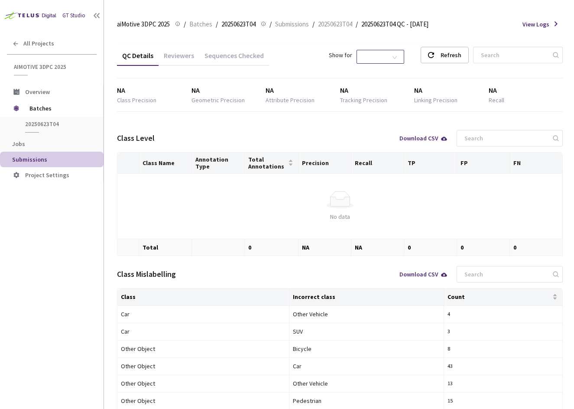
click at [389, 52] on span "2D Shapes" at bounding box center [379, 56] width 37 height 13
click at [387, 69] on div "3D Shapes" at bounding box center [389, 73] width 36 height 10
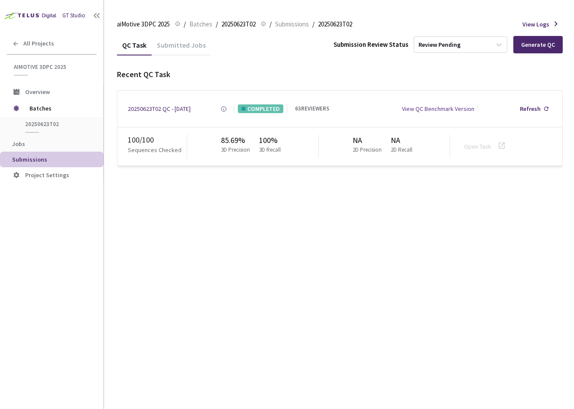
drag, startPoint x: 211, startPoint y: 111, endPoint x: 126, endPoint y: 110, distance: 84.9
click at [126, 110] on div "20250623T02 QC - 21 Jul, 2025 Created at 21 Jul, 2025 at 10:55 AM GMT+2 Created…" at bounding box center [339, 108] width 445 height 36
copy div "20250623T02 QC - [DATE]"
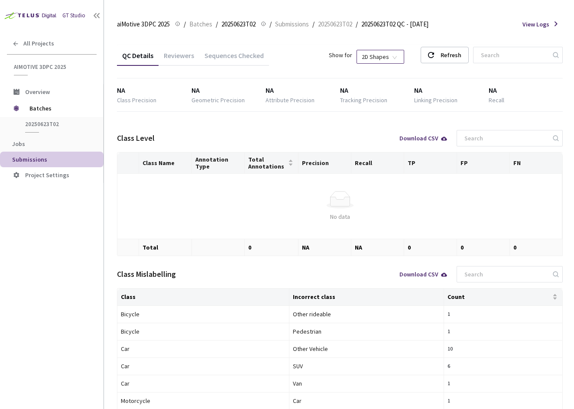
click at [399, 55] on span "2D Shapes" at bounding box center [379, 56] width 37 height 13
click at [396, 71] on div "3D Shapes" at bounding box center [389, 73] width 36 height 10
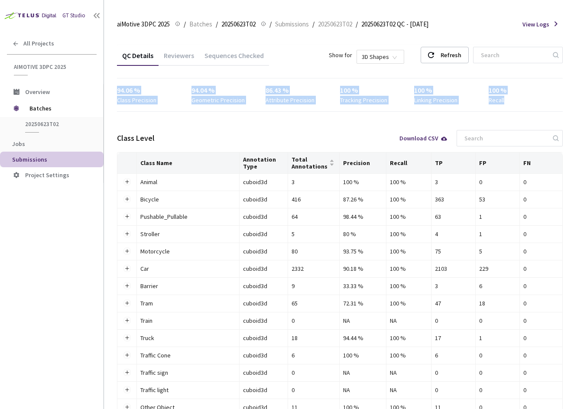
drag, startPoint x: 114, startPoint y: 88, endPoint x: 515, endPoint y: 103, distance: 401.2
click at [515, 103] on main "aiMotive 3DPC 2025 aiMotive 3DPC 2025 / Batches / 20250623T02 20250623T02 / Sub…" at bounding box center [339, 204] width 470 height 409
copy div "94.06 % Class Precision 94.04 % Geometric Precision 86.43 % Attribute Precision…"
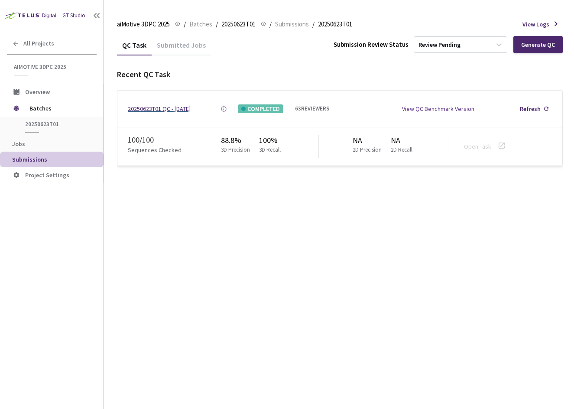
drag, startPoint x: 211, startPoint y: 107, endPoint x: 128, endPoint y: 113, distance: 83.7
click at [128, 113] on div "20250623T01 QC - 22 Jul, 2025 Created at 22 Jul, 2025 at 10:36 AM GMT+2 Created…" at bounding box center [181, 108] width 106 height 9
copy div "20250623T01 QC - [DATE]"
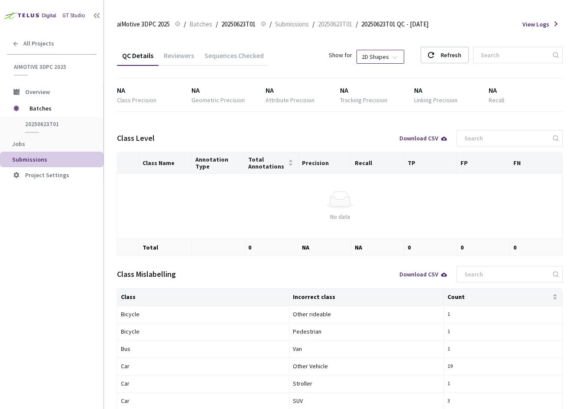
click at [381, 60] on span "2D Shapes" at bounding box center [379, 56] width 37 height 13
click at [384, 73] on div "3D Shapes" at bounding box center [389, 73] width 36 height 10
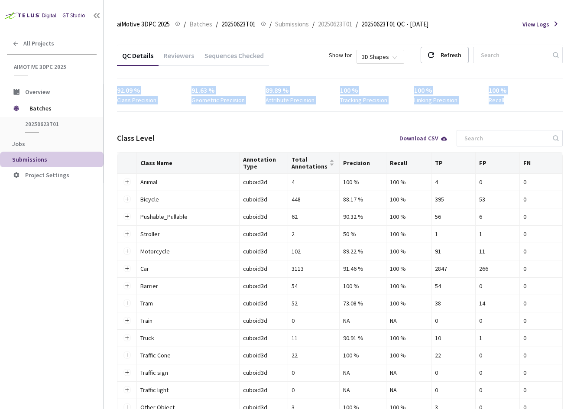
drag, startPoint x: 114, startPoint y: 90, endPoint x: 508, endPoint y: 99, distance: 394.0
click at [508, 99] on main "aiMotive 3DPC 2025 aiMotive 3DPC 2025 / Batches / 20250623T01 20250623T01 / Sub…" at bounding box center [339, 204] width 470 height 409
copy div "92.09 % Class Precision 91.63 % Geometric Precision 89.89 % Attribute Precision…"
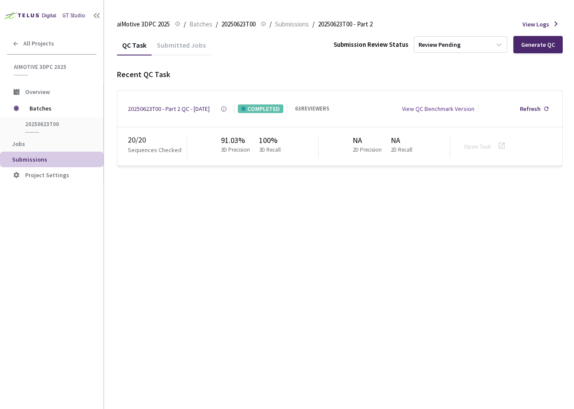
drag, startPoint x: 192, startPoint y: 122, endPoint x: 122, endPoint y: 107, distance: 71.2
click at [122, 107] on div "20250623T00 - Part 2 QC - 22 Jul, 2025 Created at 22 Jul, 2025 at 10:36 AM GMT+…" at bounding box center [339, 108] width 445 height 36
copy div "20250623T00 - Part 2 QC - [DATE]"
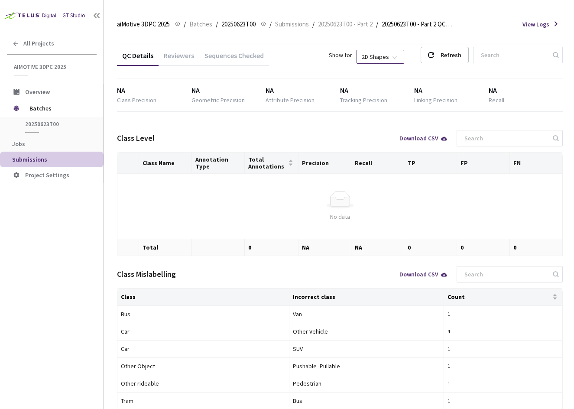
click at [394, 57] on span "2D Shapes" at bounding box center [379, 56] width 37 height 13
click at [392, 68] on div "3D Shapes" at bounding box center [389, 73] width 36 height 10
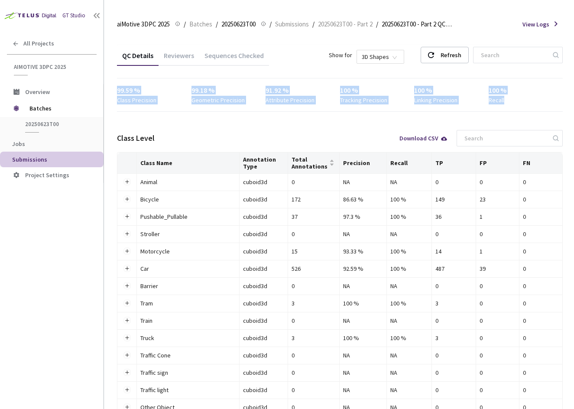
drag, startPoint x: 167, startPoint y: 91, endPoint x: 510, endPoint y: 100, distance: 343.0
click at [510, 100] on main "aiMotive 3DPC 2025 aiMotive 3DPC 2025 / Batches / 20250623T00 20250623T00 / Sub…" at bounding box center [339, 204] width 470 height 409
copy div "99.59 % Class Precision 99.18 % Geometric Precision 91.92 % Attribute Precision…"
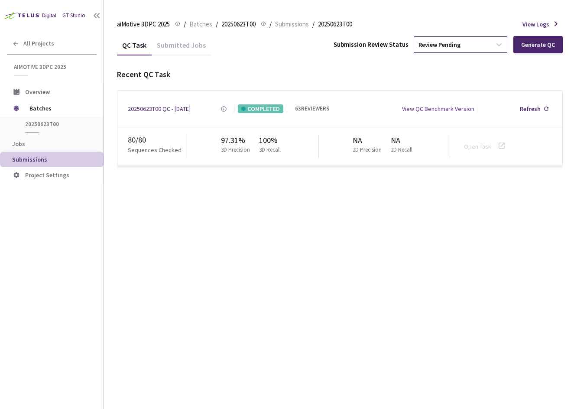
click at [467, 42] on div "Review Pending" at bounding box center [452, 45] width 77 height 14
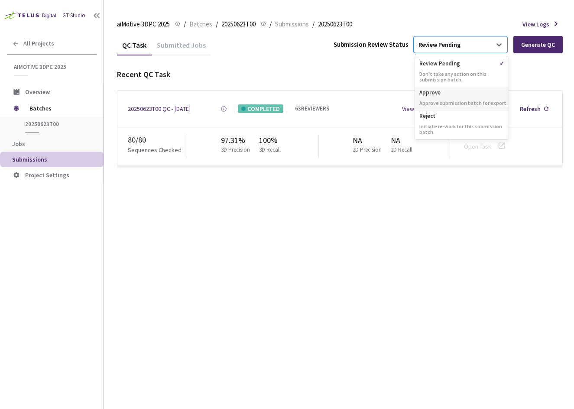
click at [463, 92] on p "Approve" at bounding box center [462, 91] width 94 height 9
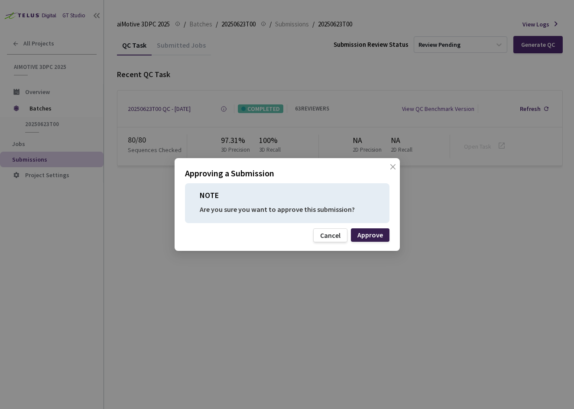
click at [358, 233] on div "Approve" at bounding box center [370, 234] width 26 height 7
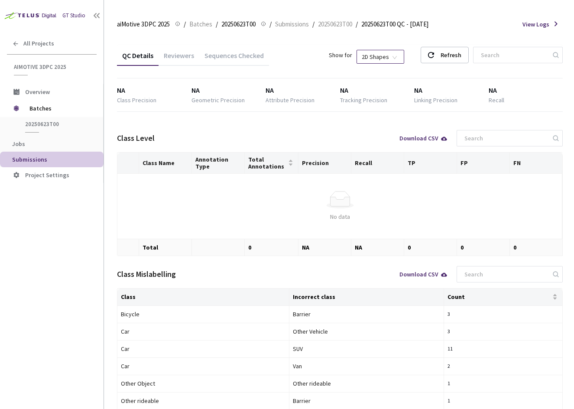
click at [397, 55] on span "2D Shapes" at bounding box center [379, 56] width 37 height 13
click at [396, 70] on div "3D Shapes" at bounding box center [389, 73] width 36 height 10
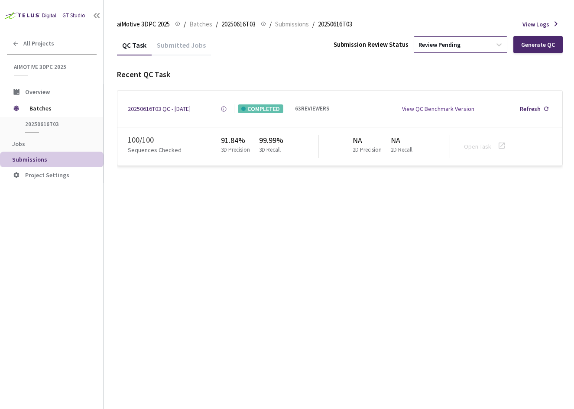
click at [452, 50] on div "Review Pending" at bounding box center [452, 45] width 77 height 14
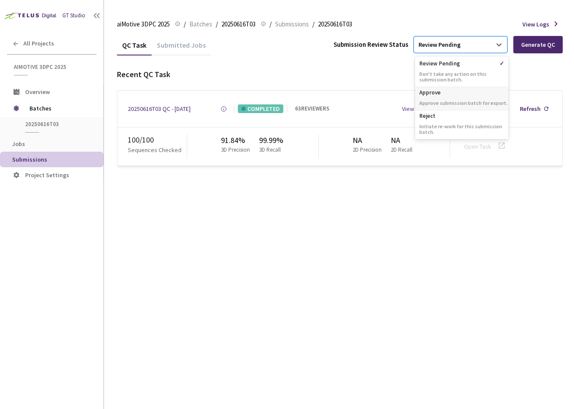
click at [457, 99] on div "Approve Approve submission batch for export." at bounding box center [462, 98] width 94 height 23
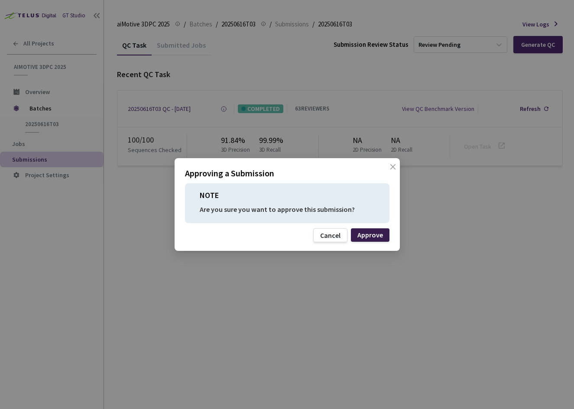
click at [373, 234] on div "Approve" at bounding box center [370, 234] width 26 height 7
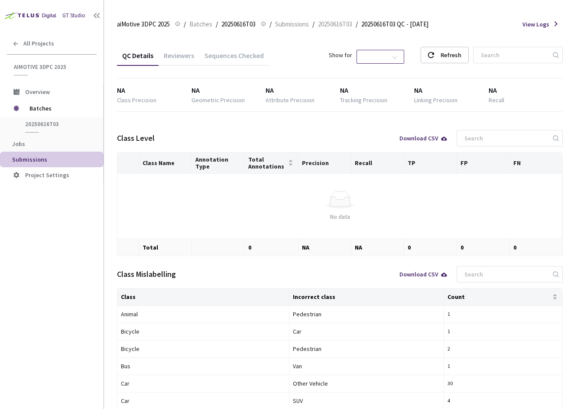
click at [399, 55] on span "2D Shapes" at bounding box center [379, 56] width 37 height 13
click at [399, 72] on div "3D Shapes" at bounding box center [389, 73] width 36 height 10
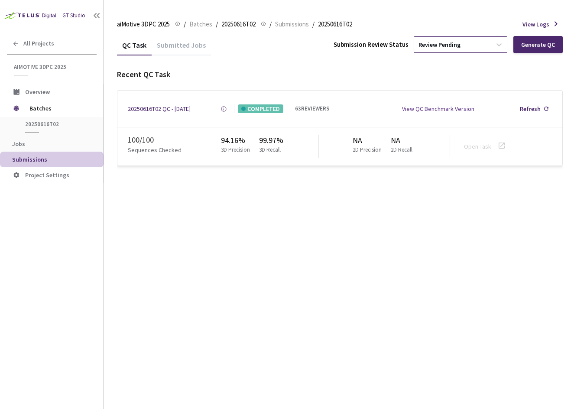
click at [439, 49] on div "Review Pending" at bounding box center [452, 45] width 77 height 14
click at [425, 49] on div "Review Pending" at bounding box center [452, 45] width 77 height 14
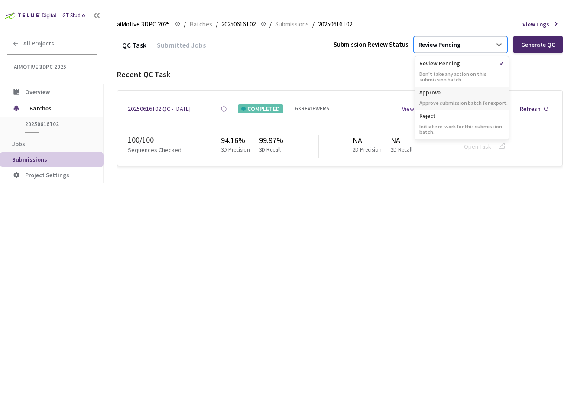
click at [434, 97] on div "Approve Approve submission batch for export." at bounding box center [462, 98] width 94 height 23
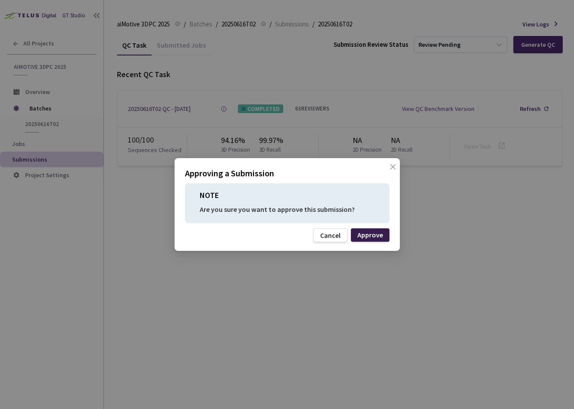
click at [376, 234] on div "Approve" at bounding box center [370, 234] width 26 height 7
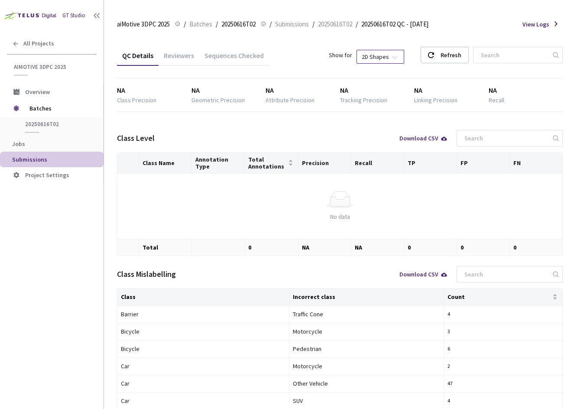
click at [399, 61] on span "2D Shapes" at bounding box center [379, 56] width 37 height 13
click at [395, 74] on div "3D Shapes" at bounding box center [389, 73] width 36 height 10
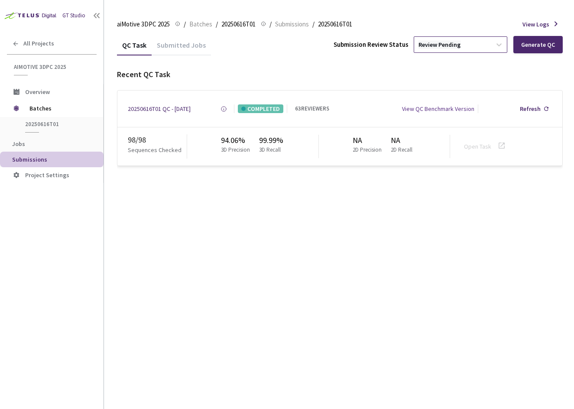
click at [456, 48] on div "Review Pending" at bounding box center [439, 45] width 42 height 8
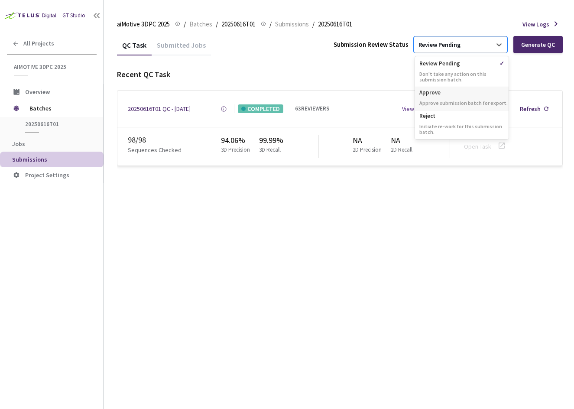
click at [448, 97] on div "Approve Approve submission batch for export." at bounding box center [462, 98] width 94 height 23
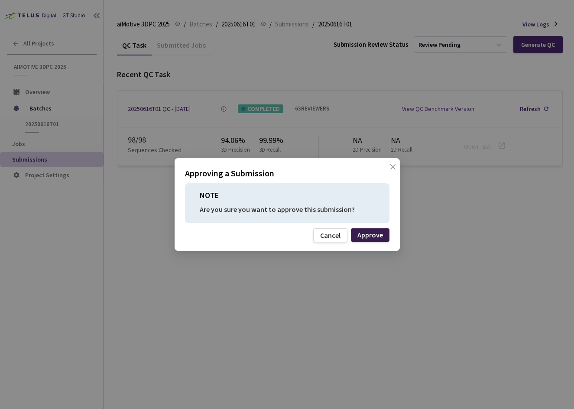
click at [374, 235] on div "Approve" at bounding box center [370, 234] width 26 height 7
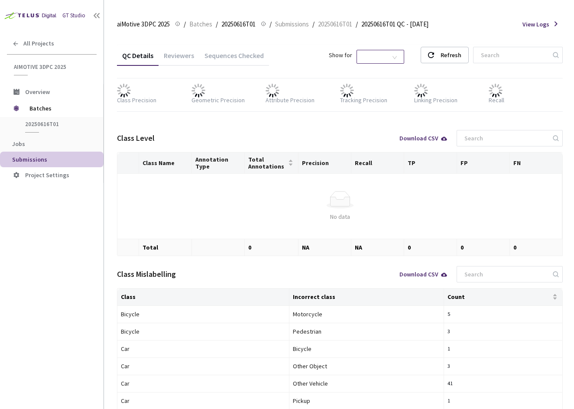
click at [396, 58] on span "2D Shapes" at bounding box center [379, 56] width 37 height 13
click at [390, 72] on div "3D Shapes" at bounding box center [389, 73] width 36 height 10
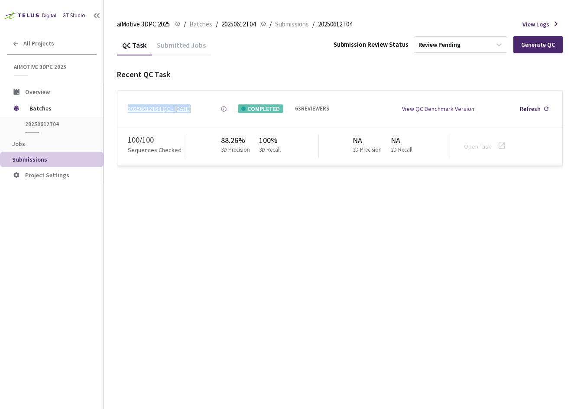
drag, startPoint x: 215, startPoint y: 106, endPoint x: 128, endPoint y: 107, distance: 86.6
click at [128, 107] on div "20250612T04 QC - [DATE] Created at [DATE] 10:50 AM GMT+2 Created by csenge gyuk…" at bounding box center [181, 108] width 106 height 9
copy div "20250612T04 QC - [DATE] Created at [DATE] 10:50 AM GMT+2 Created by csenge gyuk…"
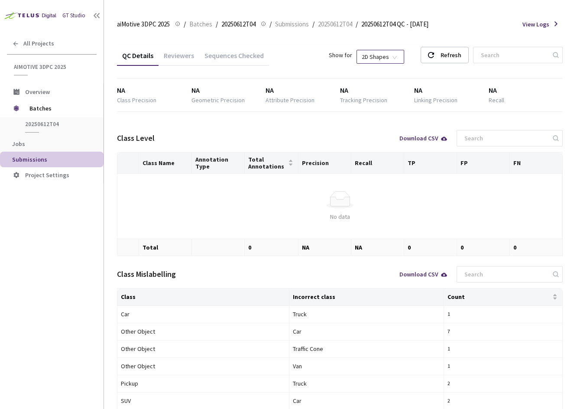
click at [393, 57] on span "2D Shapes" at bounding box center [379, 56] width 37 height 13
click at [391, 72] on div "3D Shapes" at bounding box center [389, 73] width 36 height 10
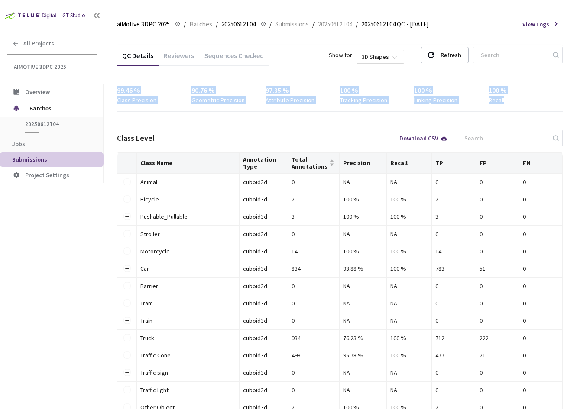
drag, startPoint x: 115, startPoint y: 86, endPoint x: 514, endPoint y: 99, distance: 398.9
click at [514, 99] on main "aiMotive 3DPC 2025 aiMotive 3DPC 2025 / Batches / 20250612T04 20250612T04 / Sub…" at bounding box center [339, 204] width 470 height 409
copy div "99.46 % Class Precision 90.76 % Geometric Precision 97.35 % Attribute Precision…"
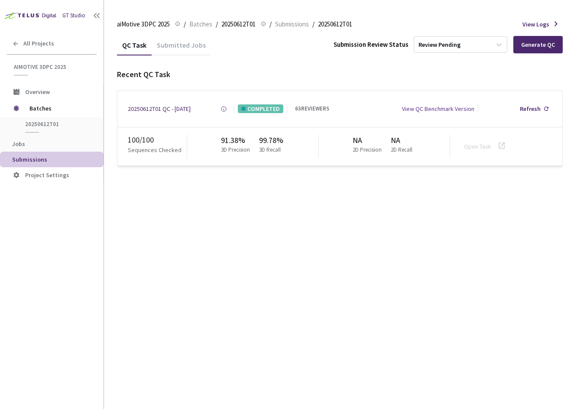
drag, startPoint x: 210, startPoint y: 116, endPoint x: 126, endPoint y: 109, distance: 83.8
click at [126, 109] on div "20250612T01 QC - 08 Jul, 2025 Created at 08 Jul, 2025 at 10:52 AM GMT+2 Created…" at bounding box center [339, 108] width 445 height 36
copy div "20250612T01 QC - [DATE]"
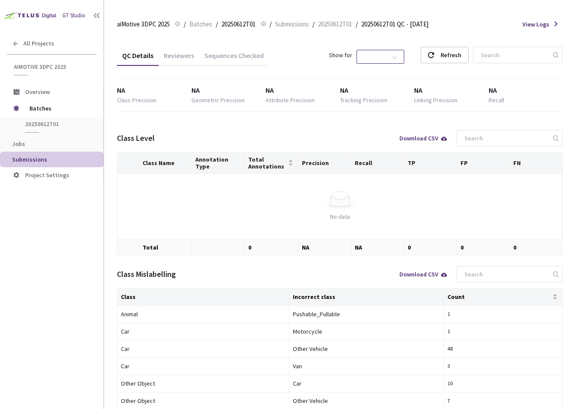
click at [376, 51] on span "2D Shapes" at bounding box center [379, 56] width 37 height 13
click at [378, 67] on div "3D Shapes" at bounding box center [388, 72] width 47 height 10
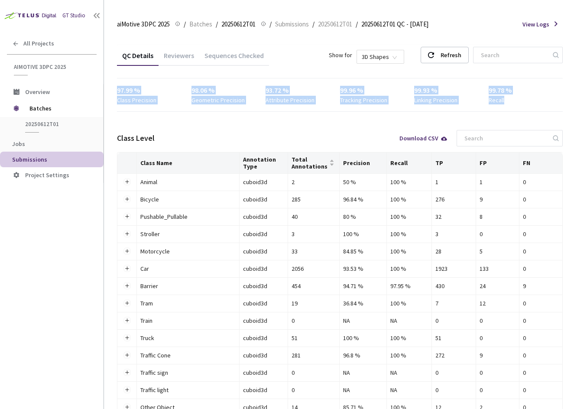
drag, startPoint x: 115, startPoint y: 89, endPoint x: 512, endPoint y: 103, distance: 397.2
click at [512, 103] on main "aiMotive 3DPC 2025 aiMotive 3DPC 2025 / Batches / 20250612T01 20250612T01 / Sub…" at bounding box center [339, 204] width 470 height 409
copy div "97.99 % Class Precision 98.06 % Geometric Precision 93.72 % Attribute Precision…"
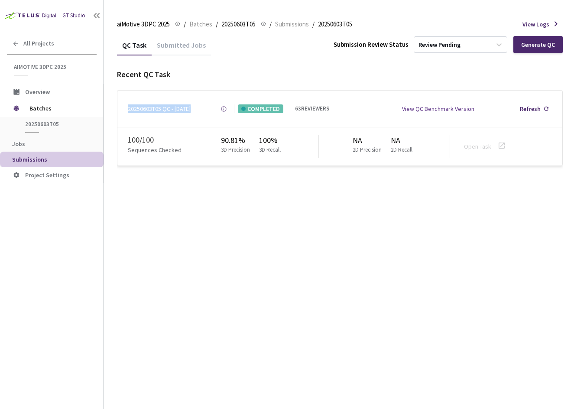
drag, startPoint x: 214, startPoint y: 110, endPoint x: 126, endPoint y: 108, distance: 87.5
click at [126, 108] on div "20250603T05 QC - 30 Jun, 2025 Created at 30 Jun, 2025 at 10:46 AM GMT+2 Created…" at bounding box center [339, 108] width 445 height 36
copy div "20250603T05 QC - 30 Jun, 2025 Created at 30 Jun, 2025 at 10:46 AM GMT+2 Created…"
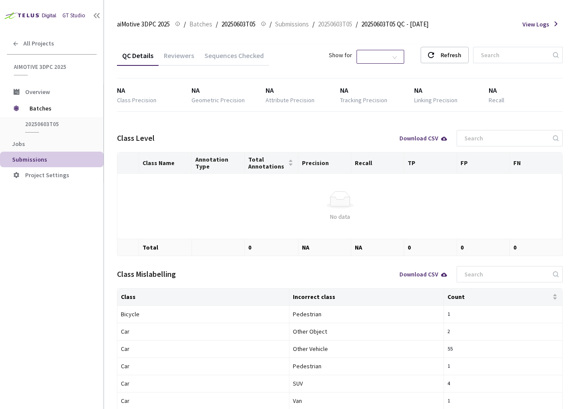
click at [394, 56] on span "2D Shapes" at bounding box center [379, 56] width 37 height 13
click at [381, 74] on div "3D Shapes" at bounding box center [389, 73] width 36 height 10
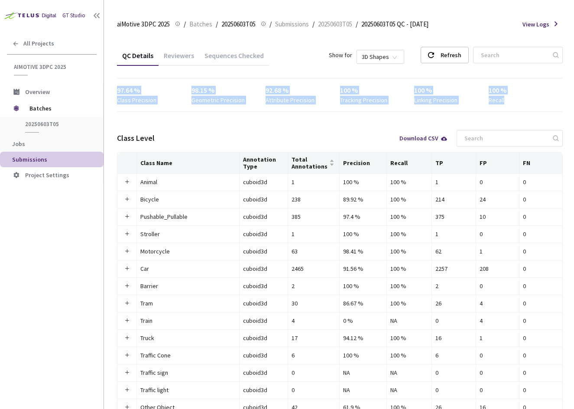
drag, startPoint x: 115, startPoint y: 87, endPoint x: 508, endPoint y: 105, distance: 393.5
click at [508, 105] on main "aiMotive 3DPC 2025 aiMotive 3DPC 2025 / Batches / 20250603T05 20250603T05 / Sub…" at bounding box center [339, 204] width 470 height 409
copy div "97.64 % Class Precision 98.15 % Geometric Precision 92.68 % Attribute Precision…"
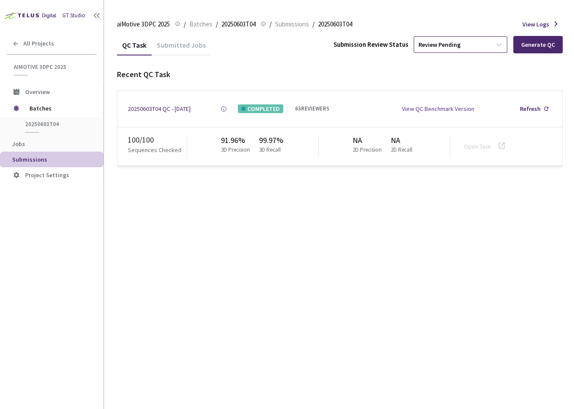
click at [472, 46] on div "Review Pending" at bounding box center [452, 45] width 77 height 14
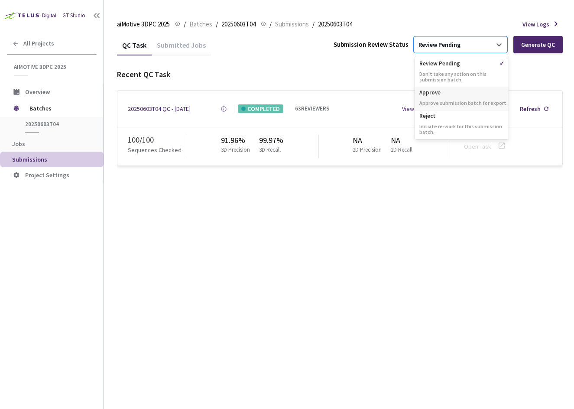
click at [457, 96] on p "Approve" at bounding box center [462, 91] width 94 height 9
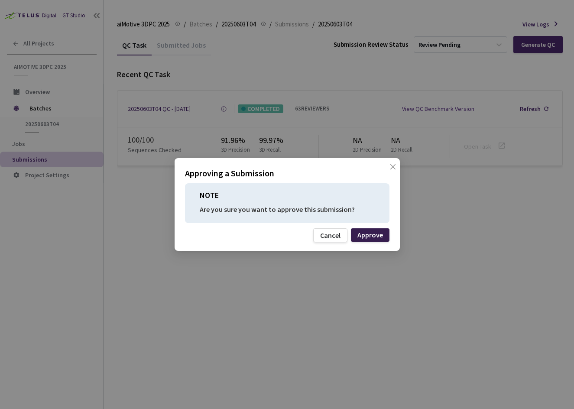
click at [376, 238] on div "Approve" at bounding box center [370, 234] width 26 height 7
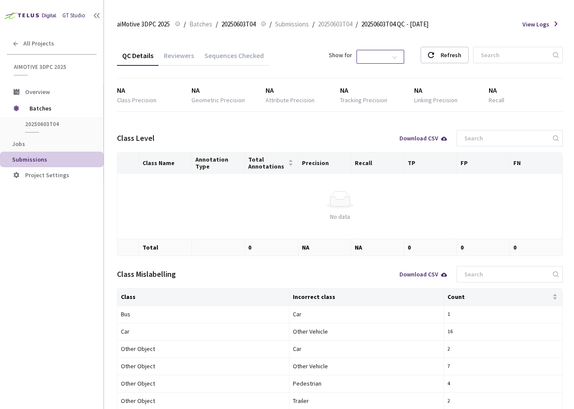
click at [384, 58] on span "2D Shapes" at bounding box center [379, 56] width 37 height 13
click at [382, 70] on div "3D Shapes" at bounding box center [389, 73] width 36 height 10
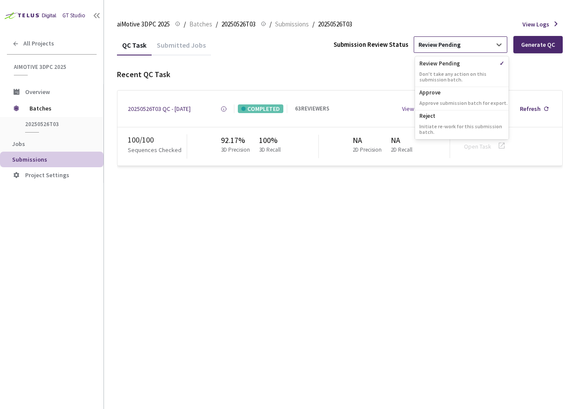
click at [420, 45] on div "Review Pending" at bounding box center [439, 45] width 42 height 8
click at [441, 99] on div "Approve Approve submission batch for export." at bounding box center [462, 98] width 94 height 23
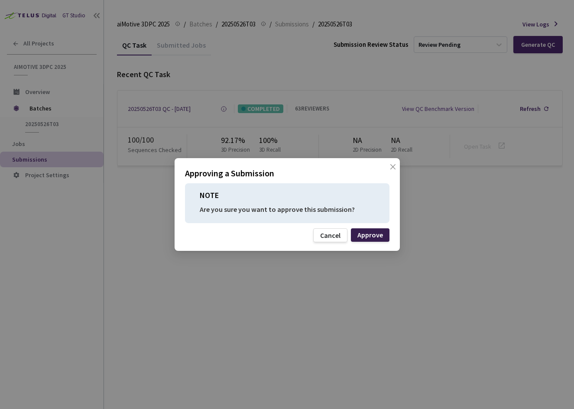
click at [375, 231] on div "Approve" at bounding box center [370, 234] width 26 height 7
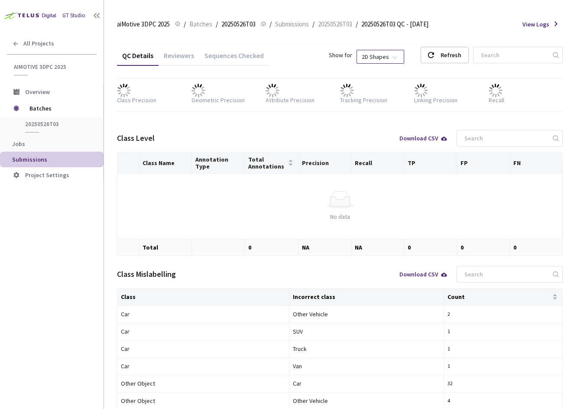
click at [389, 55] on span "2D Shapes" at bounding box center [379, 56] width 37 height 13
click at [384, 67] on div "3d 2d 3D Shapes 2D Shapes" at bounding box center [388, 77] width 47 height 24
click at [383, 71] on div "3D Shapes" at bounding box center [389, 73] width 36 height 10
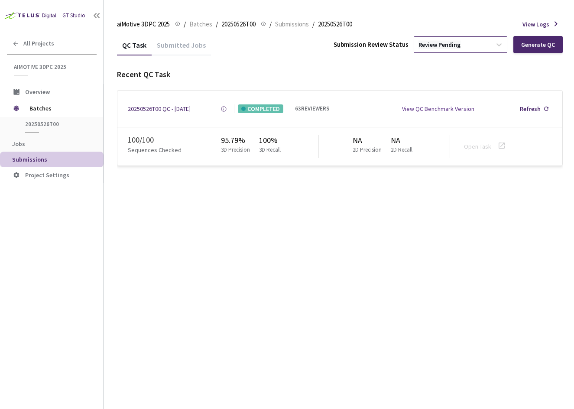
click at [436, 44] on div "Review Pending" at bounding box center [439, 45] width 42 height 8
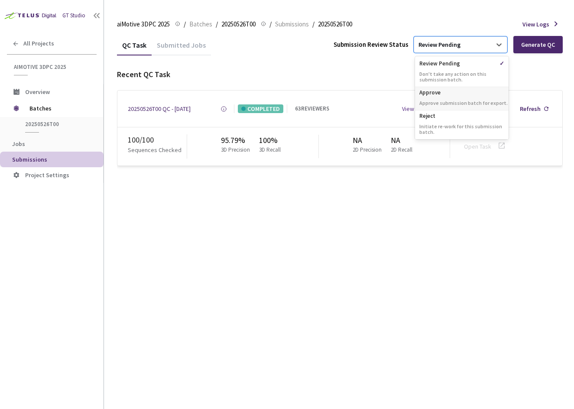
click at [439, 93] on p "Approve" at bounding box center [462, 91] width 94 height 9
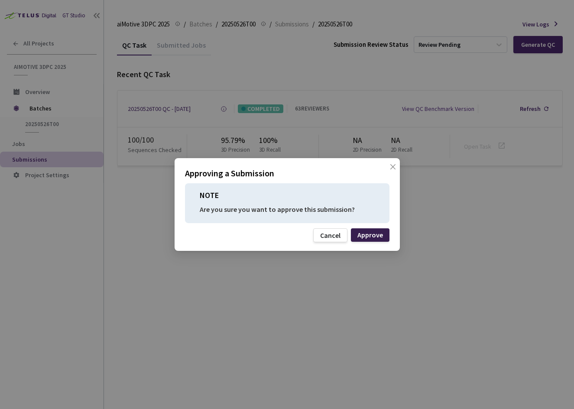
click at [379, 234] on div "Approve" at bounding box center [370, 234] width 26 height 7
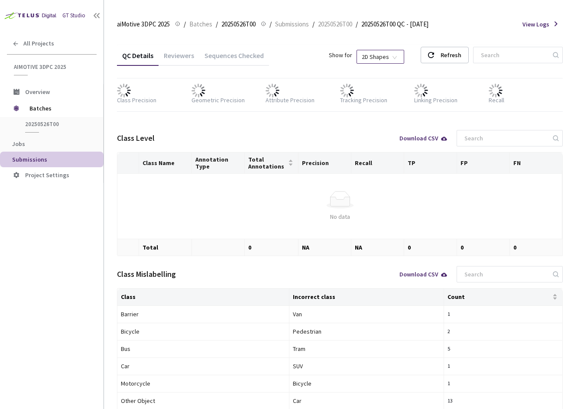
click at [399, 56] on span "2D Shapes" at bounding box center [379, 56] width 37 height 13
click at [400, 68] on div "3D Shapes" at bounding box center [389, 73] width 36 height 10
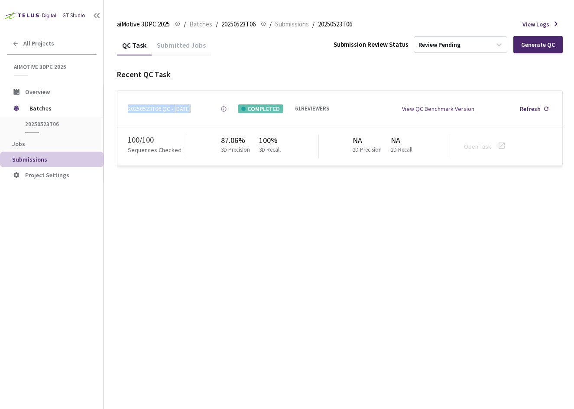
drag, startPoint x: 213, startPoint y: 115, endPoint x: 128, endPoint y: 114, distance: 85.3
click at [128, 114] on div "20250523T06 QC - 02 Jun, 2025 Created at 02 Jun, 2025 at 9:52 AM GMT+2 Created …" at bounding box center [339, 108] width 445 height 36
copy div "20250523T06 QC - 02 Jun, 2025 Created at 02 Jun, 2025 at 9:52 AM GMT+2 Created …"
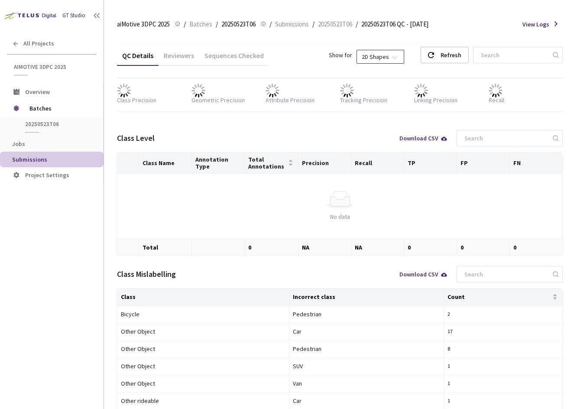
click at [399, 56] on span "2D Shapes" at bounding box center [379, 56] width 37 height 13
click at [392, 73] on div "3D Shapes" at bounding box center [389, 73] width 36 height 10
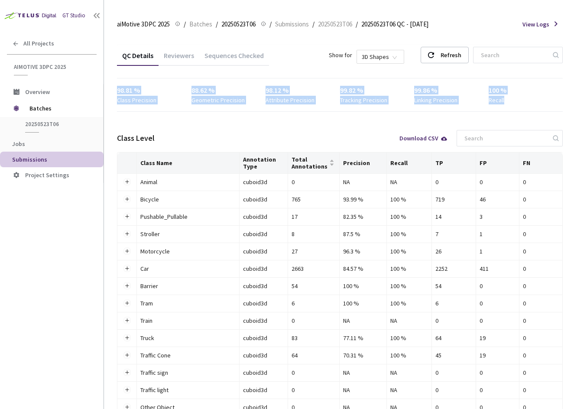
drag, startPoint x: 114, startPoint y: 91, endPoint x: 507, endPoint y: 99, distance: 392.7
click at [507, 99] on main "aiMotive 3DPC 2025 aiMotive 3DPC 2025 / Batches / 20250523T06 20250523T06 / Sub…" at bounding box center [339, 204] width 470 height 409
copy div "98.81 % Class Precision 88.62 % Geometric Precision 98.12 % Attribute Precision…"
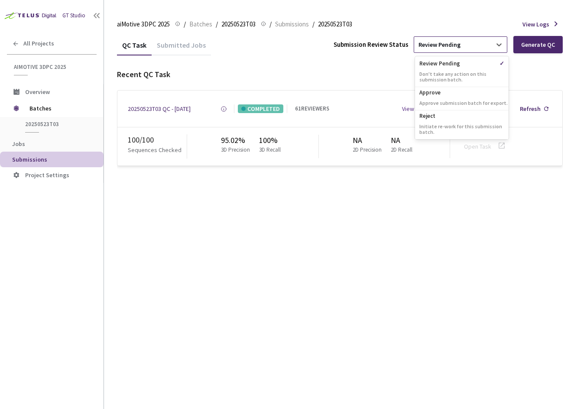
click at [475, 49] on div "Review Pending" at bounding box center [452, 45] width 77 height 14
click at [466, 94] on p "Approve" at bounding box center [462, 91] width 94 height 9
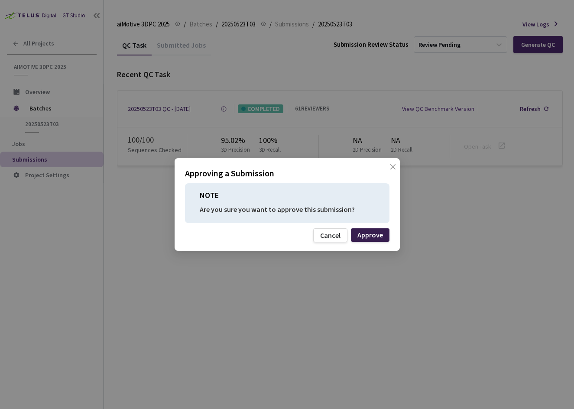
click at [377, 233] on div "Approve" at bounding box center [370, 234] width 26 height 7
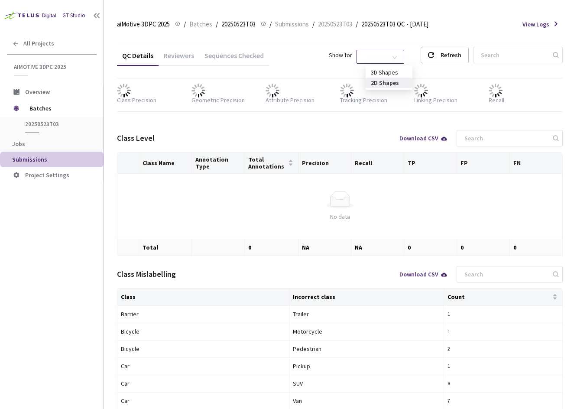
click at [392, 55] on span "2D Shapes" at bounding box center [379, 56] width 37 height 13
click at [391, 71] on div "3D Shapes" at bounding box center [389, 73] width 36 height 10
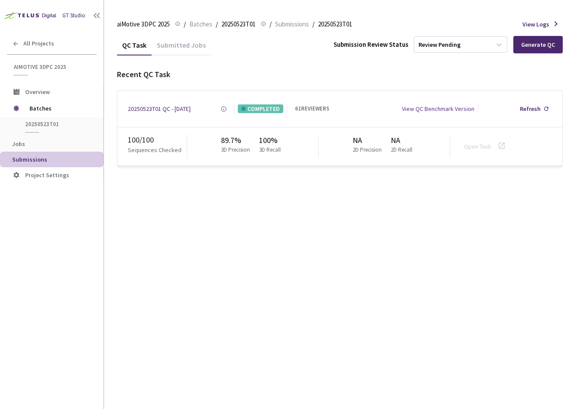
drag, startPoint x: 210, startPoint y: 110, endPoint x: 127, endPoint y: 110, distance: 82.3
click at [127, 110] on div "20250523T01 QC - 02 Jun, 2025 Created at 02 Jun, 2025 at 9:53 AM GMT+2 Created …" at bounding box center [339, 108] width 445 height 36
copy div "20250523T01 QC - 02 Jun, 2025"
click at [464, 47] on div "Review Pending" at bounding box center [452, 45] width 77 height 14
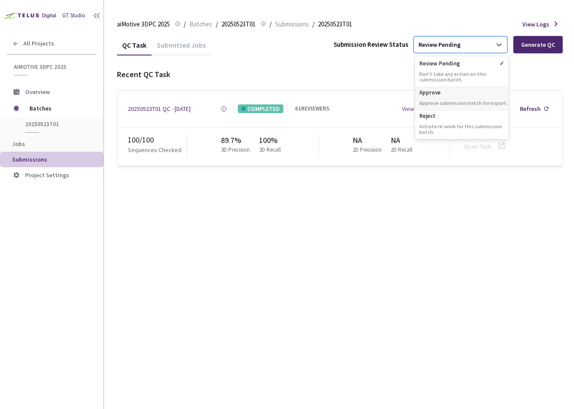
click at [456, 96] on p "Approve" at bounding box center [462, 91] width 94 height 9
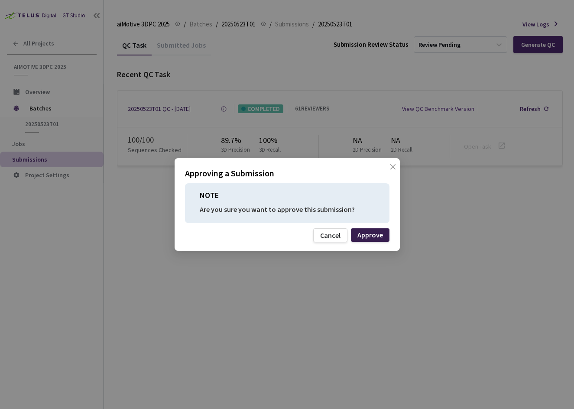
click at [376, 236] on div "Approve" at bounding box center [370, 234] width 26 height 7
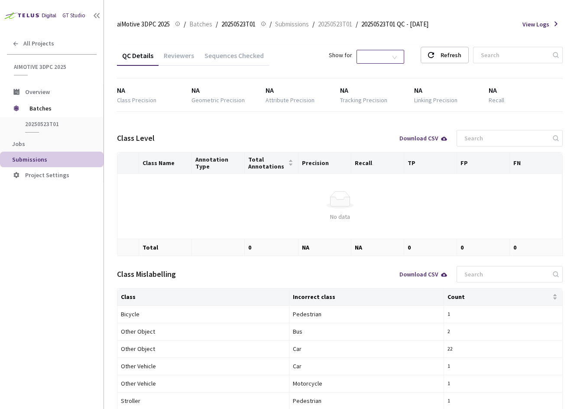
click at [387, 61] on span "2D Shapes" at bounding box center [379, 56] width 37 height 13
click at [390, 74] on div "3D Shapes" at bounding box center [389, 73] width 36 height 10
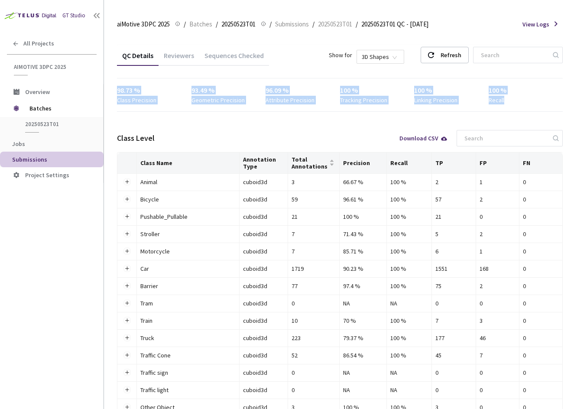
drag, startPoint x: 145, startPoint y: 95, endPoint x: 511, endPoint y: 97, distance: 365.8
click at [511, 97] on div "98.73 % Class Precision 93.49 % Geometric Precision 96.09 % Attribute Precision…" at bounding box center [339, 94] width 445 height 19
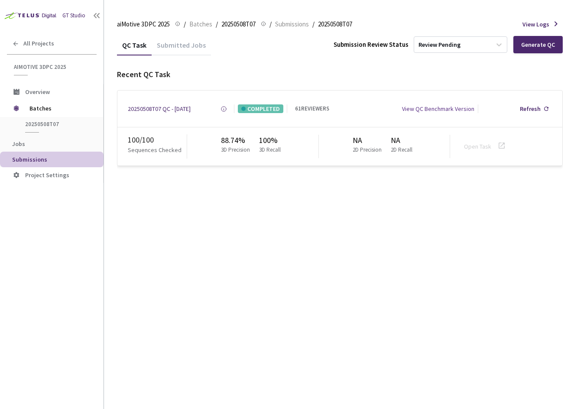
drag, startPoint x: 213, startPoint y: 111, endPoint x: 127, endPoint y: 110, distance: 85.7
click at [127, 110] on div "20250508T07 QC - [DATE] Created at [DATE] 9:53 AM GMT+2 Created by csenge gyuk …" at bounding box center [339, 108] width 445 height 36
copy div "20250508T07 QC - [DATE]"
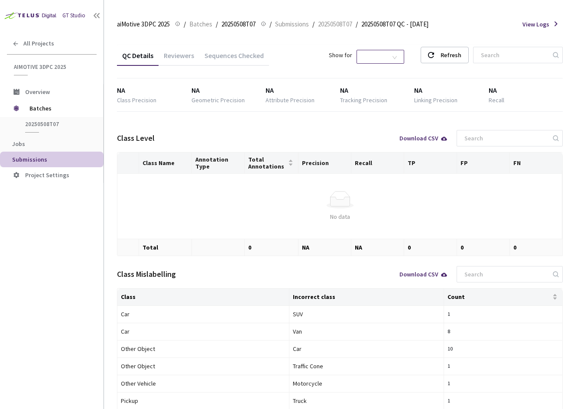
click at [397, 61] on span "2D Shapes" at bounding box center [379, 56] width 37 height 13
click at [398, 71] on div "3D Shapes" at bounding box center [389, 73] width 36 height 10
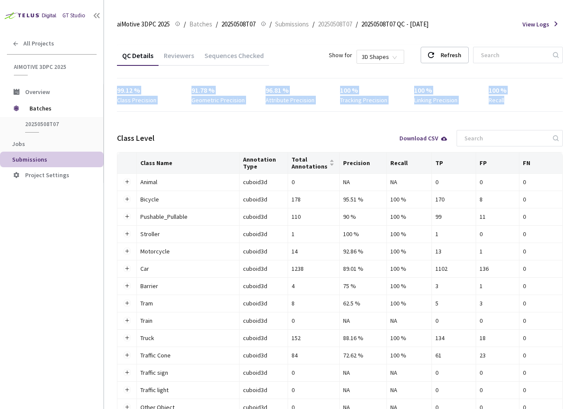
drag, startPoint x: 116, startPoint y: 90, endPoint x: 508, endPoint y: 100, distance: 392.4
click at [508, 100] on main "aiMotive 3DPC 2025 aiMotive 3DPC 2025 / Batches / 20250508T07 20250508T07 / Sub…" at bounding box center [339, 204] width 470 height 409
copy div "99.12 % Class Precision 91.78 % Geometric Precision 96.81 % Attribute Precision…"
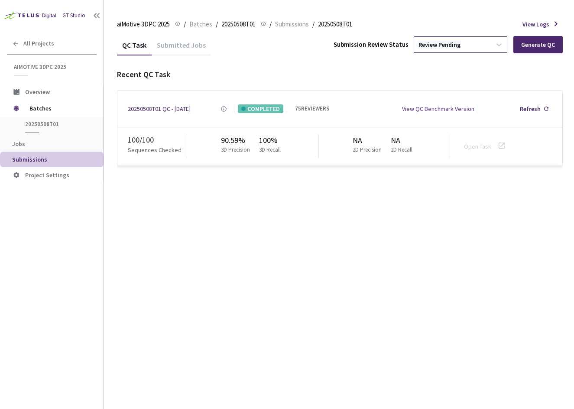
click at [434, 45] on div "Review Pending" at bounding box center [439, 45] width 42 height 8
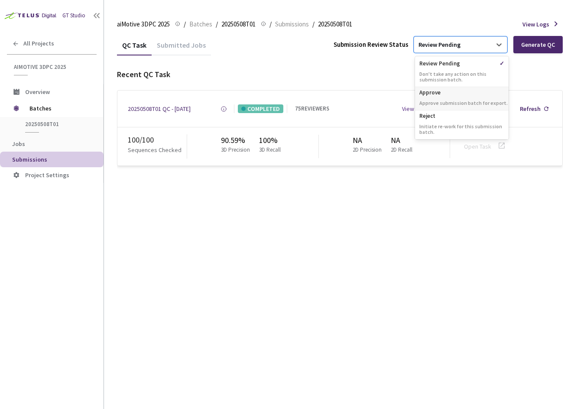
click at [437, 94] on p "Approve" at bounding box center [462, 91] width 94 height 9
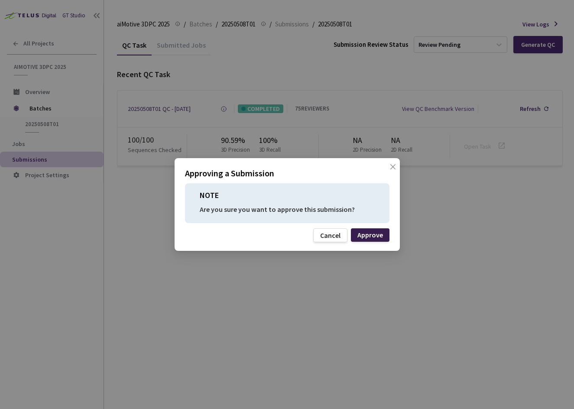
click at [373, 235] on div "Approve" at bounding box center [370, 234] width 26 height 7
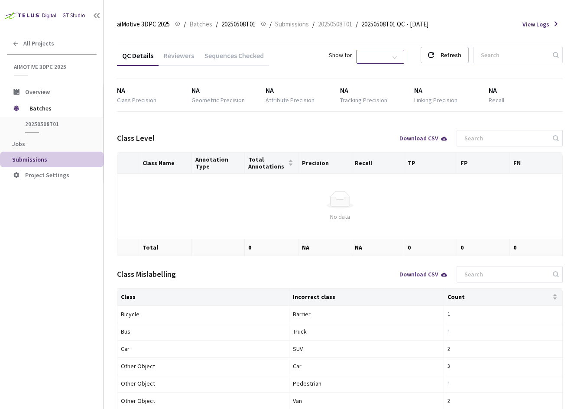
click at [397, 56] on span "2D Shapes" at bounding box center [379, 56] width 37 height 13
click at [394, 70] on div "3D Shapes" at bounding box center [389, 73] width 36 height 10
click at [394, 58] on span "2D Shapes" at bounding box center [379, 56] width 37 height 13
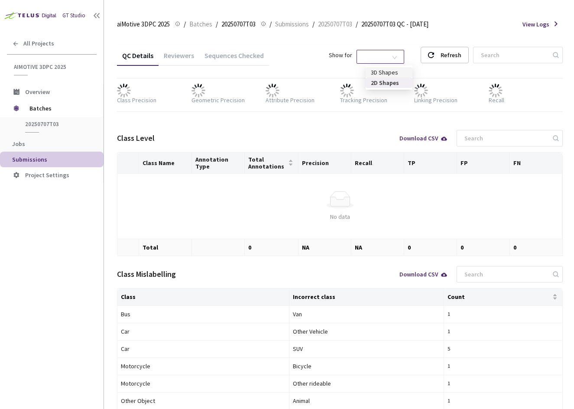
click at [393, 72] on div "3D Shapes" at bounding box center [389, 73] width 36 height 10
